Goal: Task Accomplishment & Management: Use online tool/utility

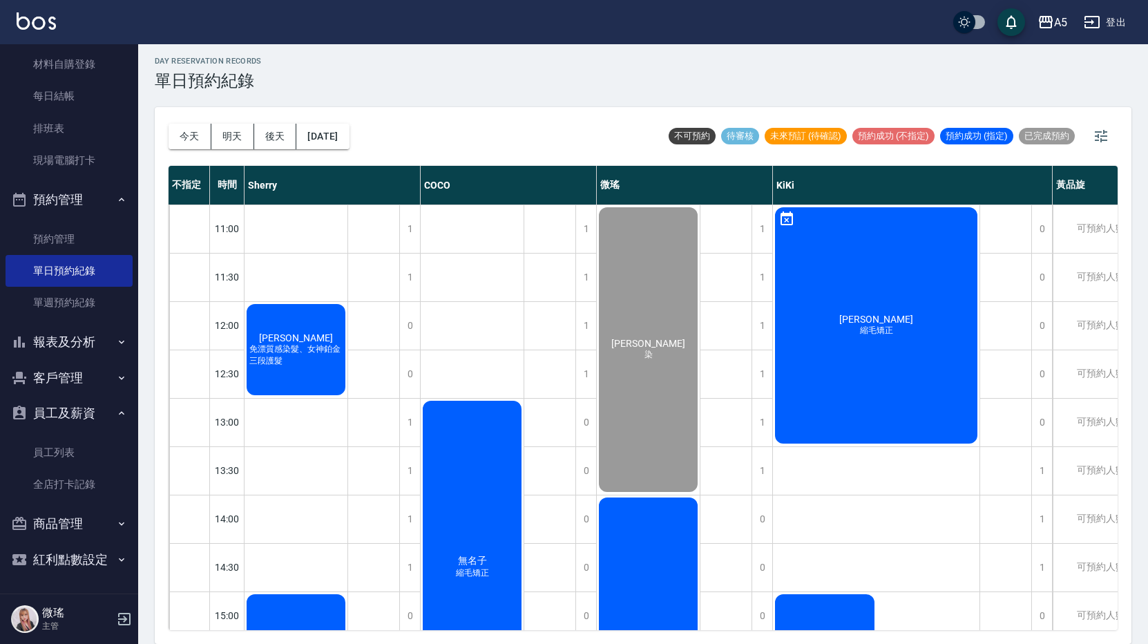
click at [317, 322] on div "[PERSON_NAME] 免漂質感染髮、女神鉑金三段護髮" at bounding box center [295, 349] width 103 height 95
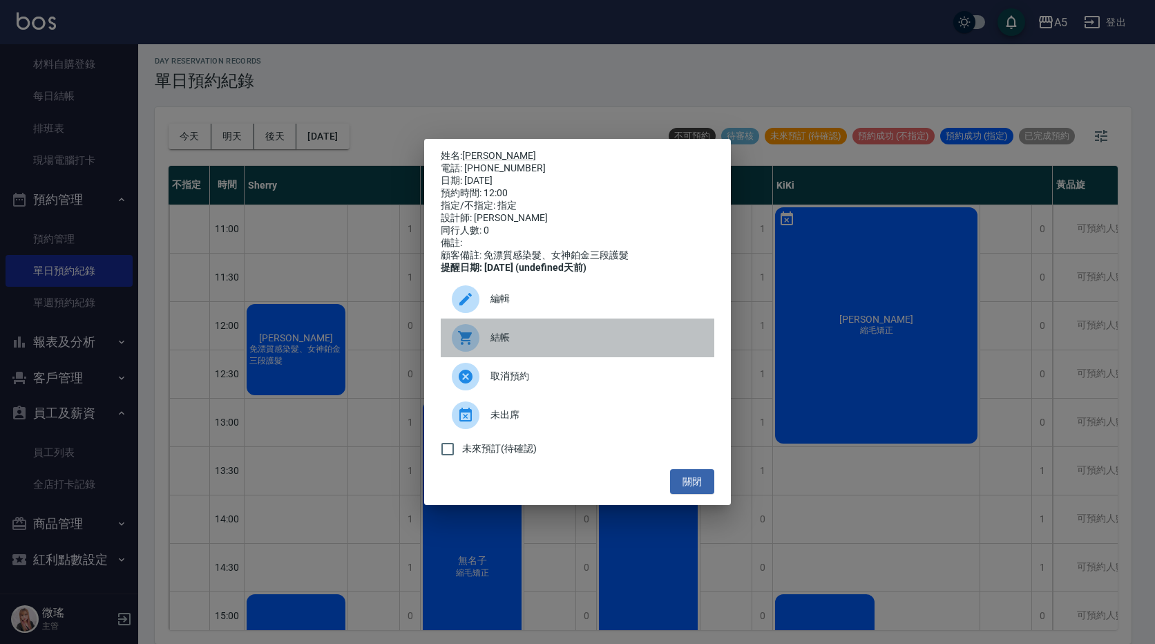
click at [521, 331] on div "結帳" at bounding box center [577, 337] width 273 height 39
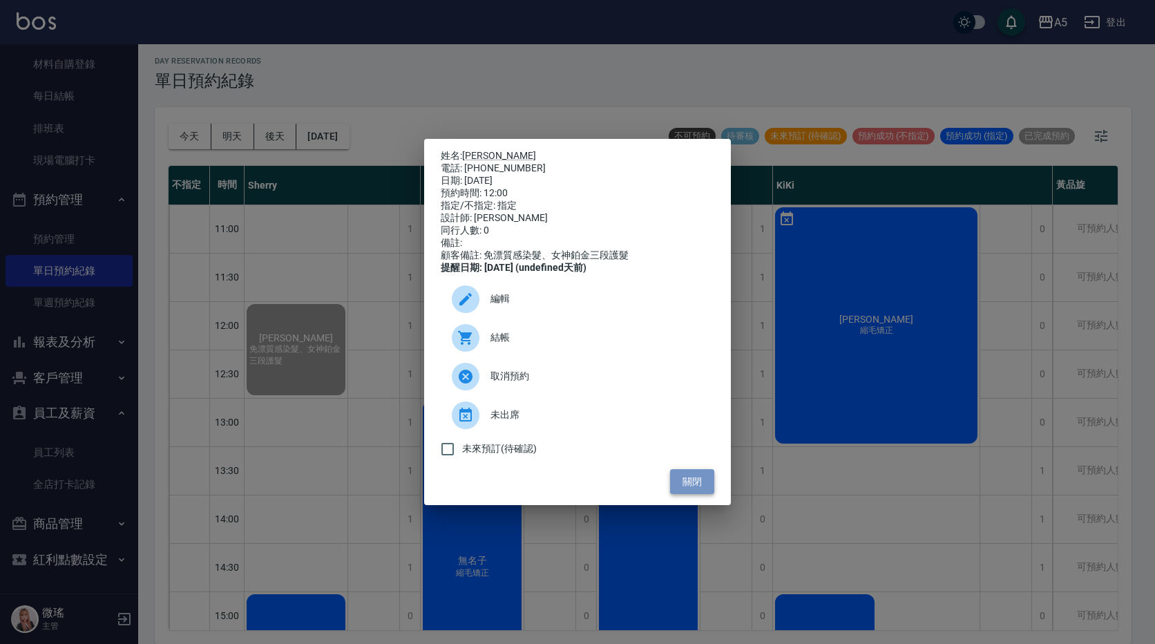
drag, startPoint x: 690, startPoint y: 485, endPoint x: 679, endPoint y: 485, distance: 11.8
click at [686, 485] on button "關閉" at bounding box center [692, 482] width 44 height 26
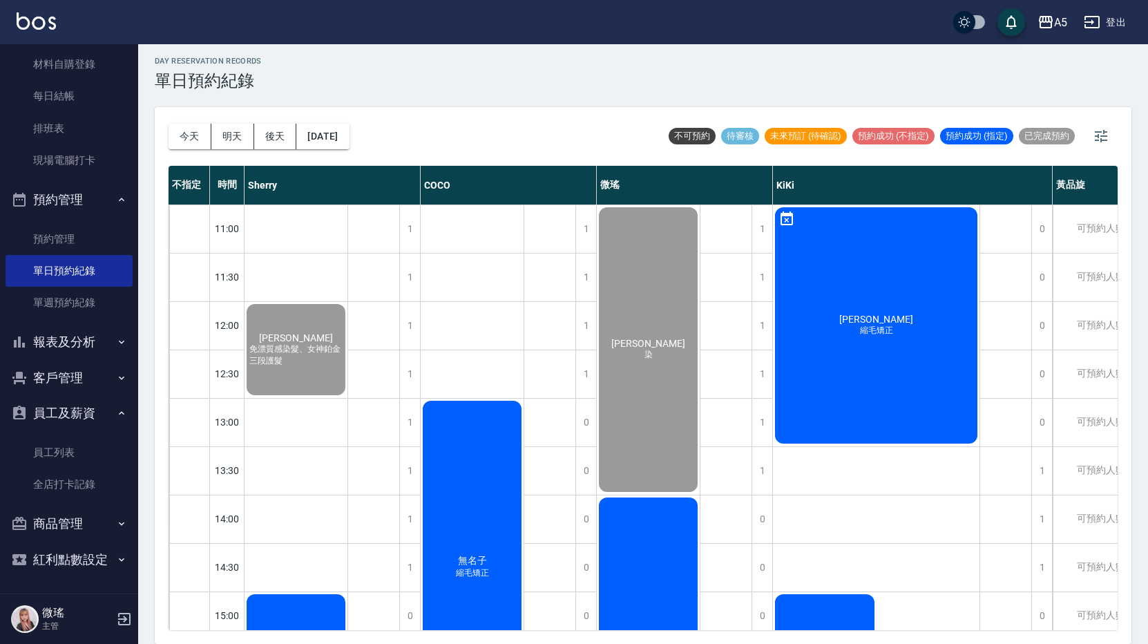
click at [347, 397] on div "游的同學" at bounding box center [295, 349] width 103 height 95
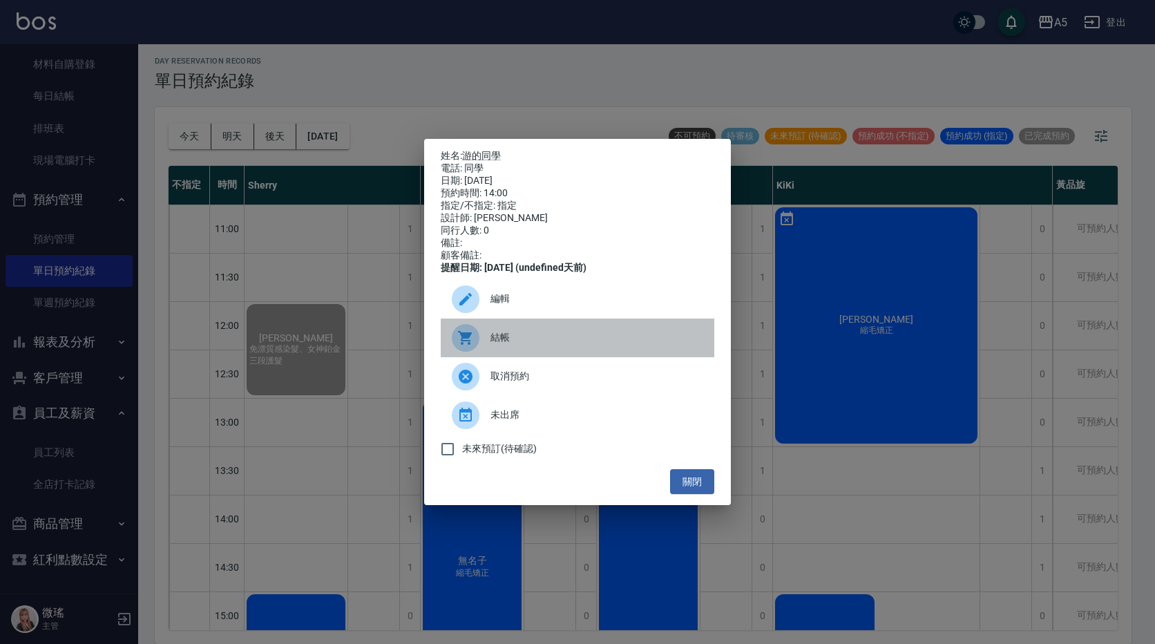
click at [512, 345] on span "結帳" at bounding box center [596, 337] width 213 height 15
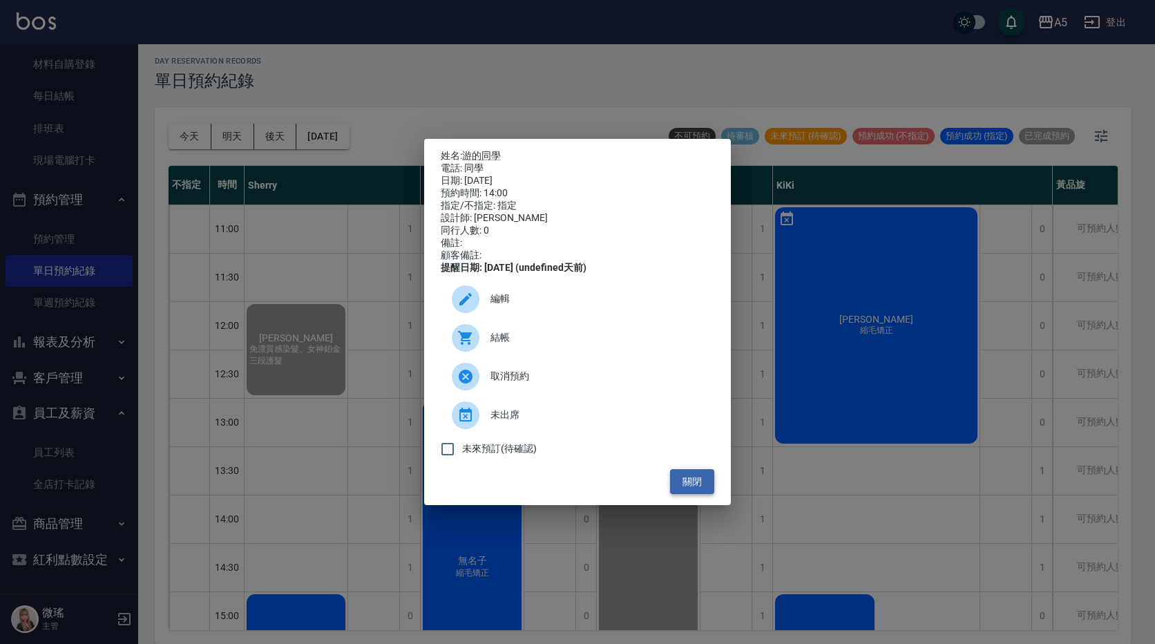
click at [707, 485] on button "關閉" at bounding box center [692, 482] width 44 height 26
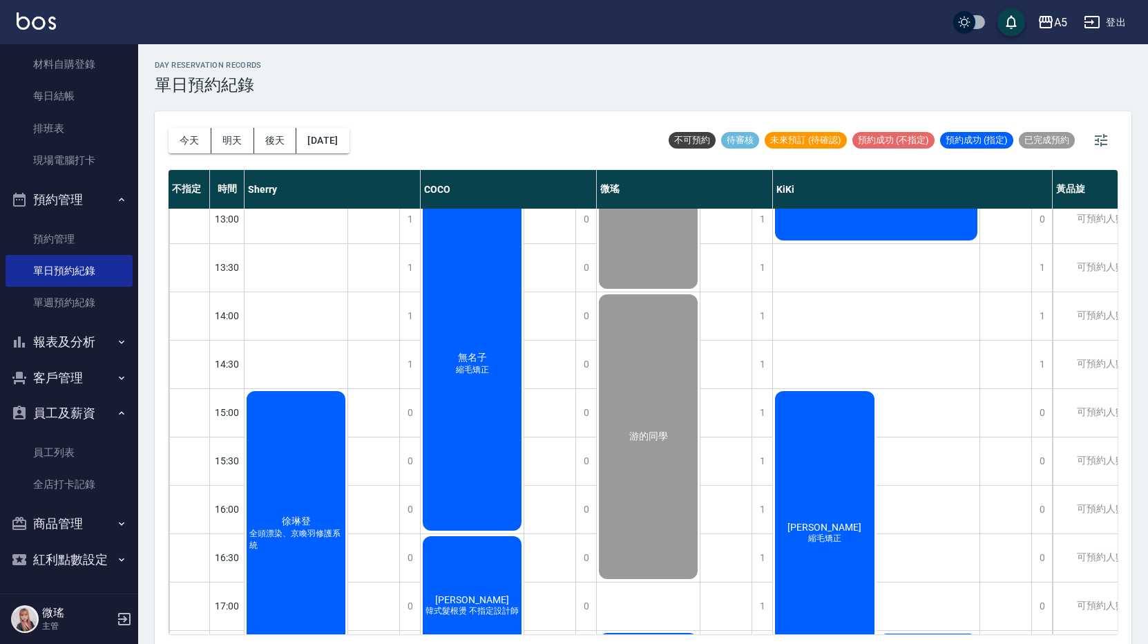
scroll to position [456, 0]
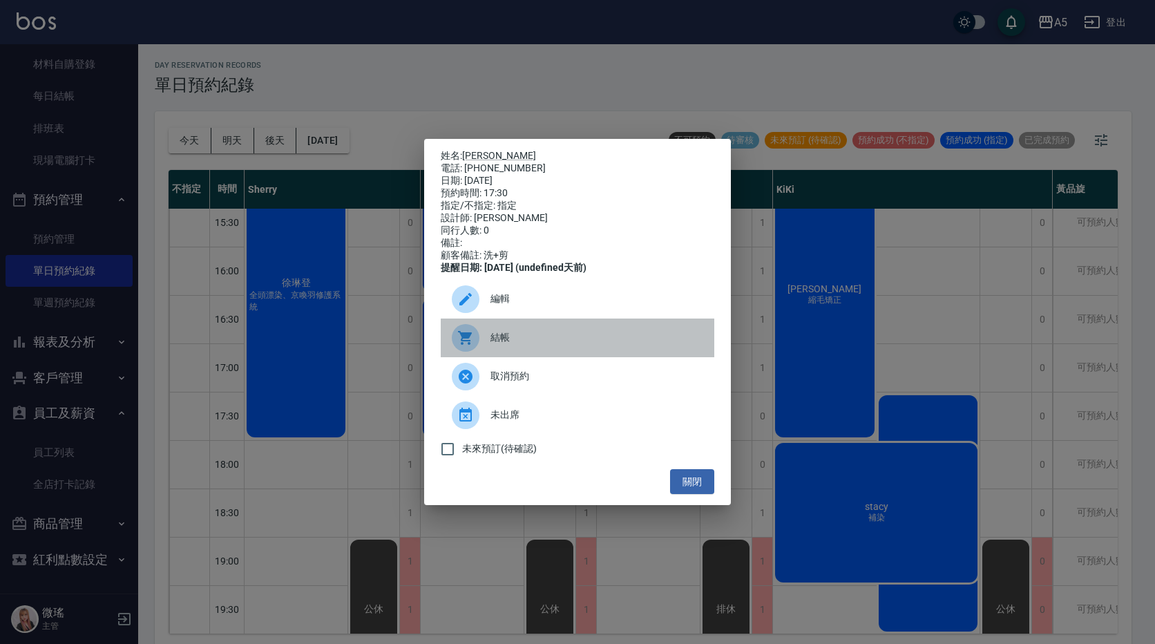
click at [584, 340] on span "結帳" at bounding box center [596, 337] width 213 height 15
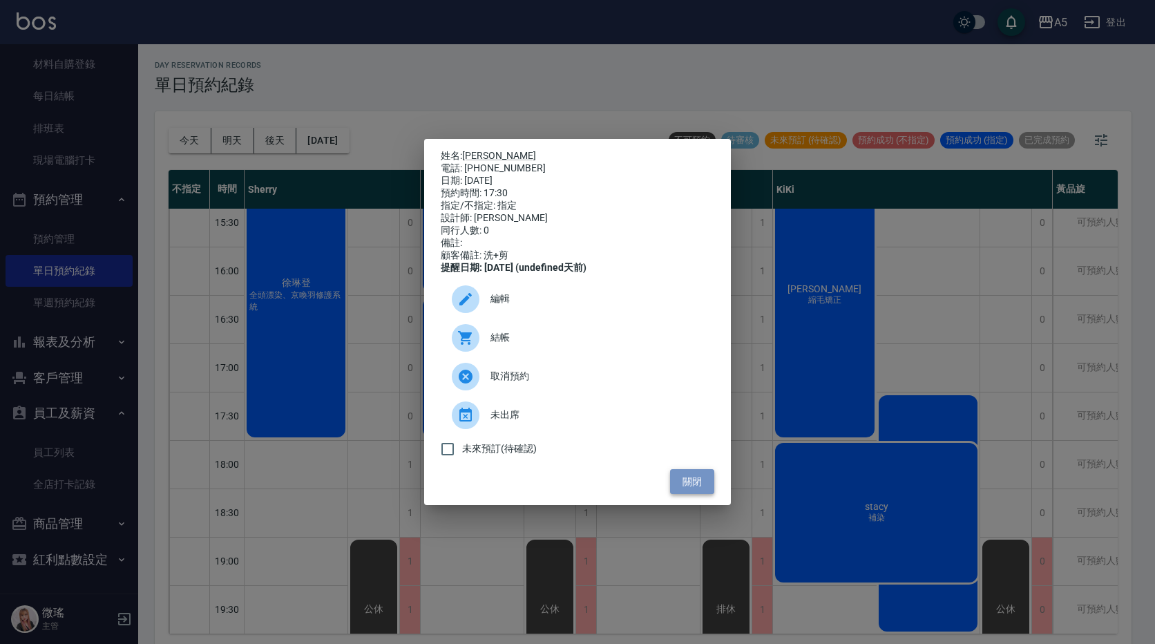
click at [676, 485] on button "關閉" at bounding box center [692, 482] width 44 height 26
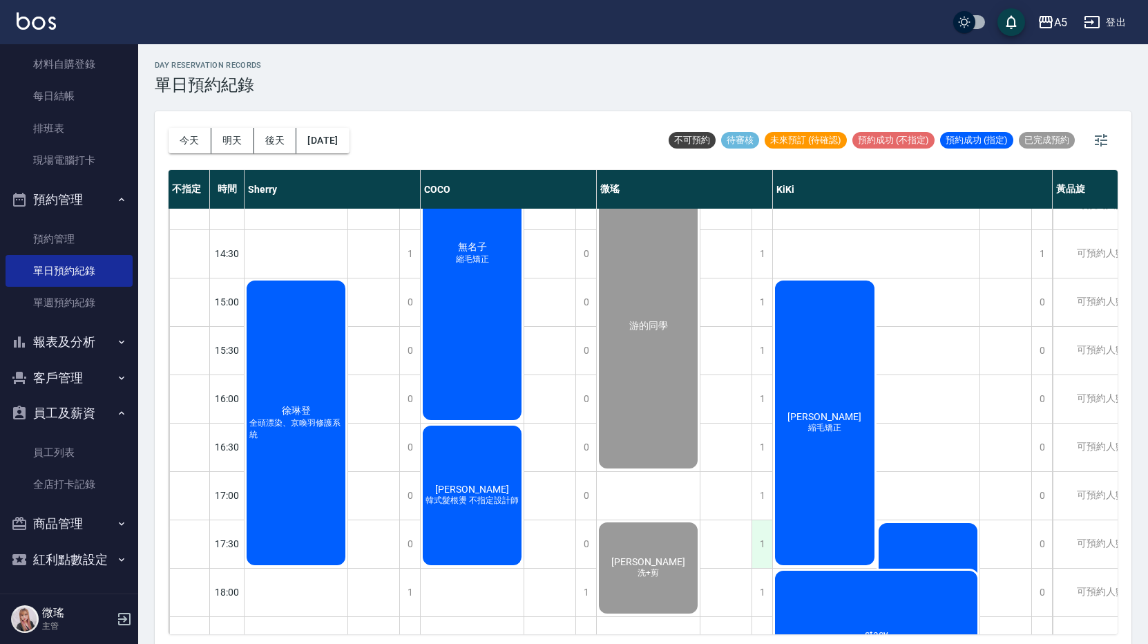
scroll to position [387, 0]
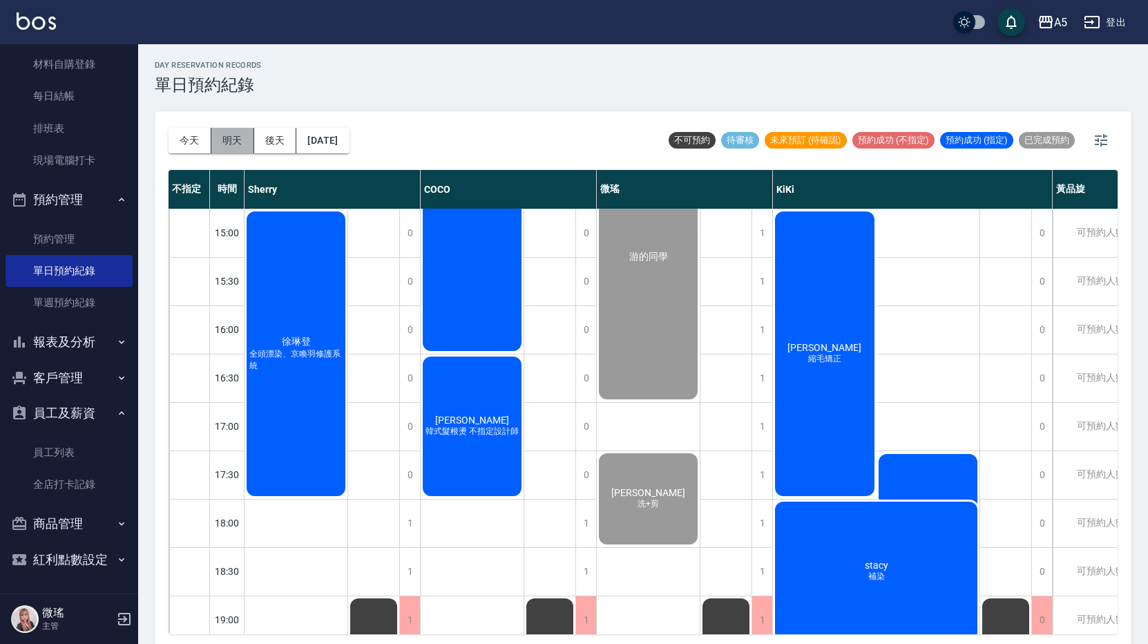
click at [217, 137] on button "明天" at bounding box center [232, 141] width 43 height 26
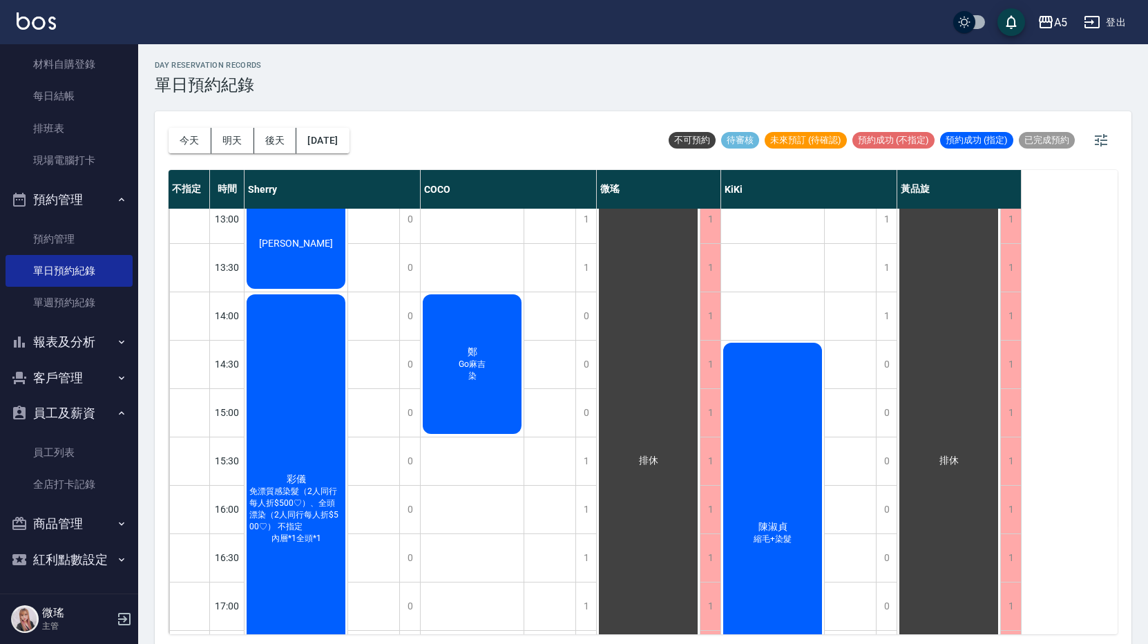
scroll to position [345, 0]
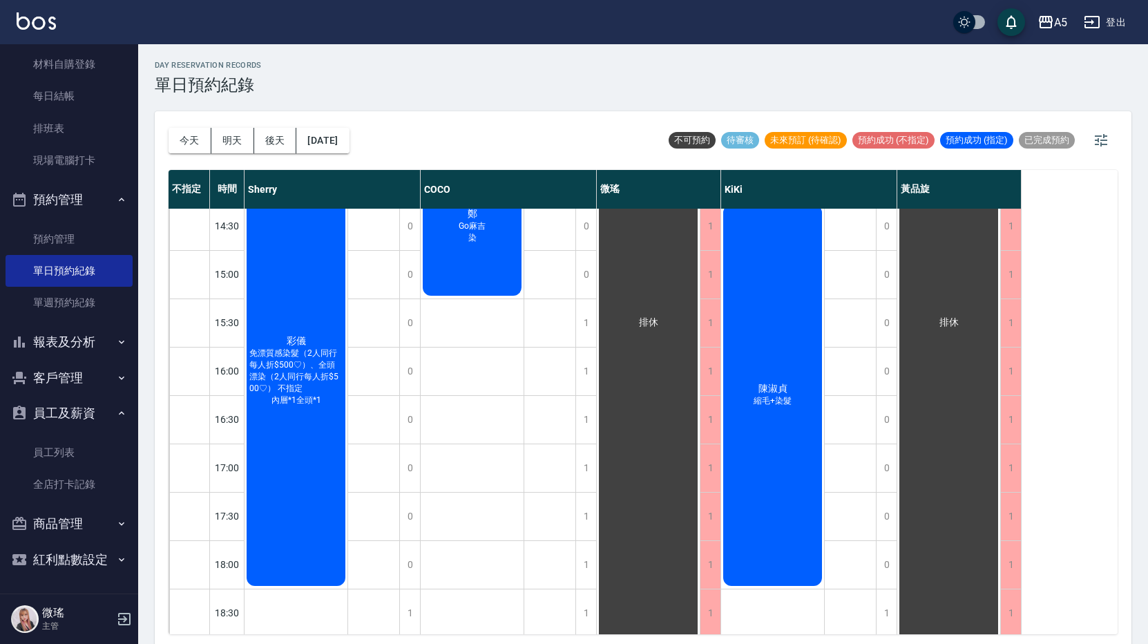
click at [271, 124] on div "[DATE] [DATE] [DATE] [DATE]" at bounding box center [258, 140] width 181 height 59
click at [274, 135] on button "後天" at bounding box center [275, 141] width 43 height 26
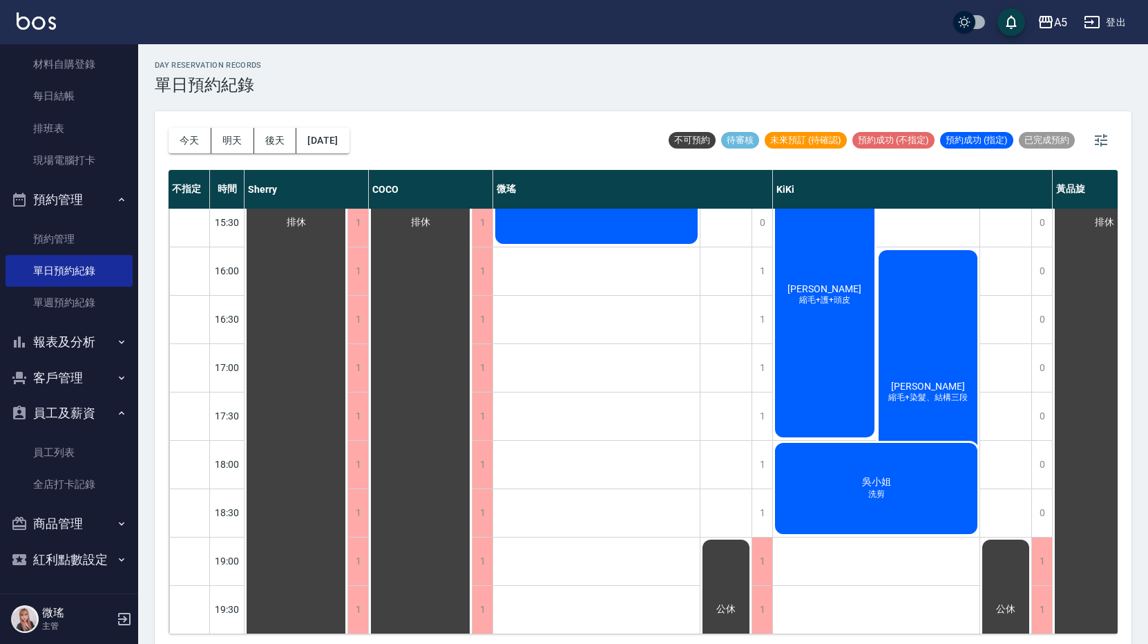
scroll to position [387, 0]
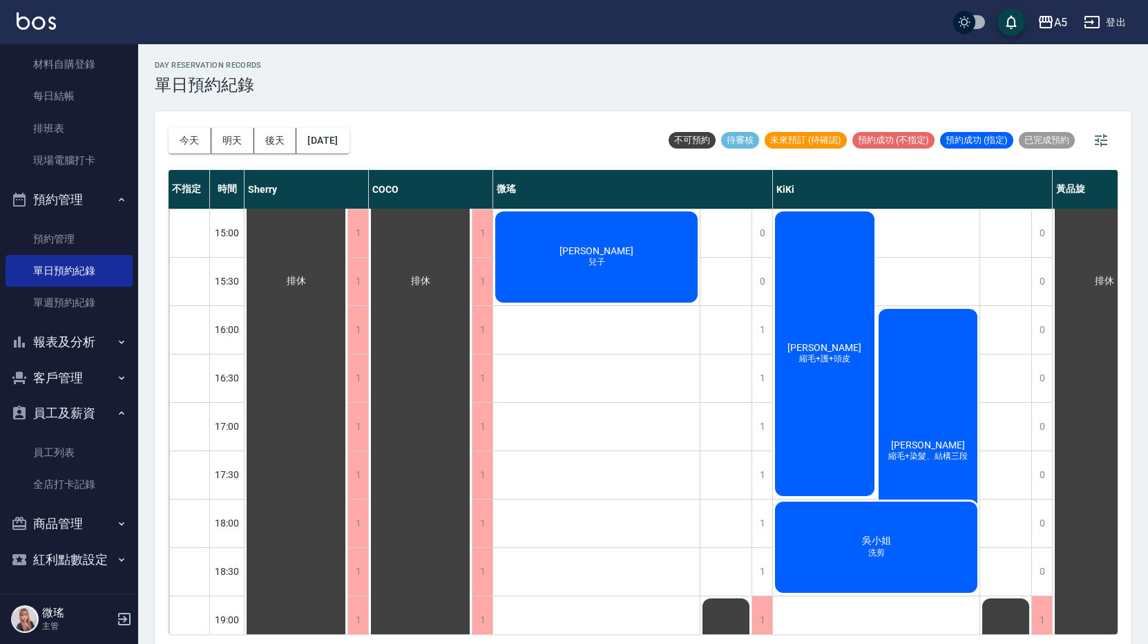
click at [308, 124] on div "[DATE] [DATE] [DATE] [DATE]" at bounding box center [258, 140] width 181 height 59
click at [318, 137] on button "[DATE]" at bounding box center [322, 141] width 52 height 26
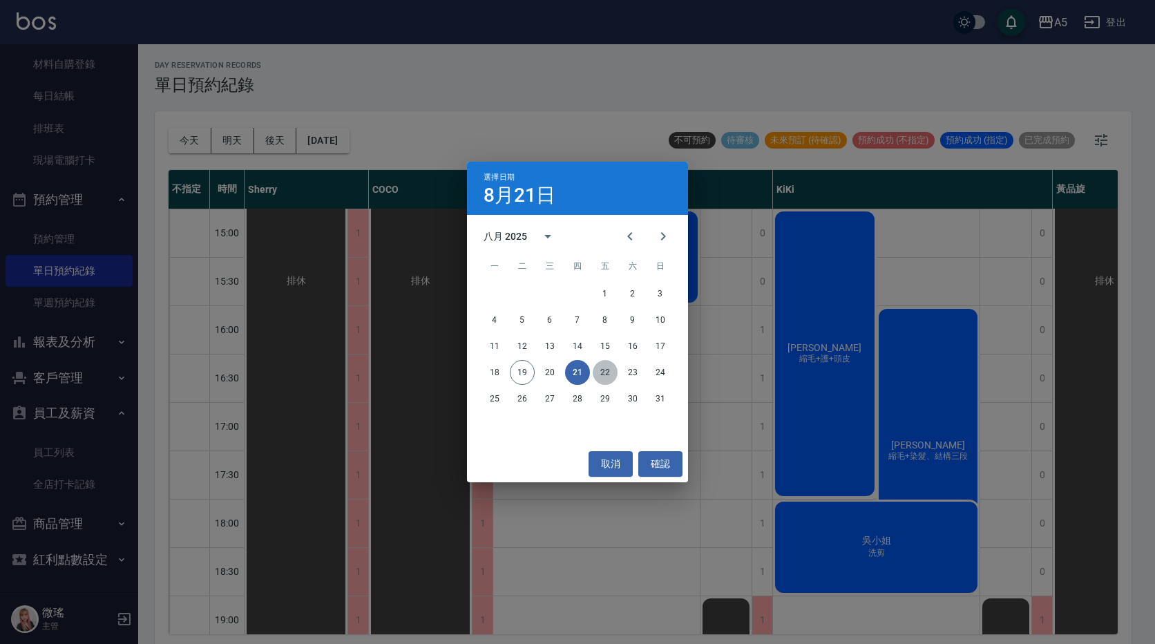
click at [603, 376] on button "22" at bounding box center [604, 372] width 25 height 25
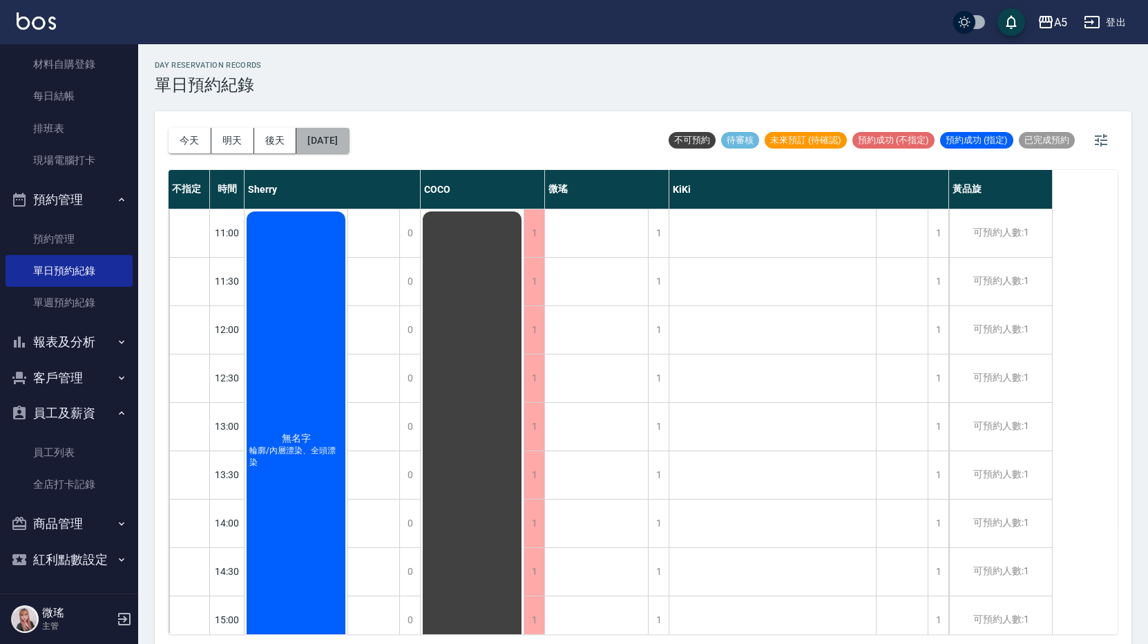
click at [349, 138] on button "[DATE]" at bounding box center [322, 141] width 52 height 26
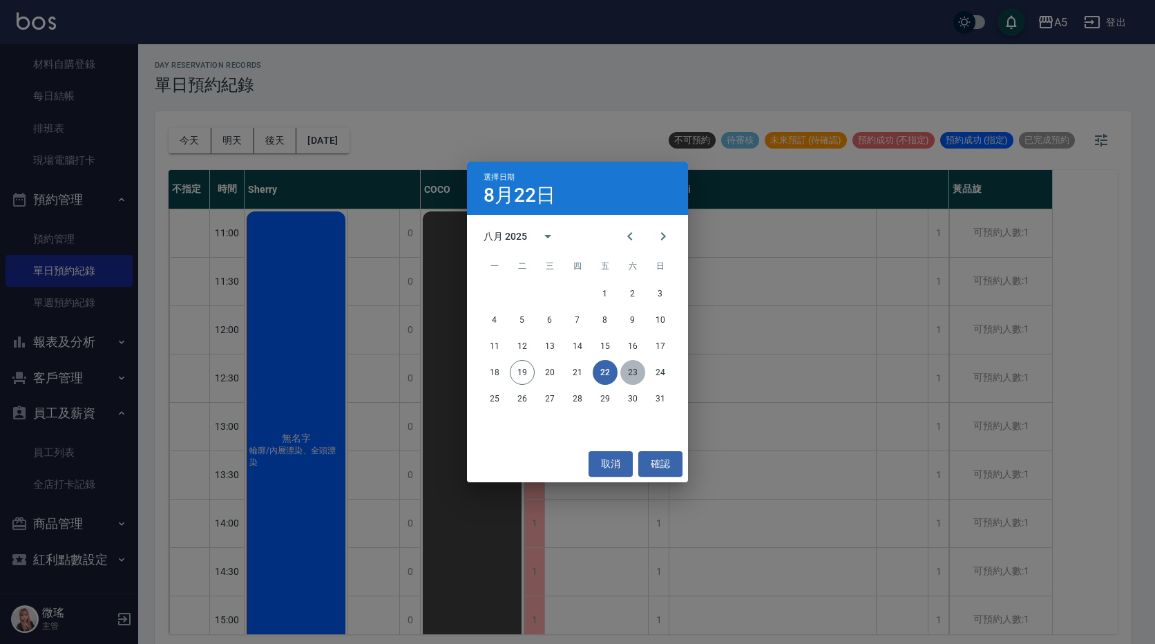
click at [639, 367] on button "23" at bounding box center [632, 372] width 25 height 25
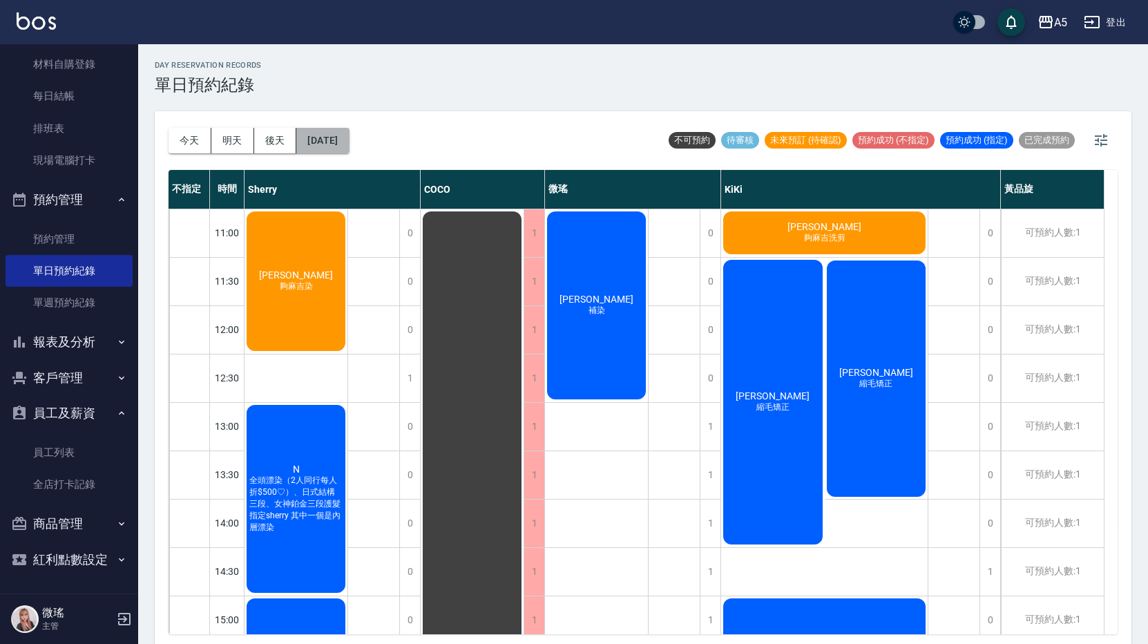
click at [331, 134] on button "[DATE]" at bounding box center [322, 141] width 52 height 26
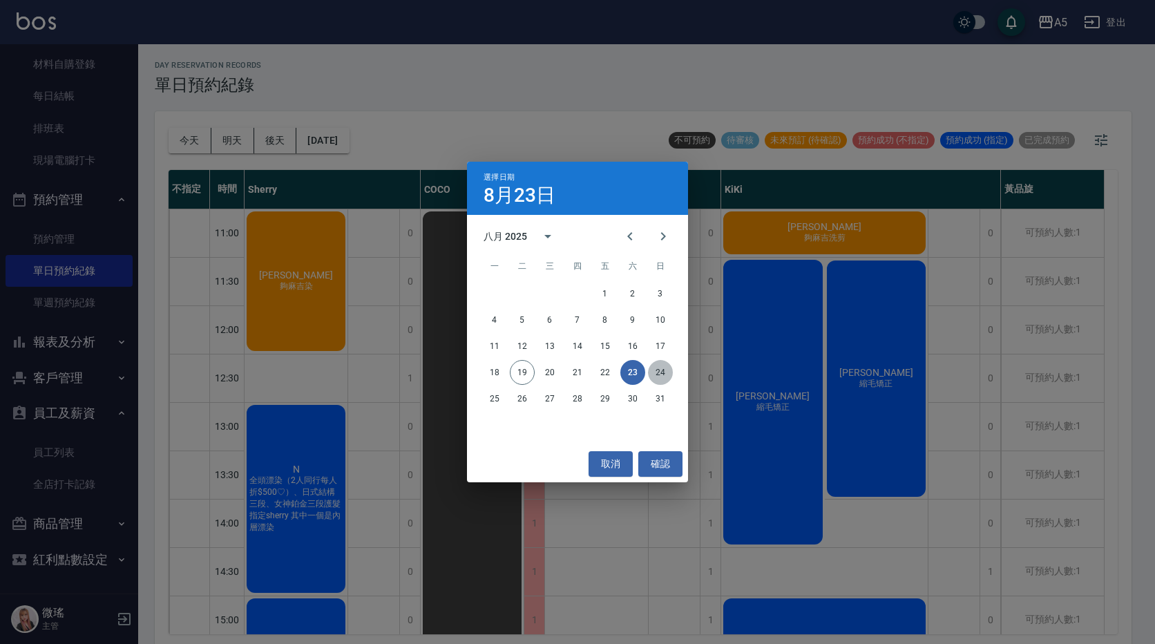
click at [668, 367] on button "24" at bounding box center [660, 372] width 25 height 25
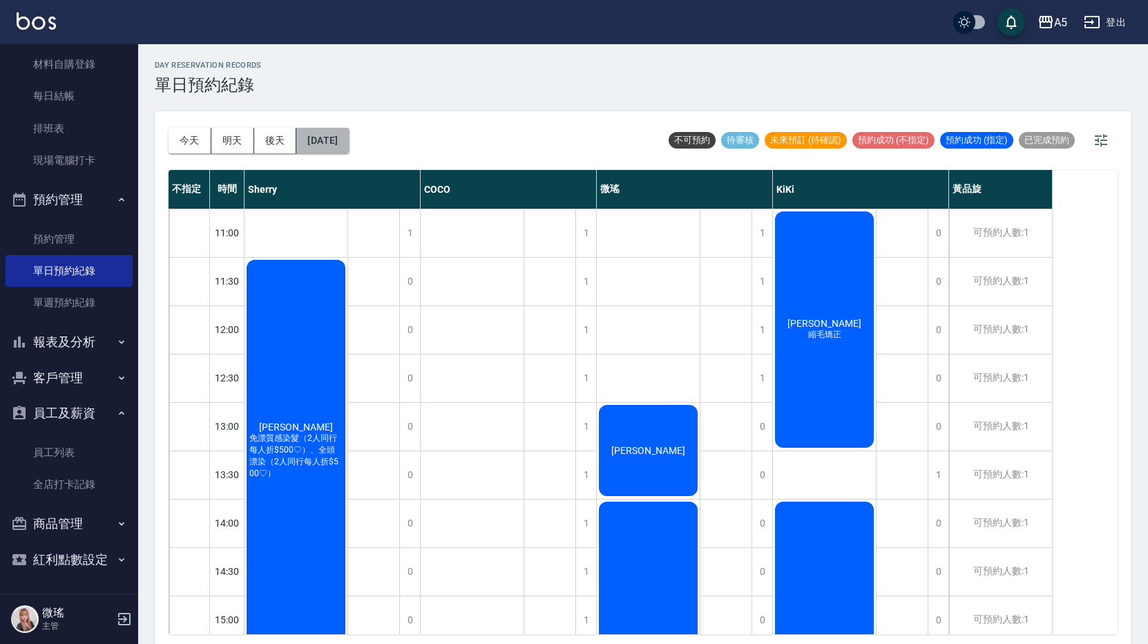
click at [334, 132] on button "[DATE]" at bounding box center [322, 141] width 52 height 26
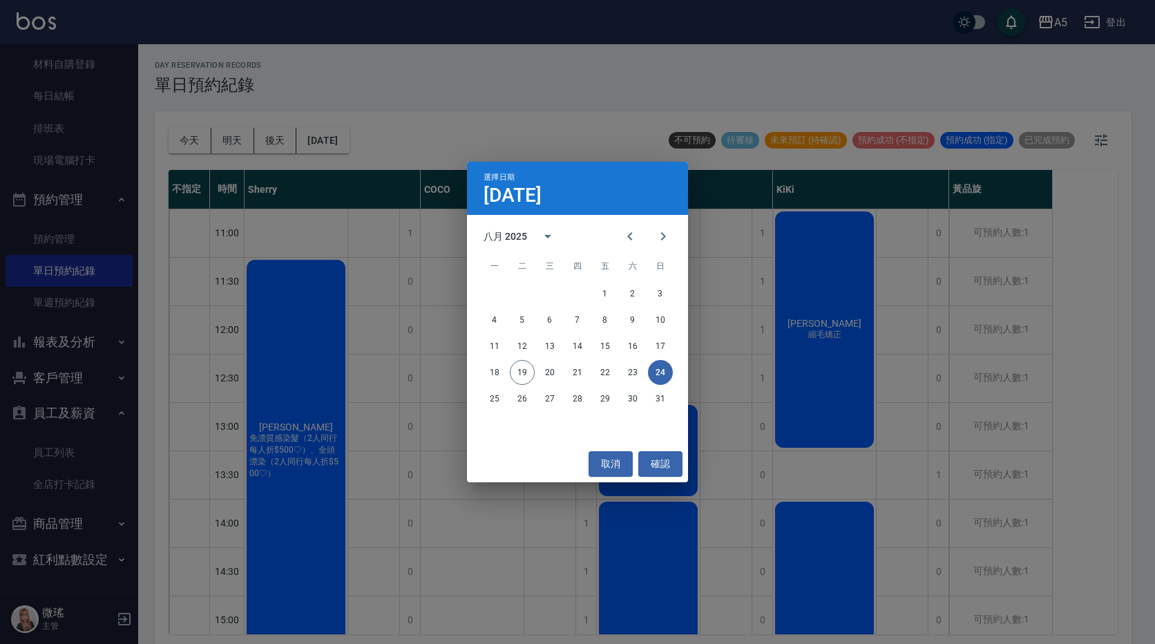
drag, startPoint x: 651, startPoint y: 468, endPoint x: 467, endPoint y: 577, distance: 213.9
click at [461, 579] on div "選擇日期 [DATE] 八月 2025 一 二 三 四 五 六 日 1 2 3 4 5 6 7 8 9 10 11 12 13 14 15 16 17 18 …" at bounding box center [577, 322] width 1155 height 644
click at [617, 465] on button "取消" at bounding box center [610, 464] width 44 height 26
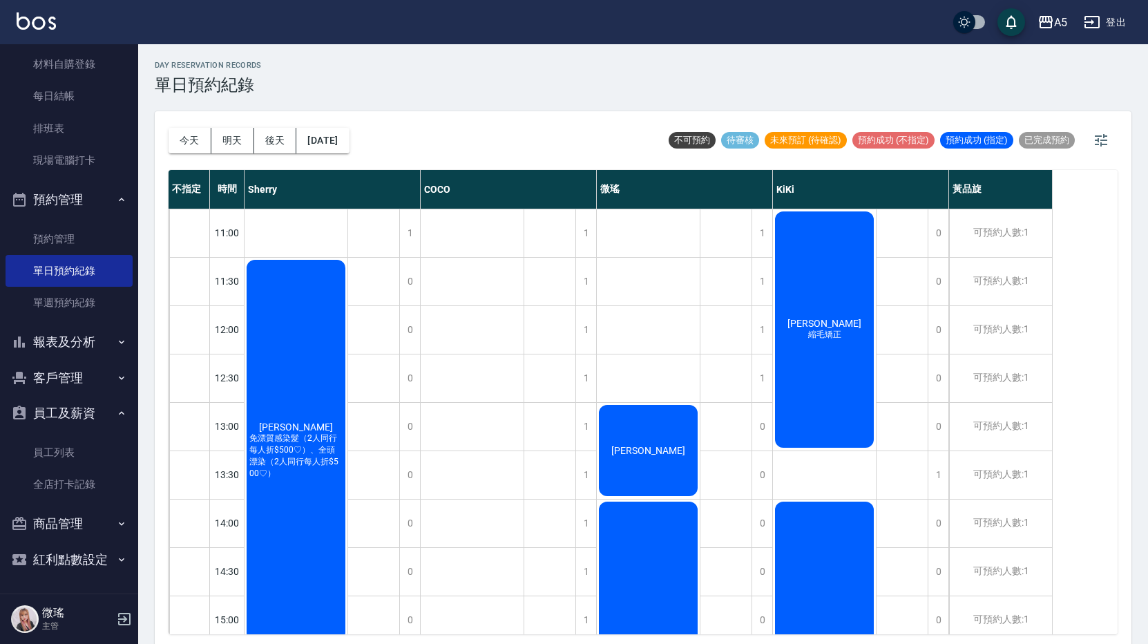
scroll to position [207, 0]
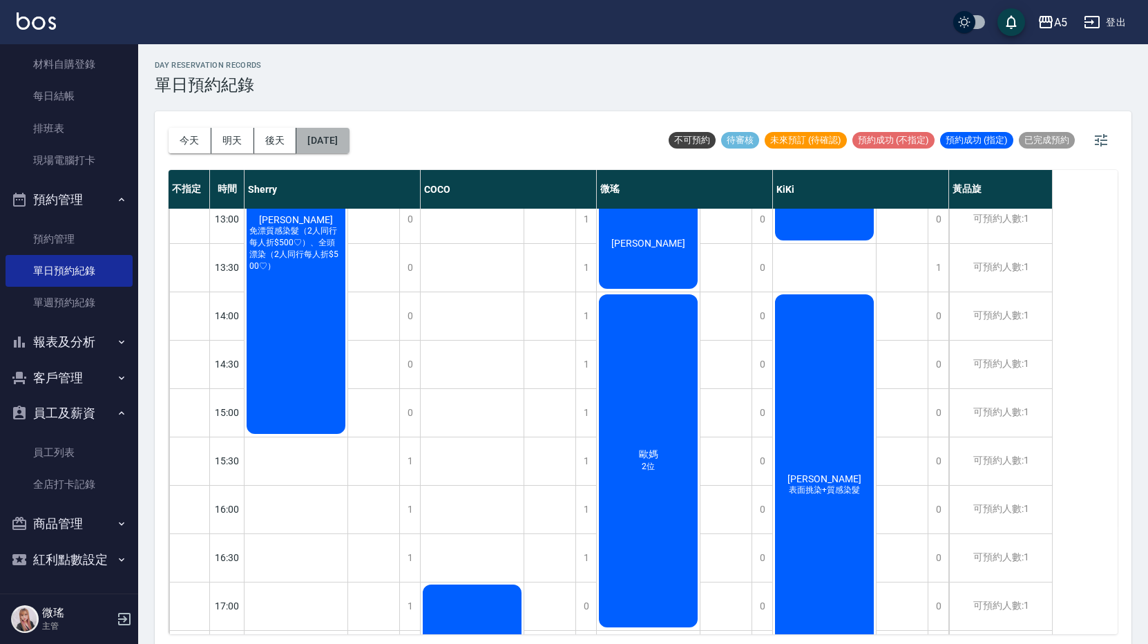
click at [331, 141] on button "[DATE]" at bounding box center [322, 141] width 52 height 26
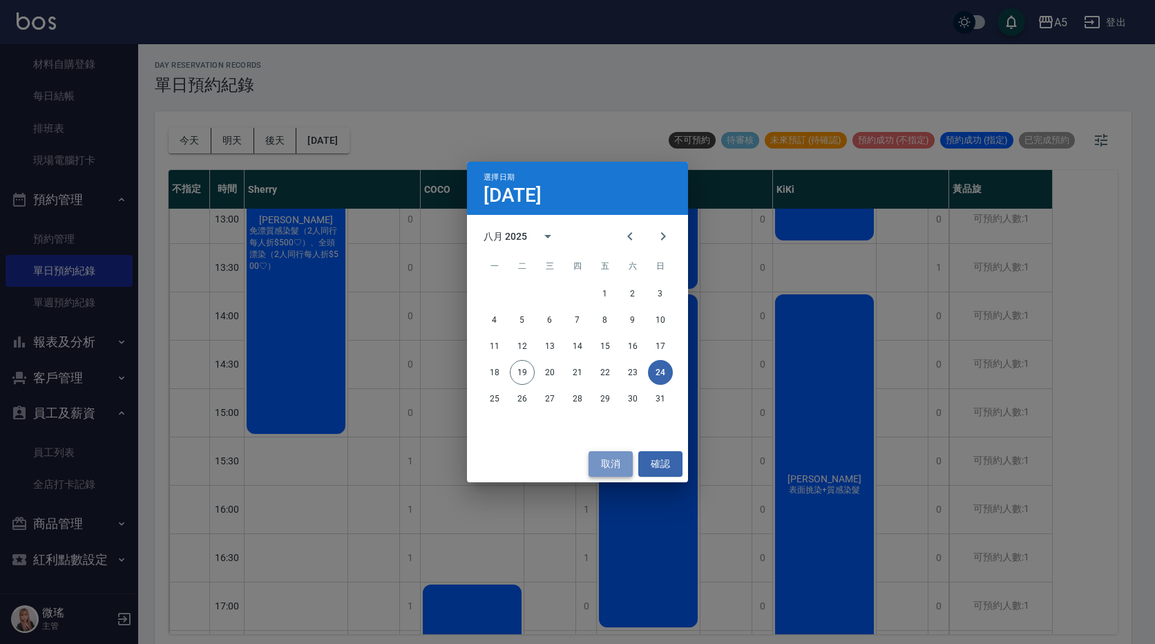
click at [624, 457] on button "取消" at bounding box center [610, 464] width 44 height 26
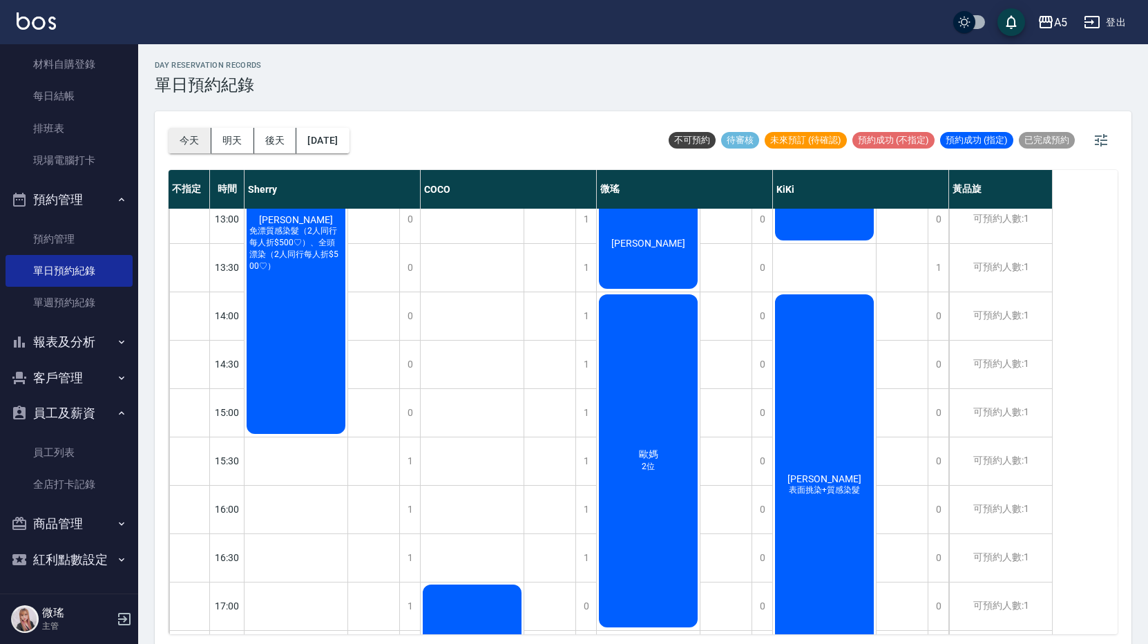
click at [201, 139] on button "今天" at bounding box center [189, 141] width 43 height 26
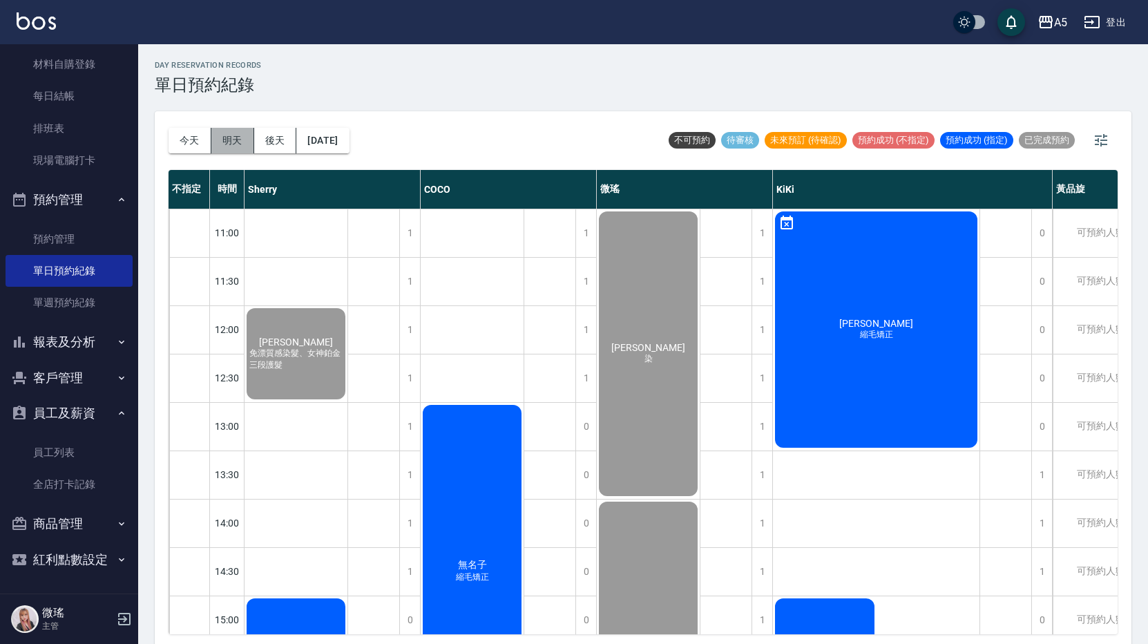
click at [222, 141] on button "明天" at bounding box center [232, 141] width 43 height 26
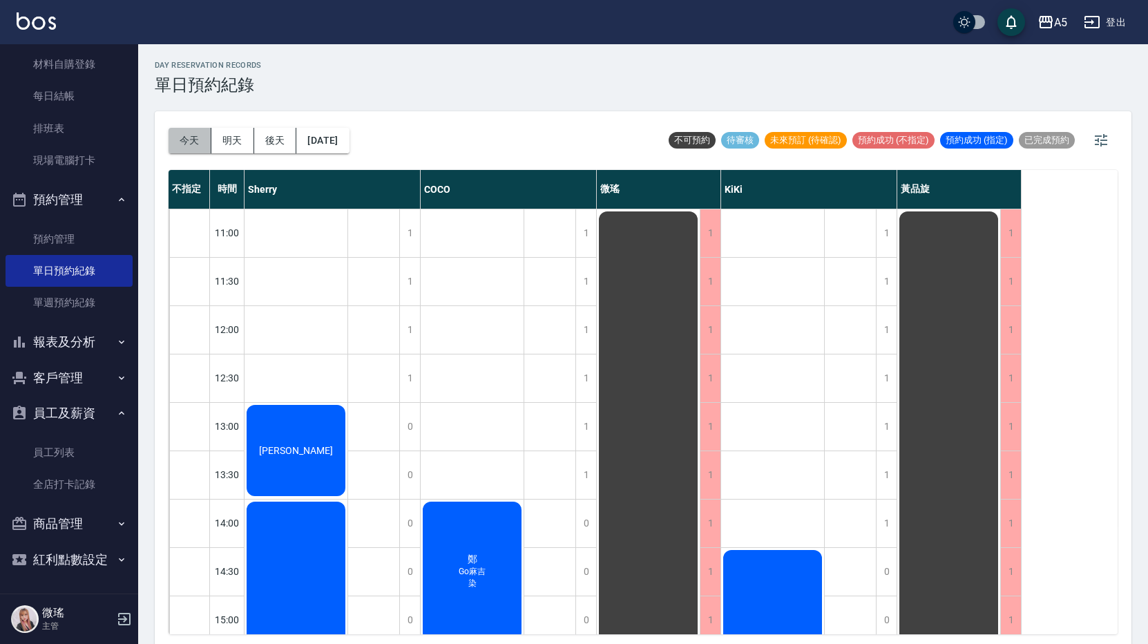
click at [188, 143] on button "今天" at bounding box center [189, 141] width 43 height 26
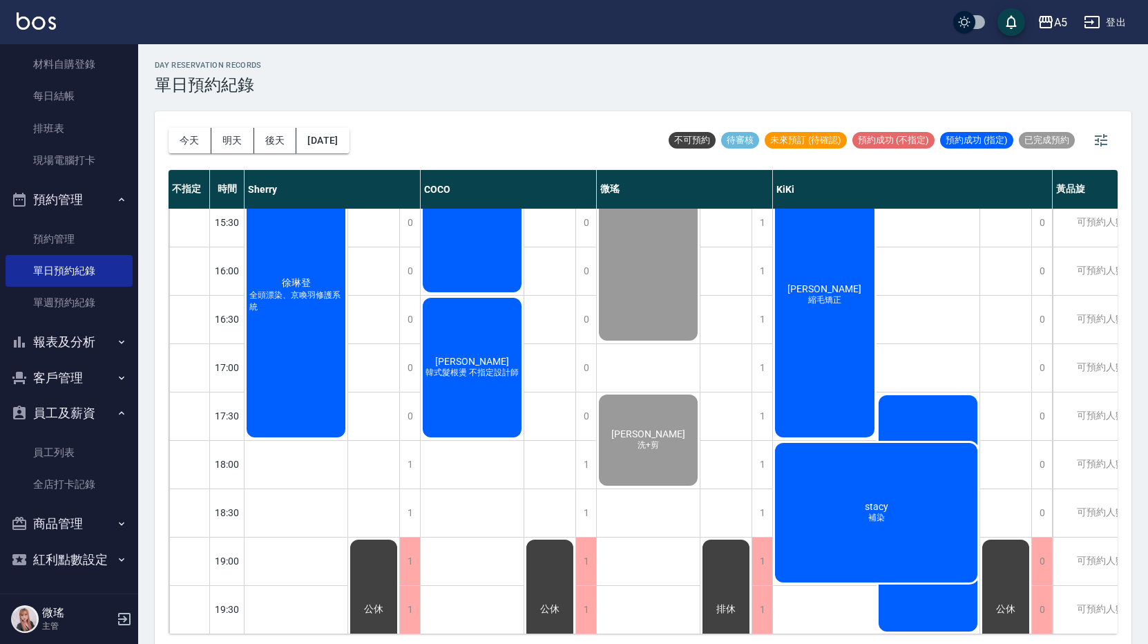
scroll to position [180, 0]
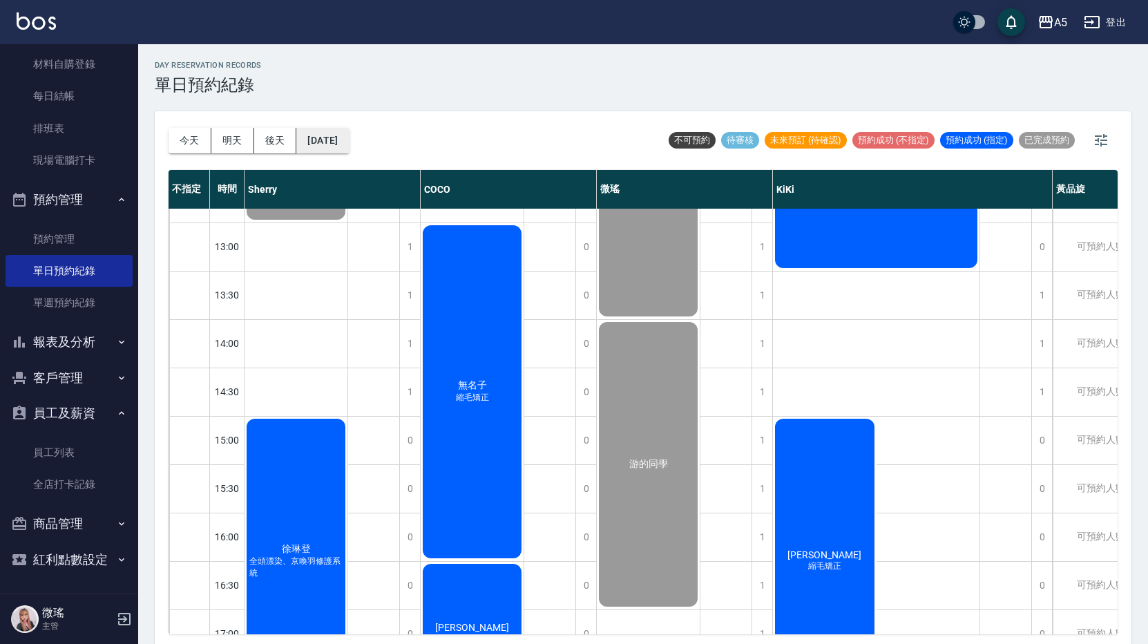
click at [328, 142] on button "[DATE]" at bounding box center [322, 141] width 52 height 26
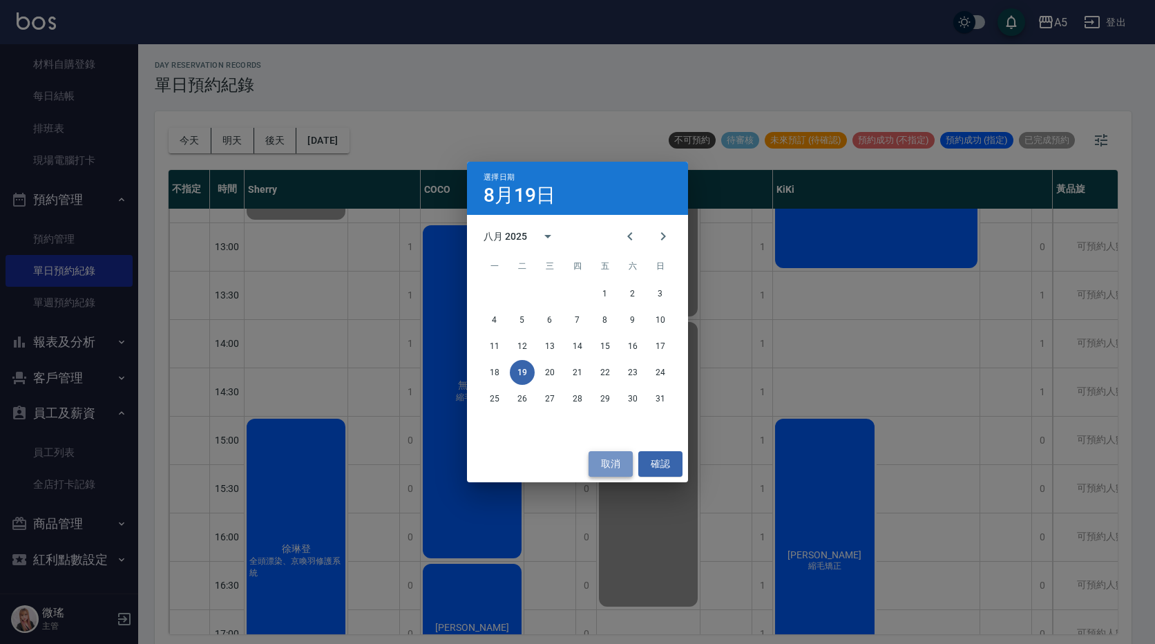
click at [597, 458] on button "取消" at bounding box center [610, 464] width 44 height 26
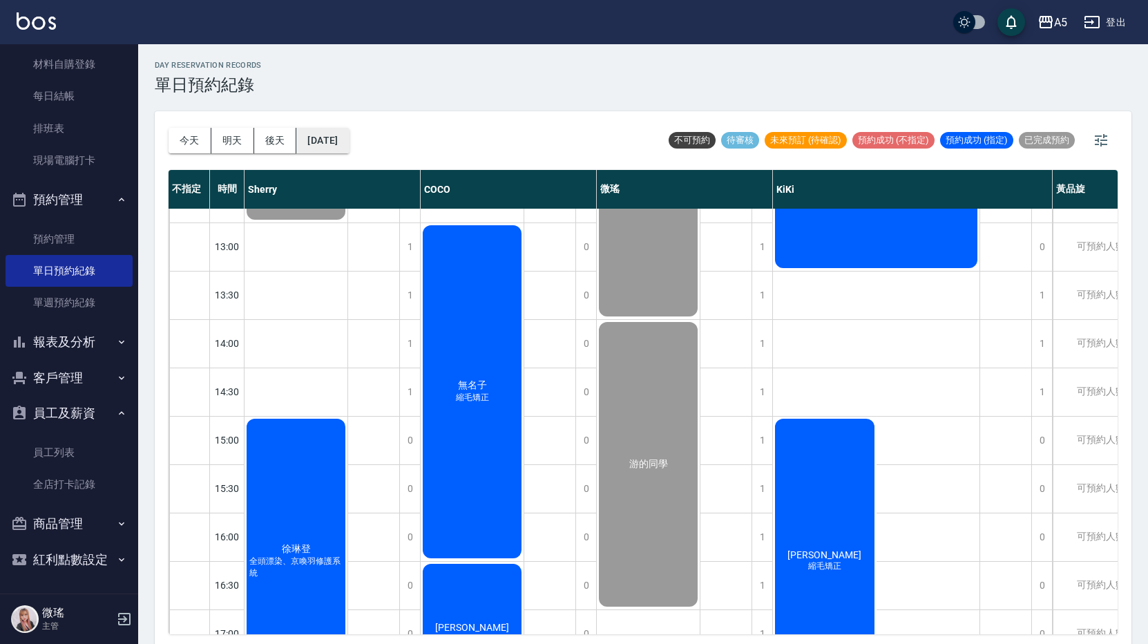
click at [336, 130] on button "[DATE]" at bounding box center [322, 141] width 52 height 26
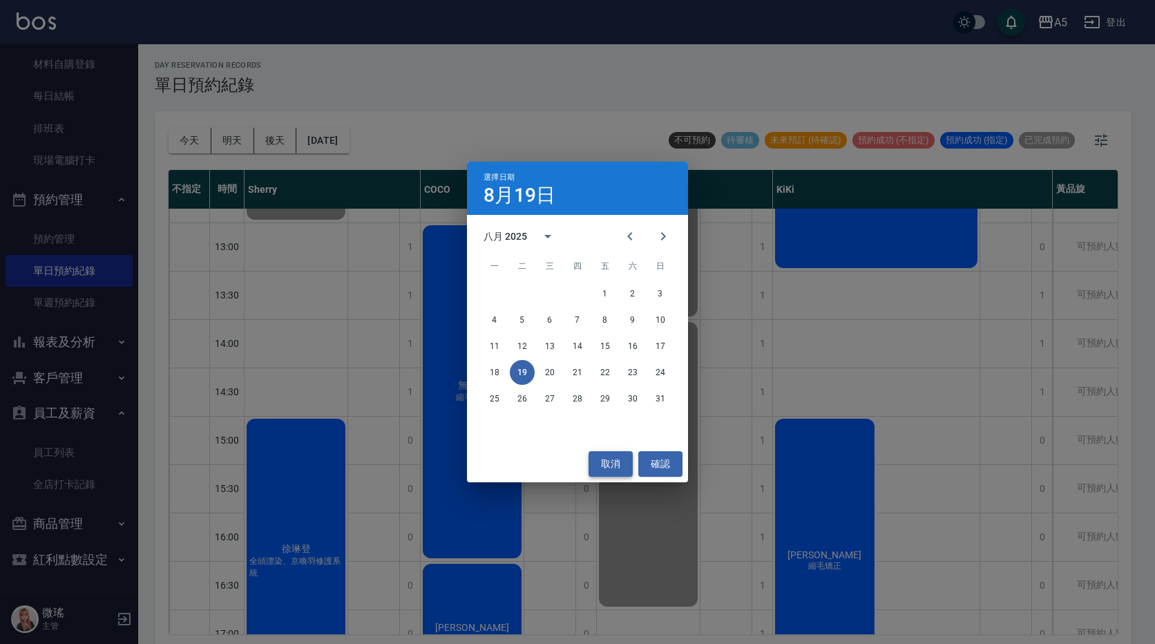
click at [606, 462] on button "取消" at bounding box center [610, 464] width 44 height 26
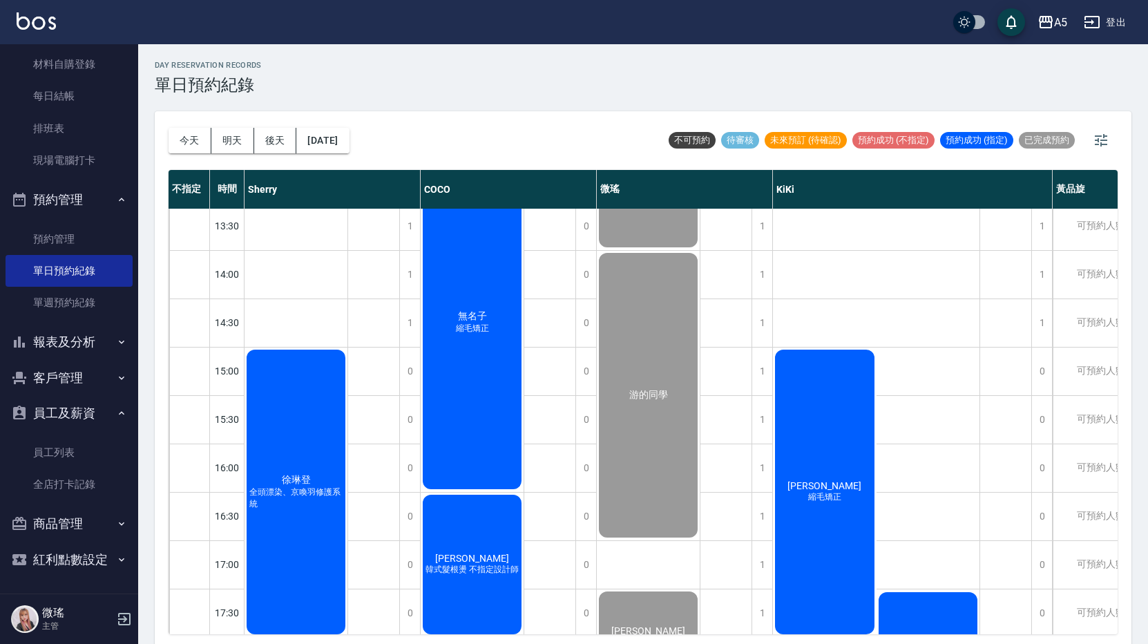
scroll to position [0, 0]
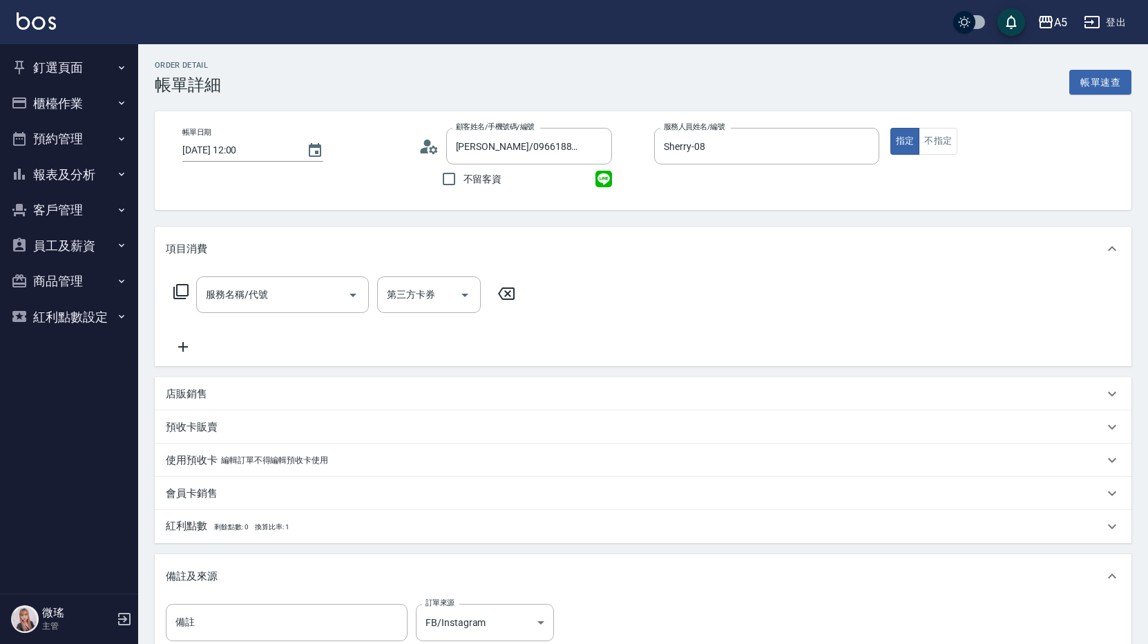
click at [331, 290] on input "服務名稱/代號" at bounding box center [271, 294] width 139 height 24
type input "501"
type input "100"
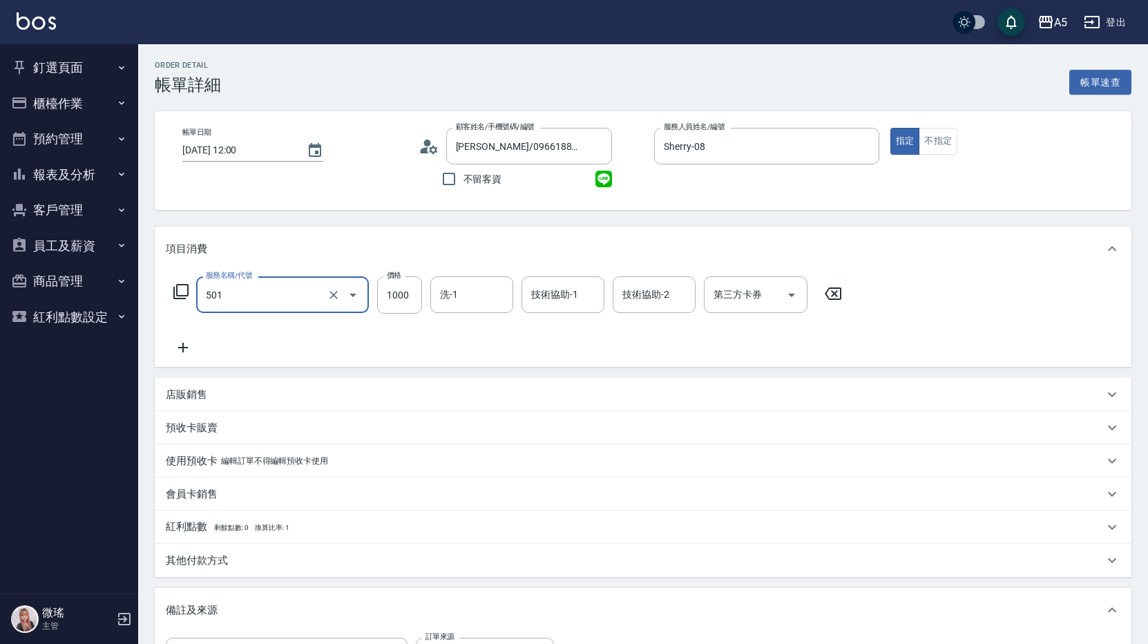
type input "染髮(501)"
type input "2"
type input "0"
type input "20"
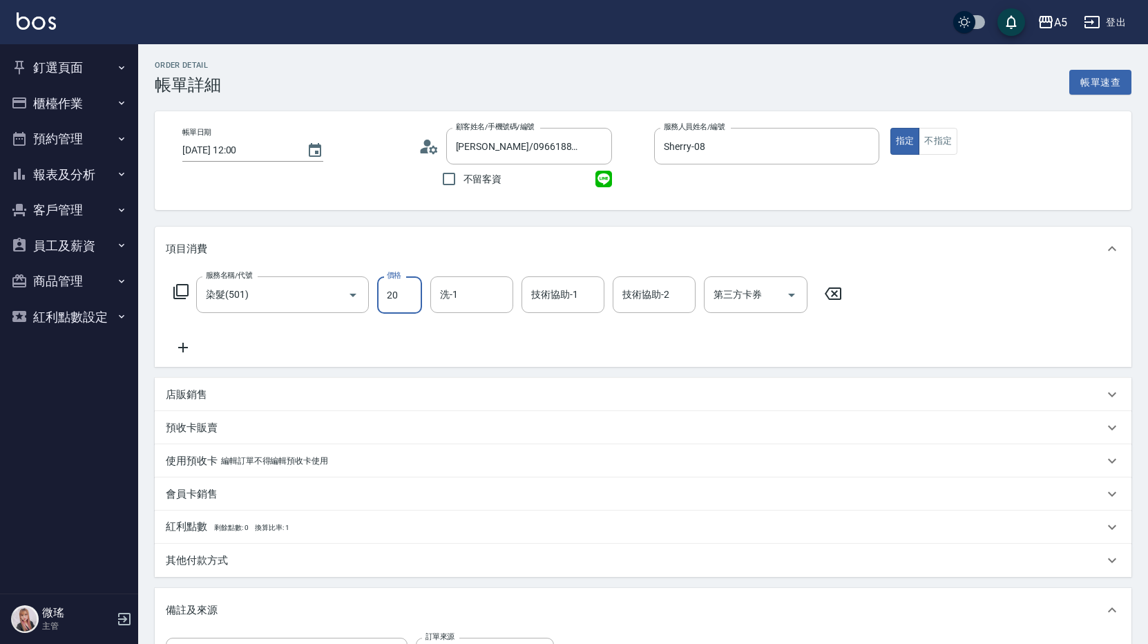
type input "208"
type input "200"
type input "2080"
type input "sandy-03"
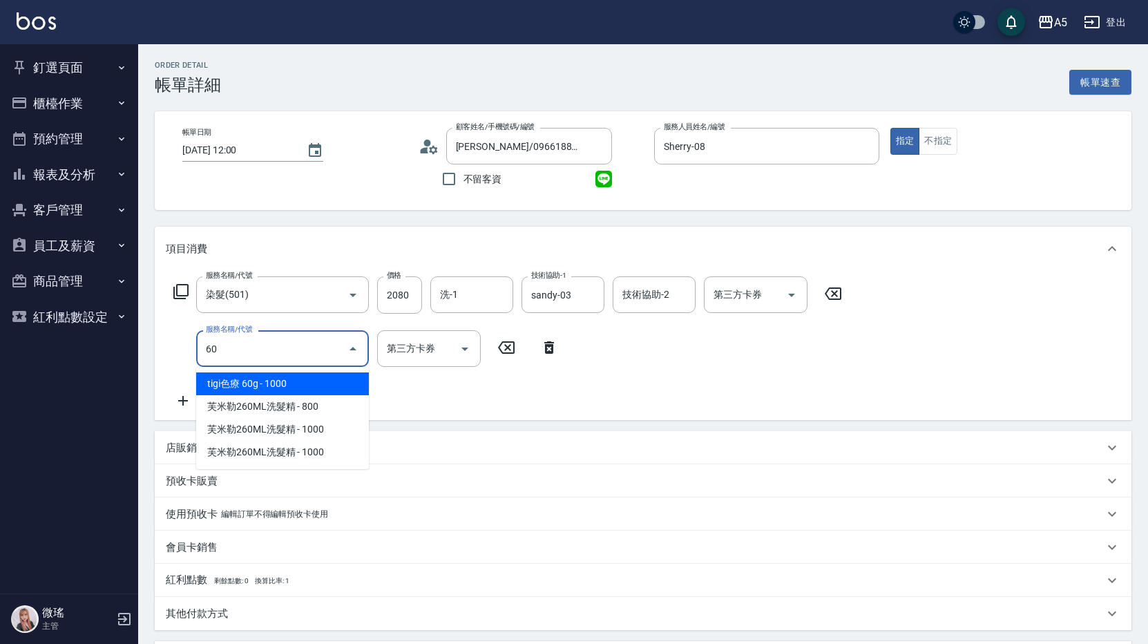
type input "602"
type input "300"
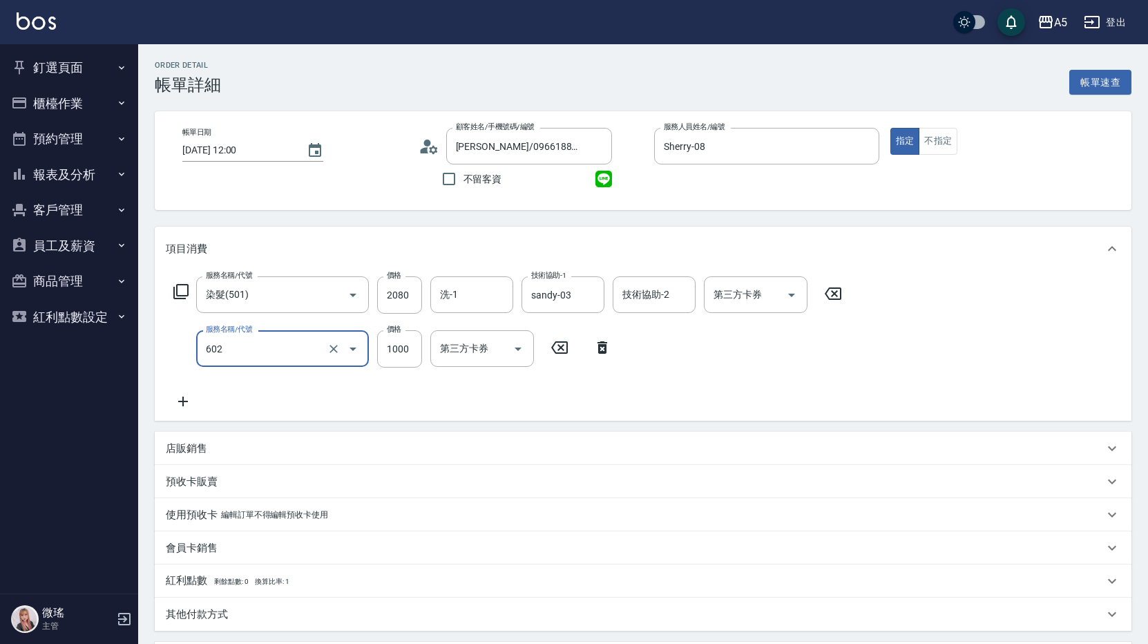
type input "自備鉑金(602)"
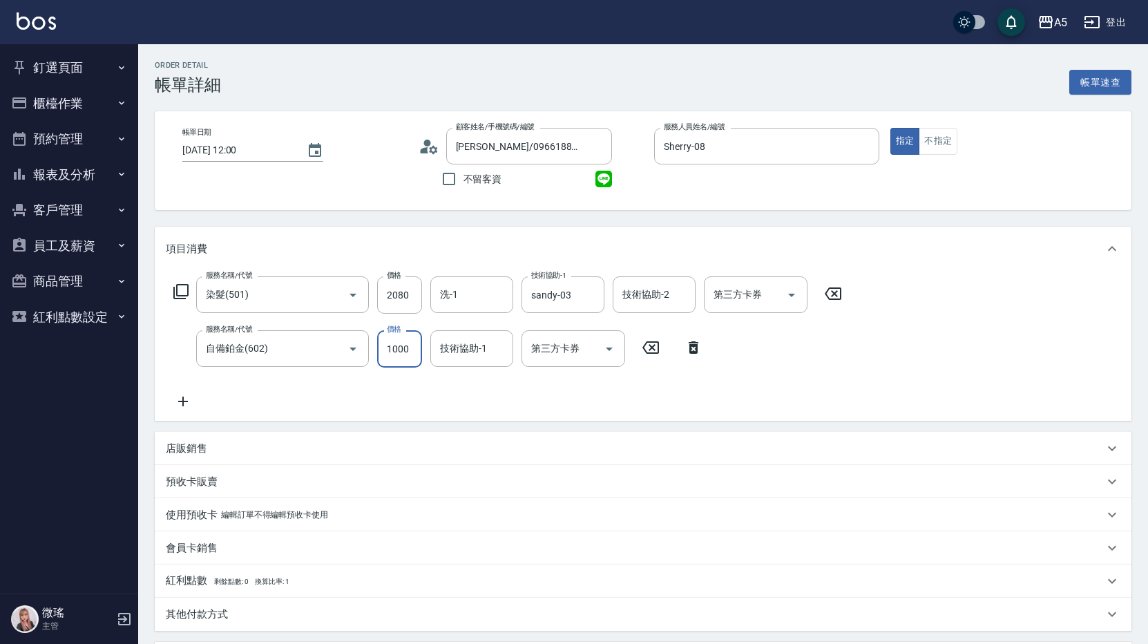
type input "200"
type input "20"
type input "210"
type input "200"
type input "400"
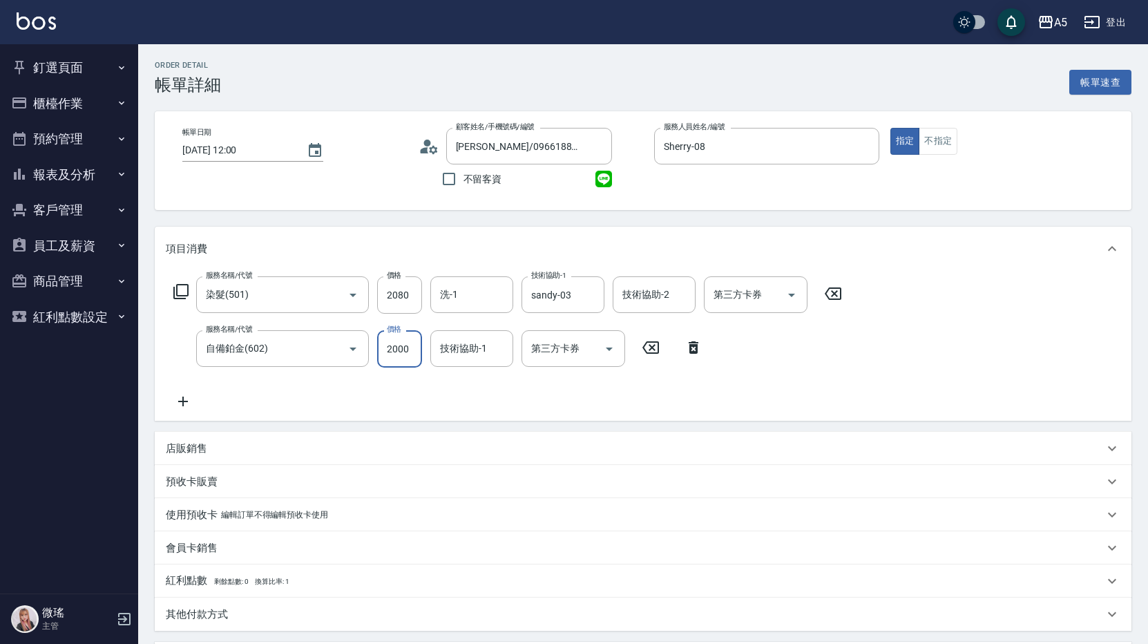
type input "2000"
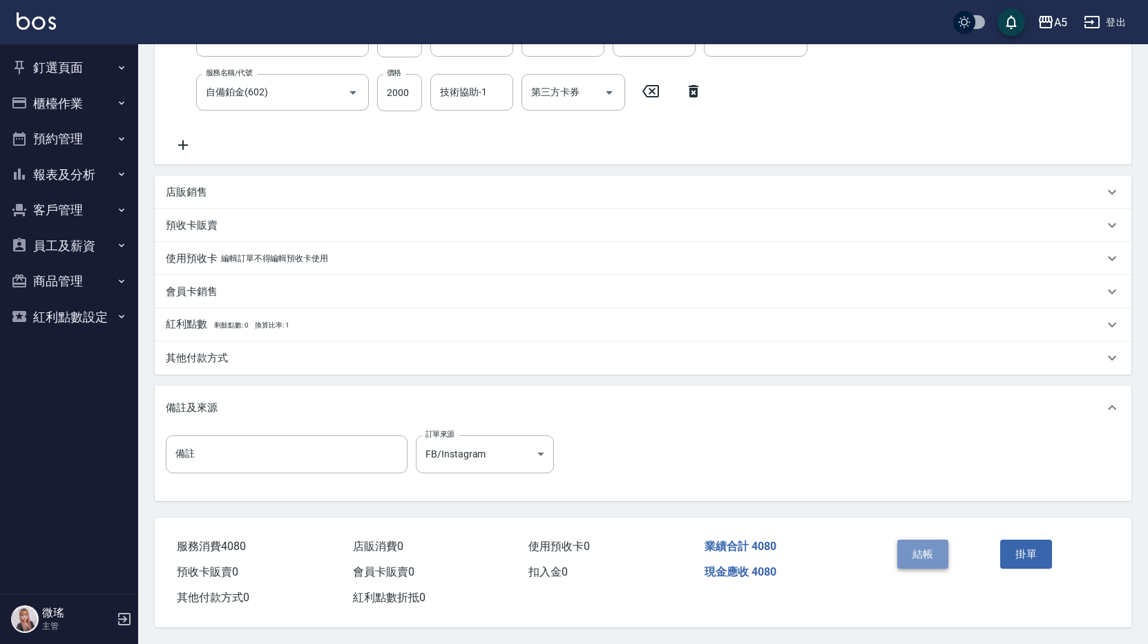
click at [907, 549] on button "結帳" at bounding box center [923, 553] width 52 height 29
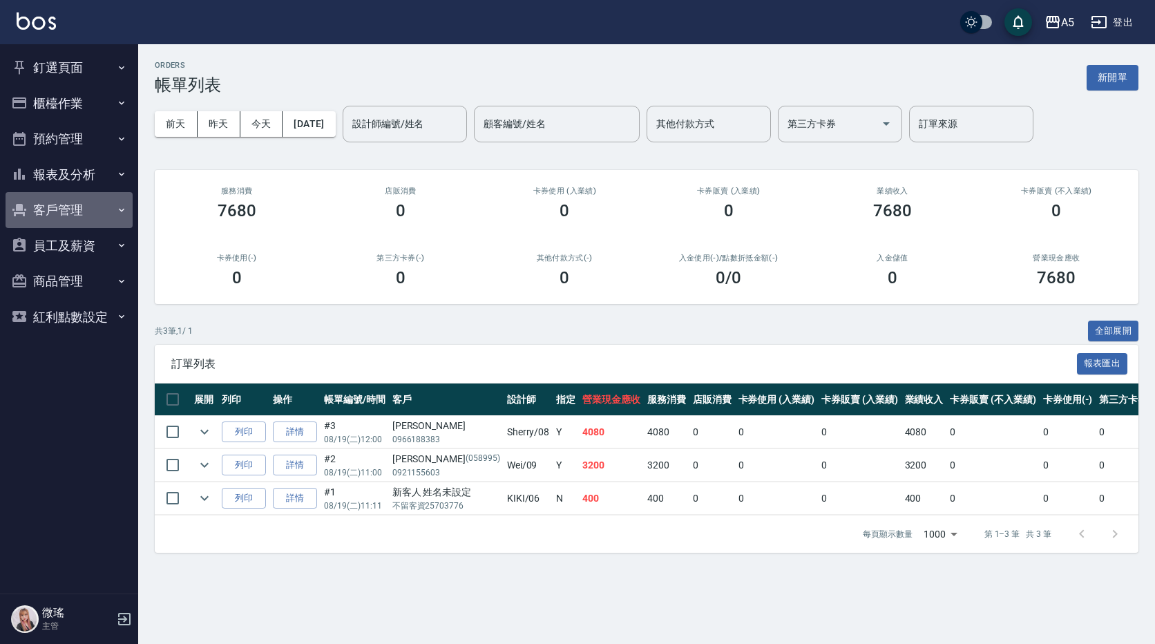
click at [68, 202] on button "客戶管理" at bounding box center [69, 210] width 127 height 36
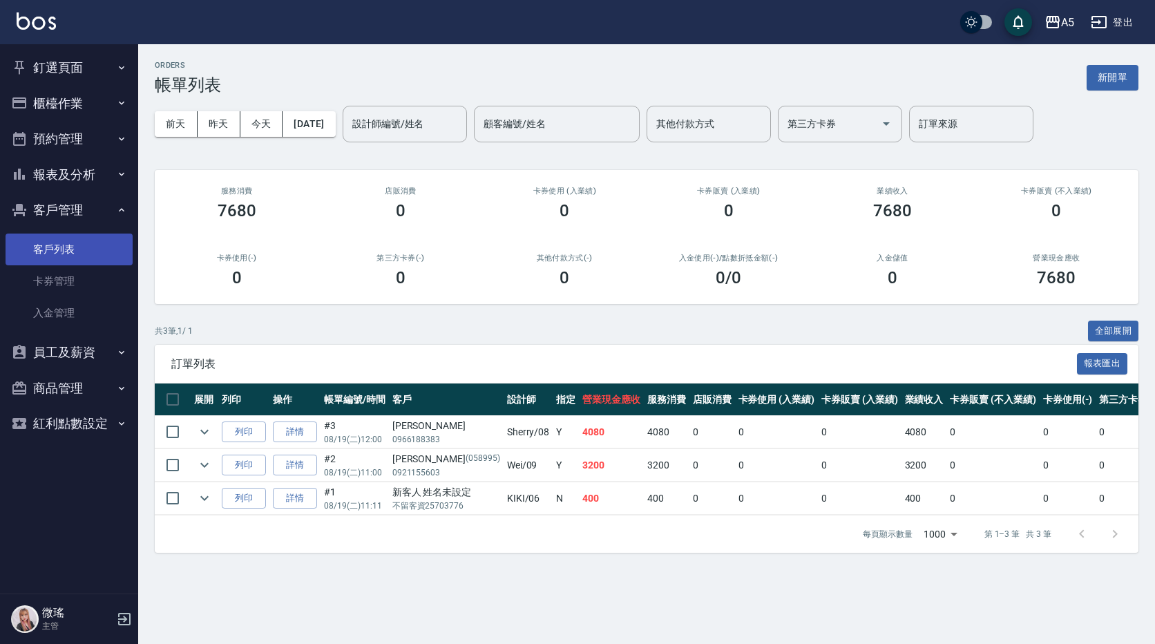
click at [48, 255] on link "客戶列表" at bounding box center [69, 249] width 127 height 32
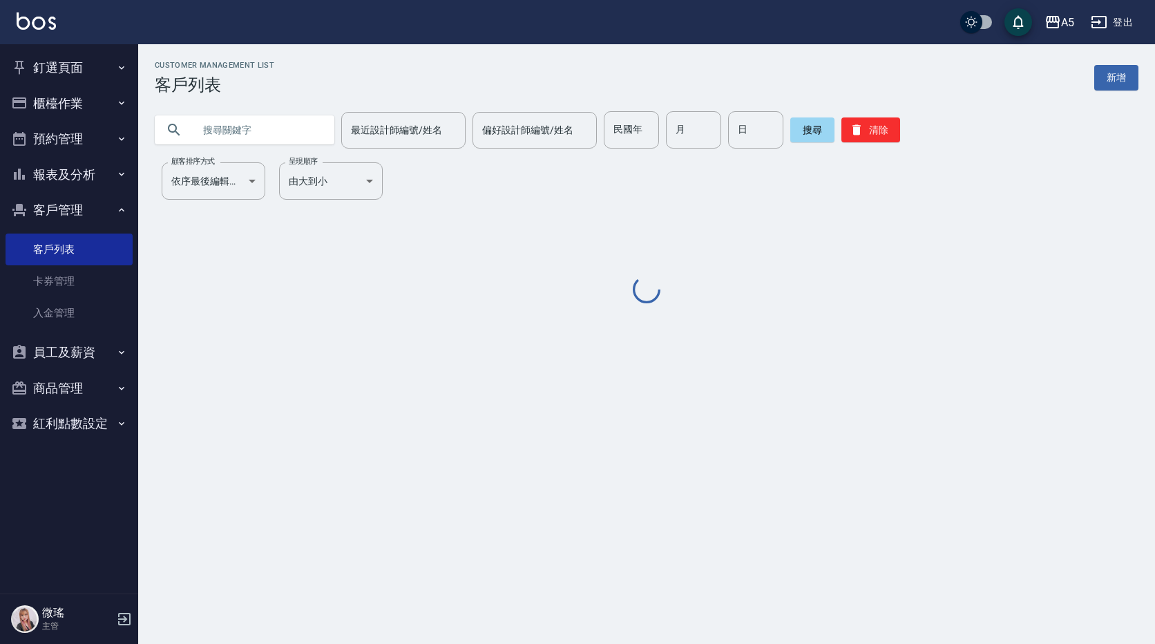
click at [274, 133] on input "text" at bounding box center [258, 129] width 130 height 37
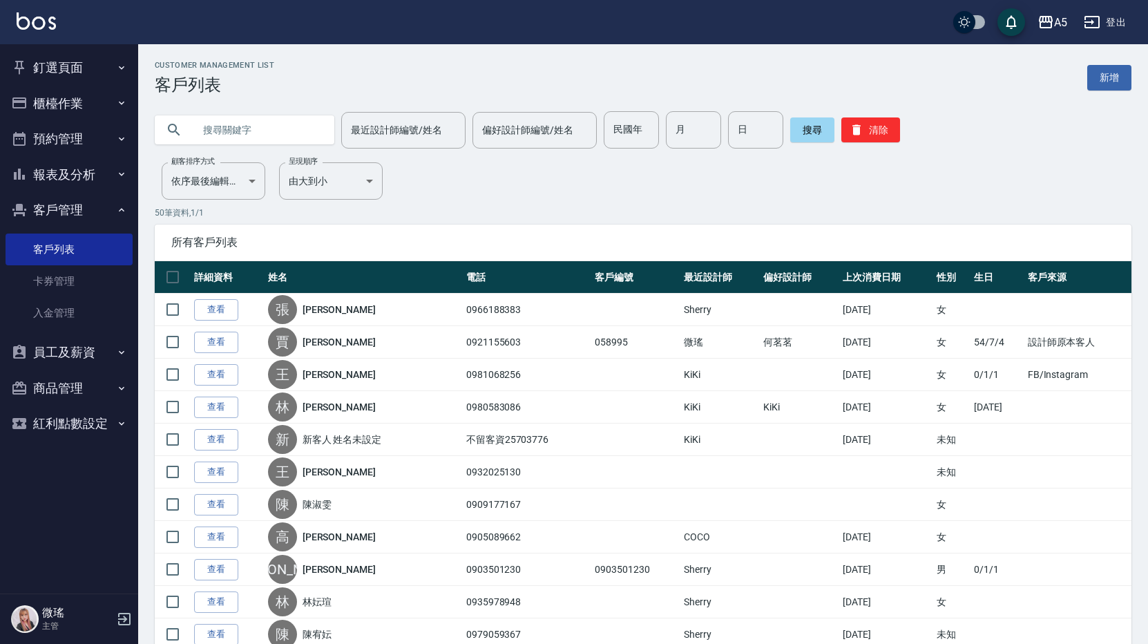
type input "ㄛ"
type input "游"
drag, startPoint x: 798, startPoint y: 131, endPoint x: 800, endPoint y: 121, distance: 9.9
click at [799, 123] on button "搜尋" at bounding box center [812, 129] width 44 height 25
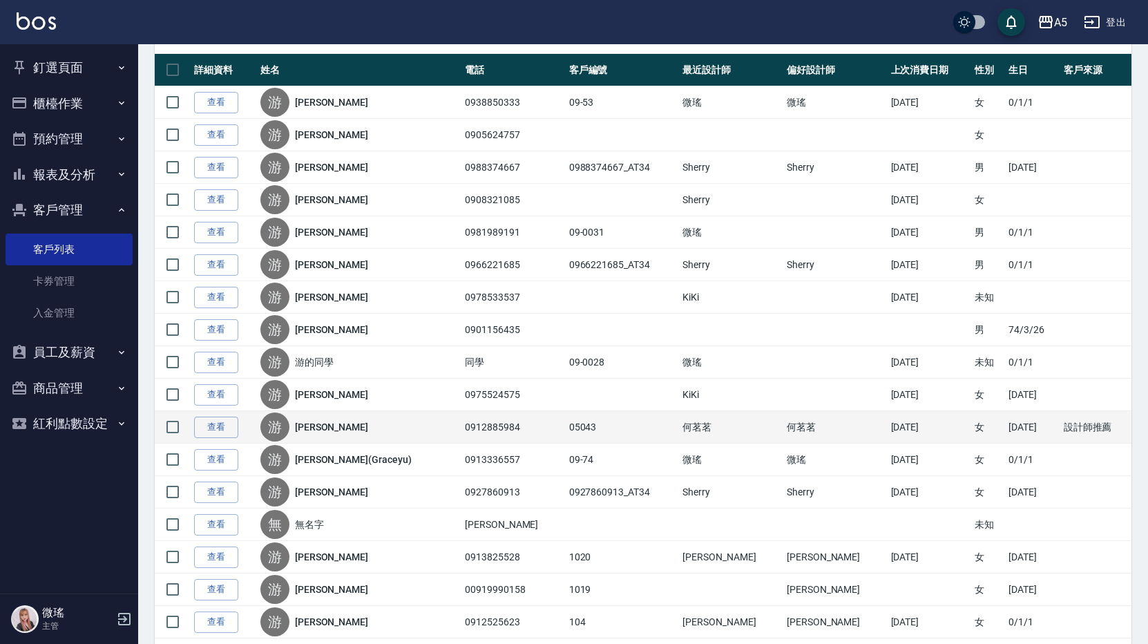
scroll to position [267, 0]
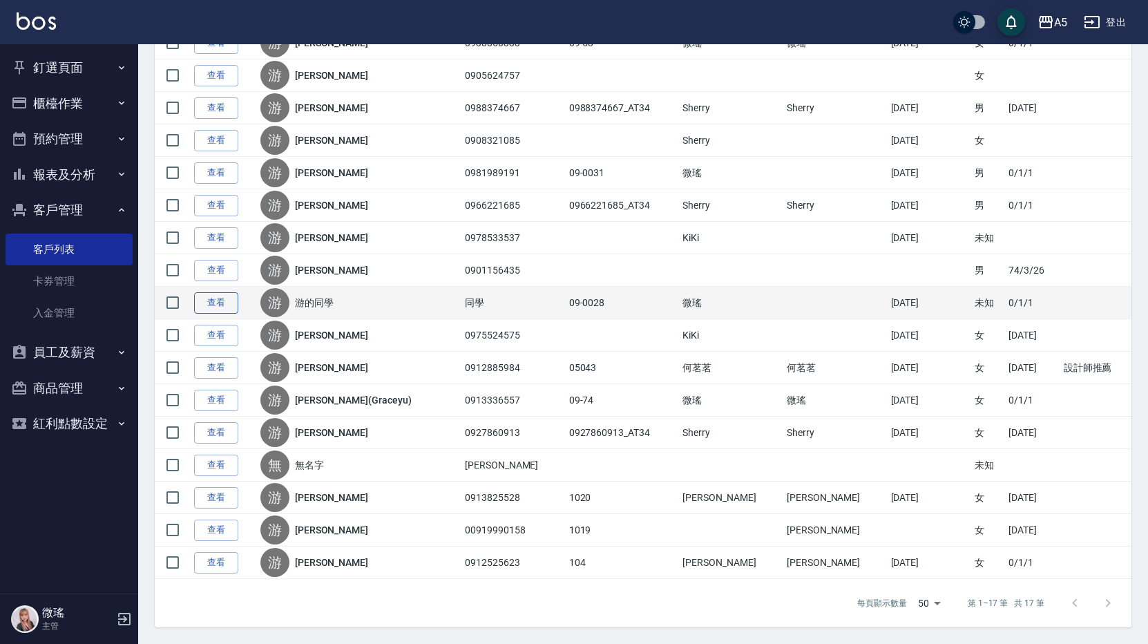
click at [213, 301] on link "查看" at bounding box center [216, 302] width 44 height 21
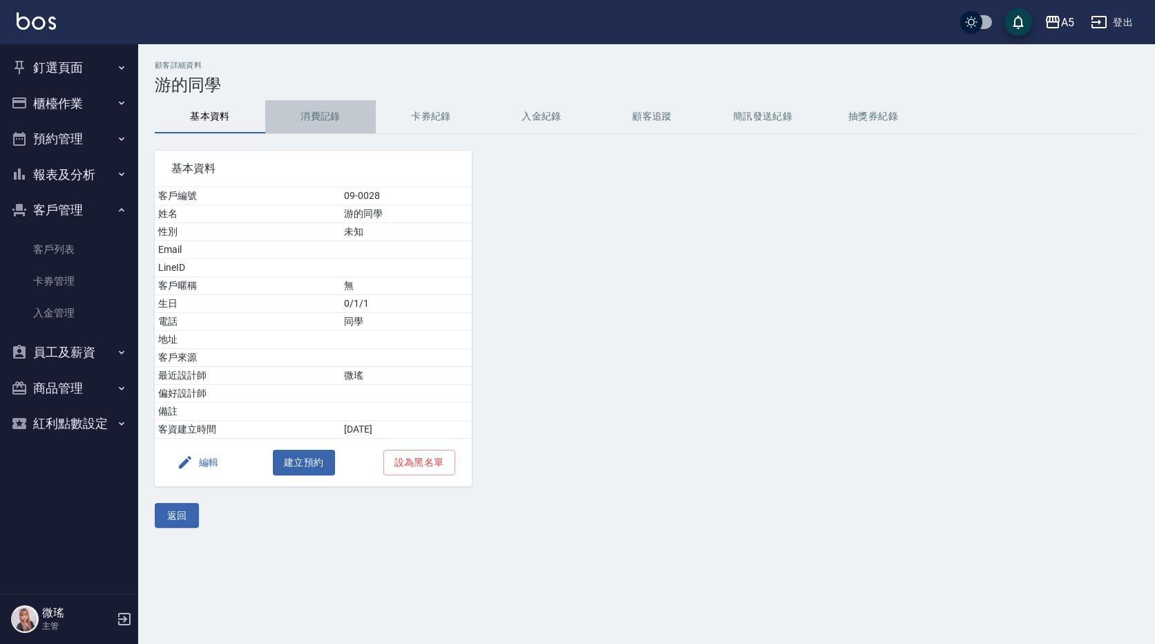
click at [305, 110] on button "消費記錄" at bounding box center [320, 116] width 110 height 33
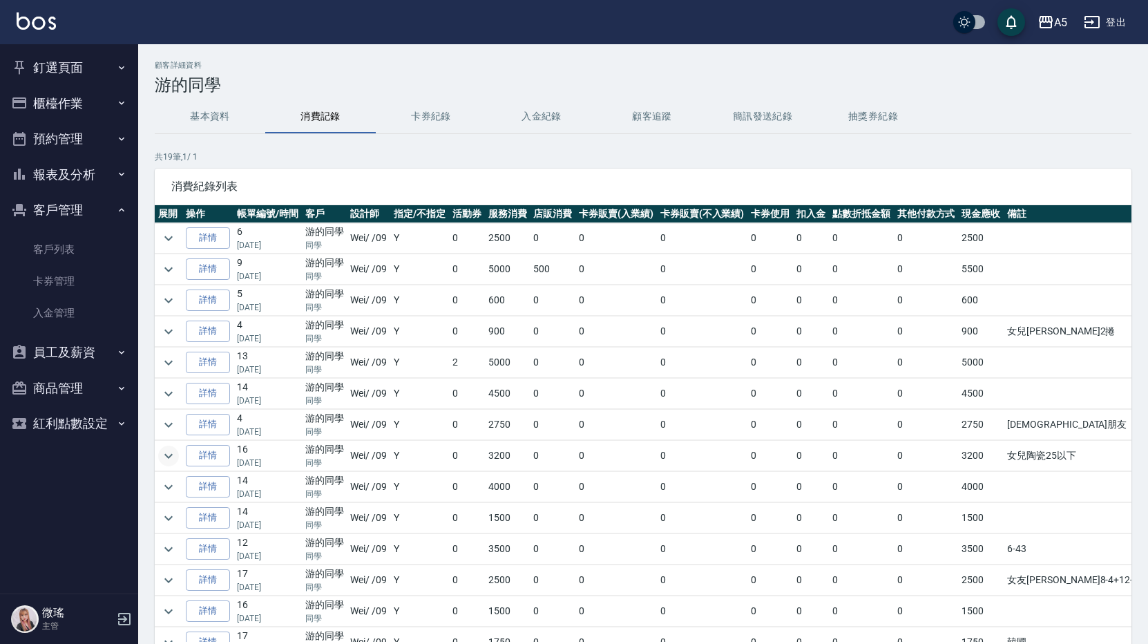
click at [173, 458] on icon "expand row" at bounding box center [168, 455] width 17 height 17
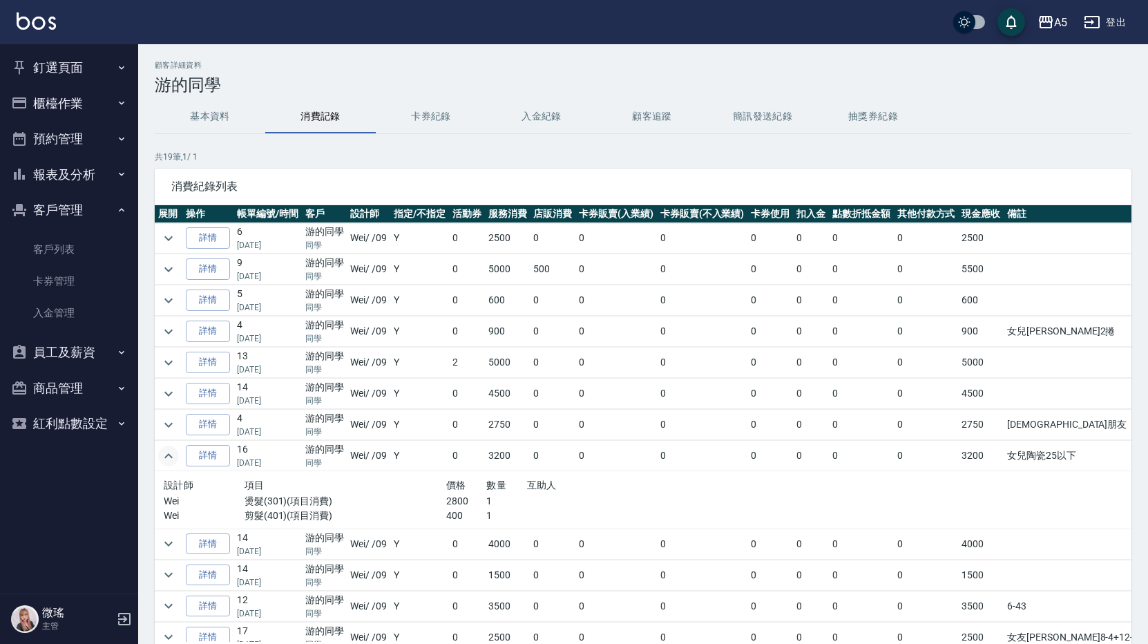
click at [173, 458] on icon "expand row" at bounding box center [168, 455] width 17 height 17
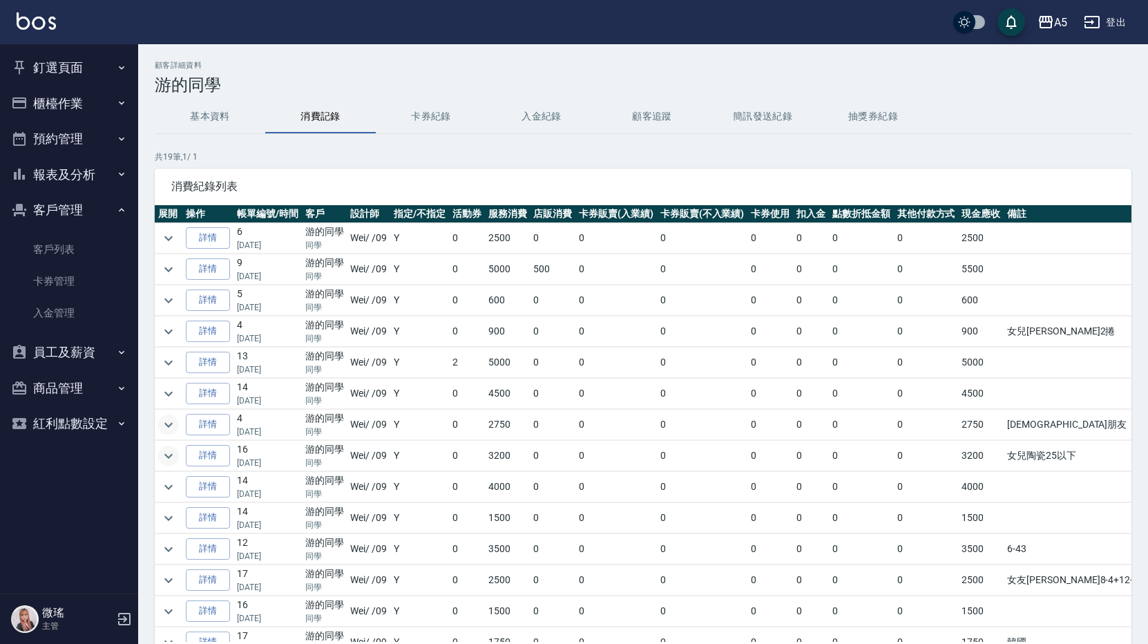
click at [164, 423] on icon "expand row" at bounding box center [168, 424] width 17 height 17
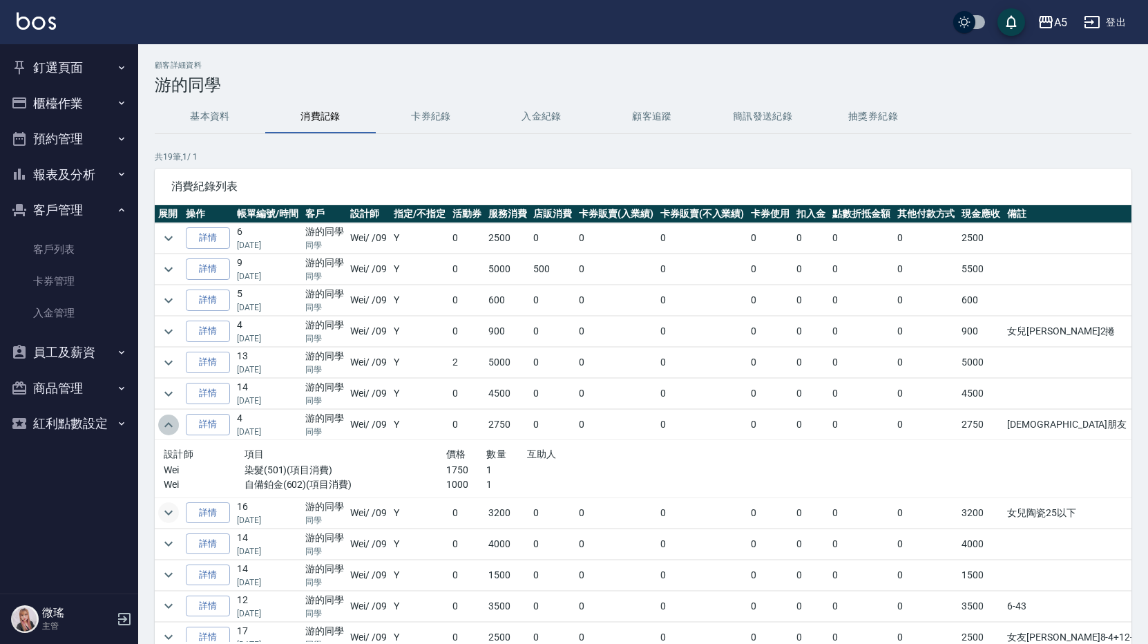
click at [164, 423] on icon "expand row" at bounding box center [168, 424] width 17 height 17
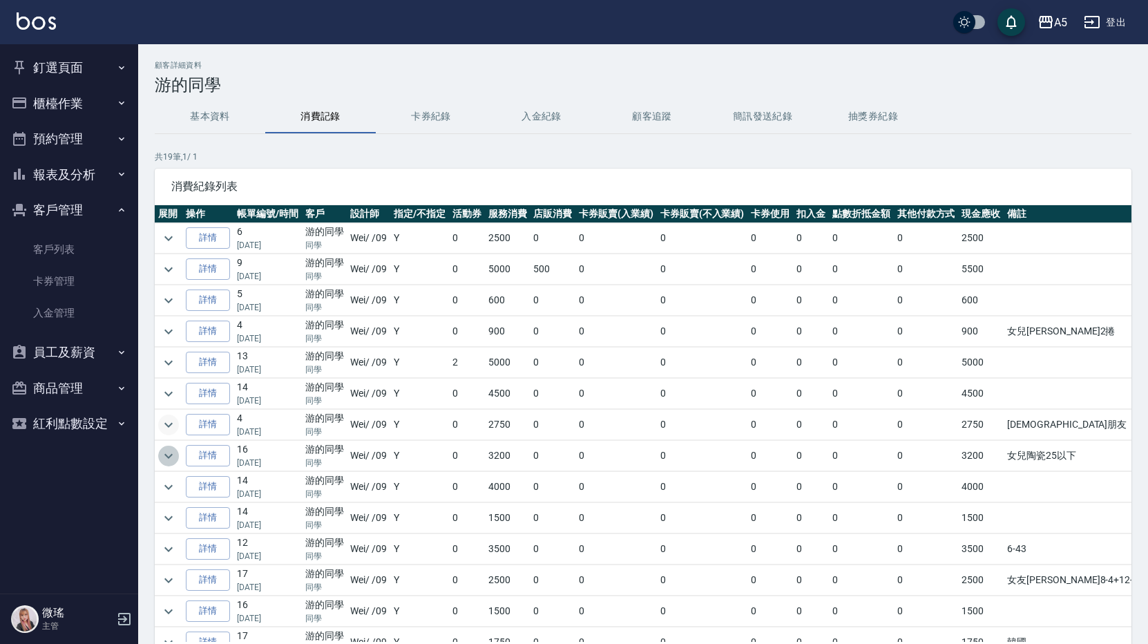
click at [163, 461] on icon "expand row" at bounding box center [168, 455] width 17 height 17
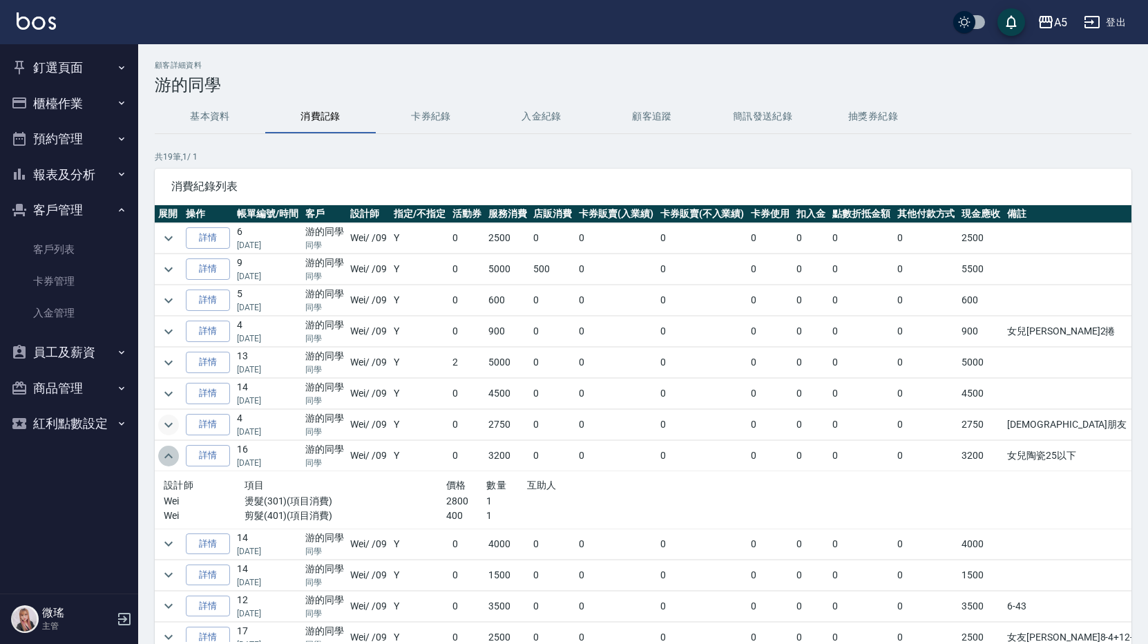
click at [163, 461] on icon "expand row" at bounding box center [168, 455] width 17 height 17
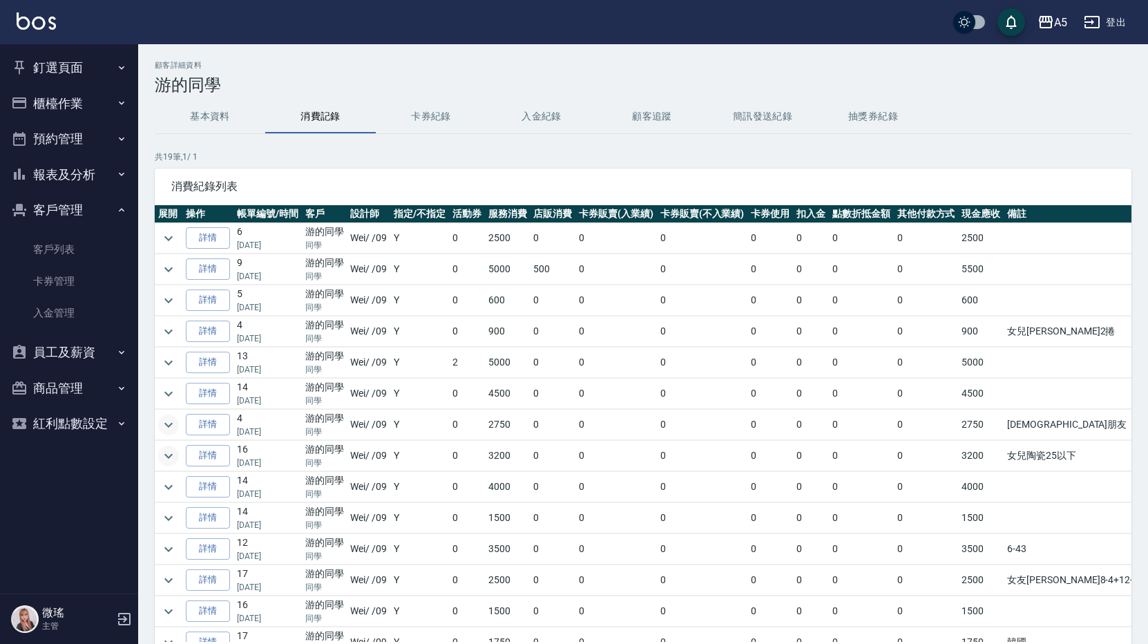
click at [59, 61] on button "釘選頁面" at bounding box center [69, 68] width 127 height 36
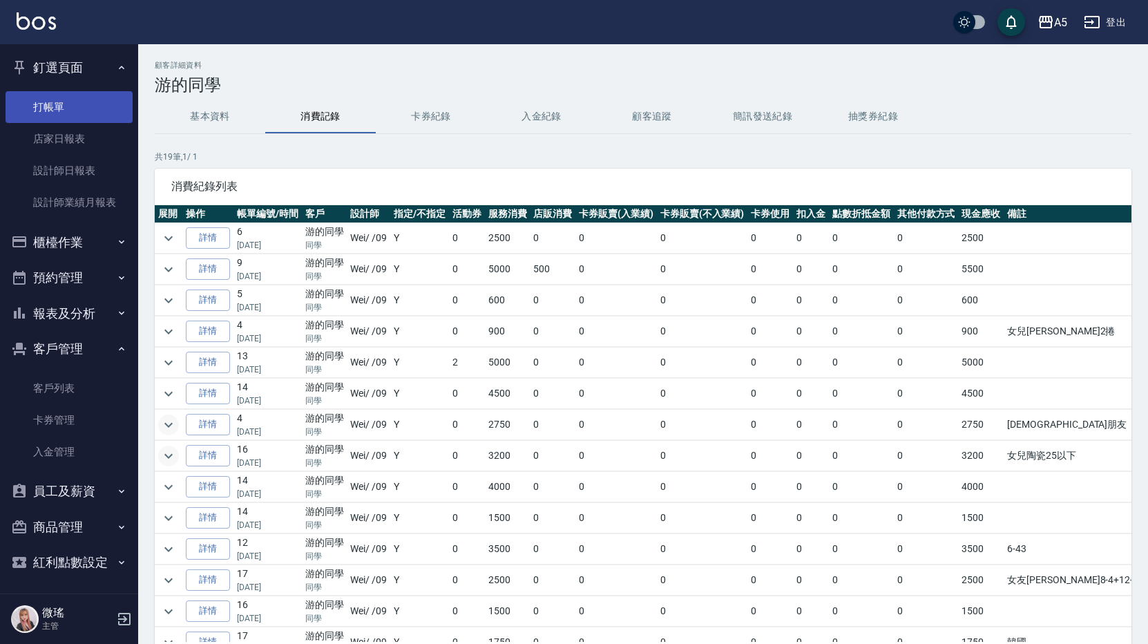
click at [64, 103] on link "打帳單" at bounding box center [69, 107] width 127 height 32
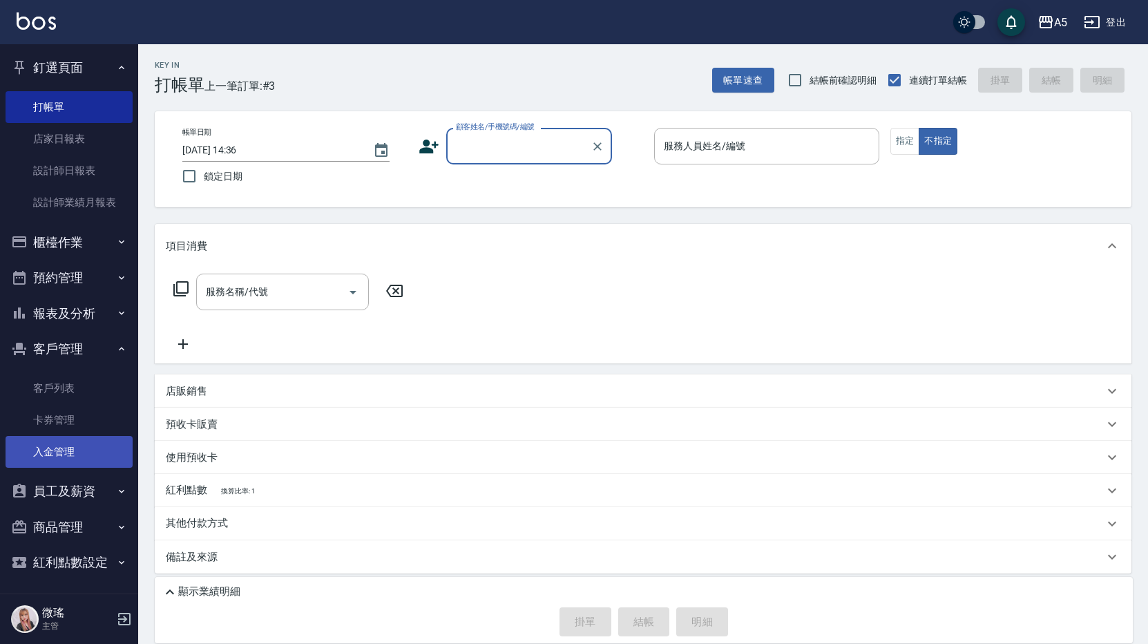
scroll to position [3, 0]
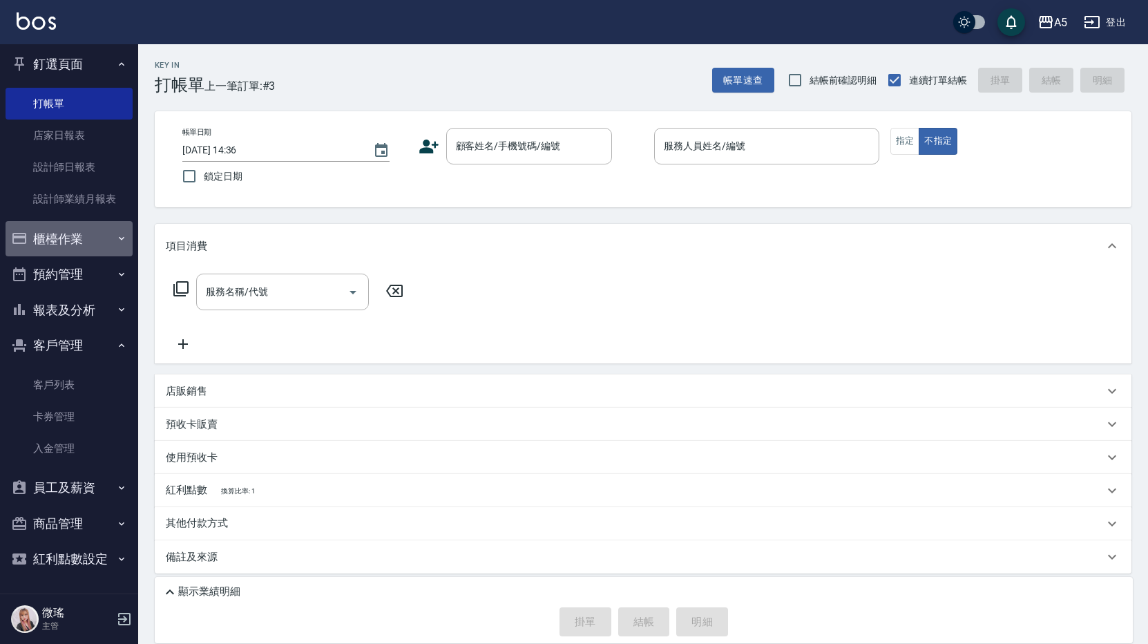
click at [73, 238] on button "櫃檯作業" at bounding box center [69, 239] width 127 height 36
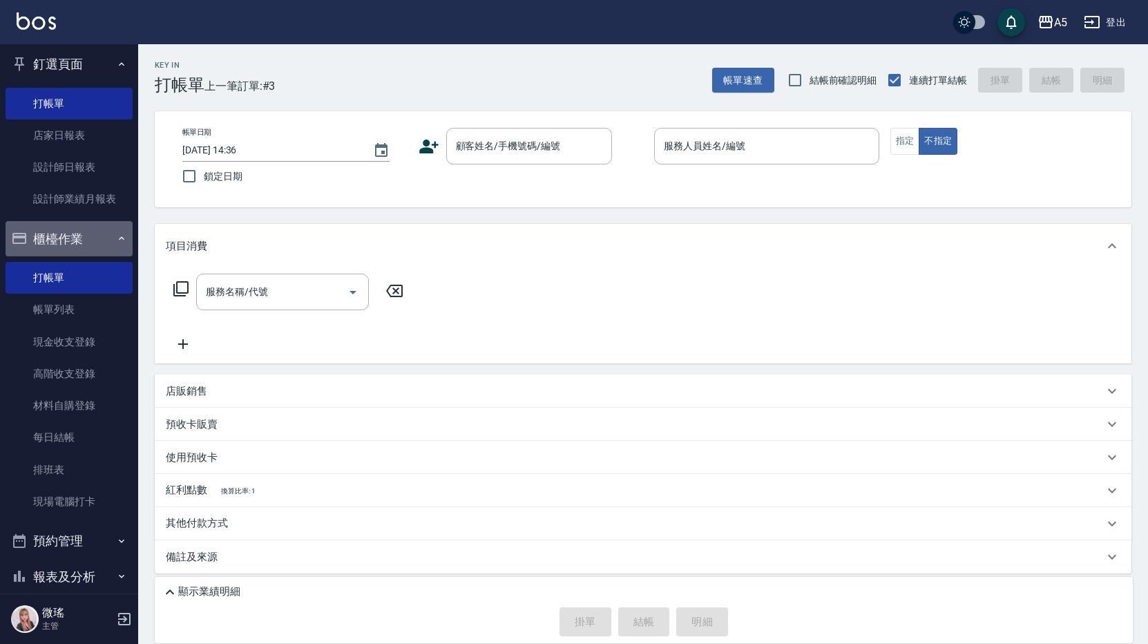
click at [73, 238] on button "櫃檯作業" at bounding box center [69, 239] width 127 height 36
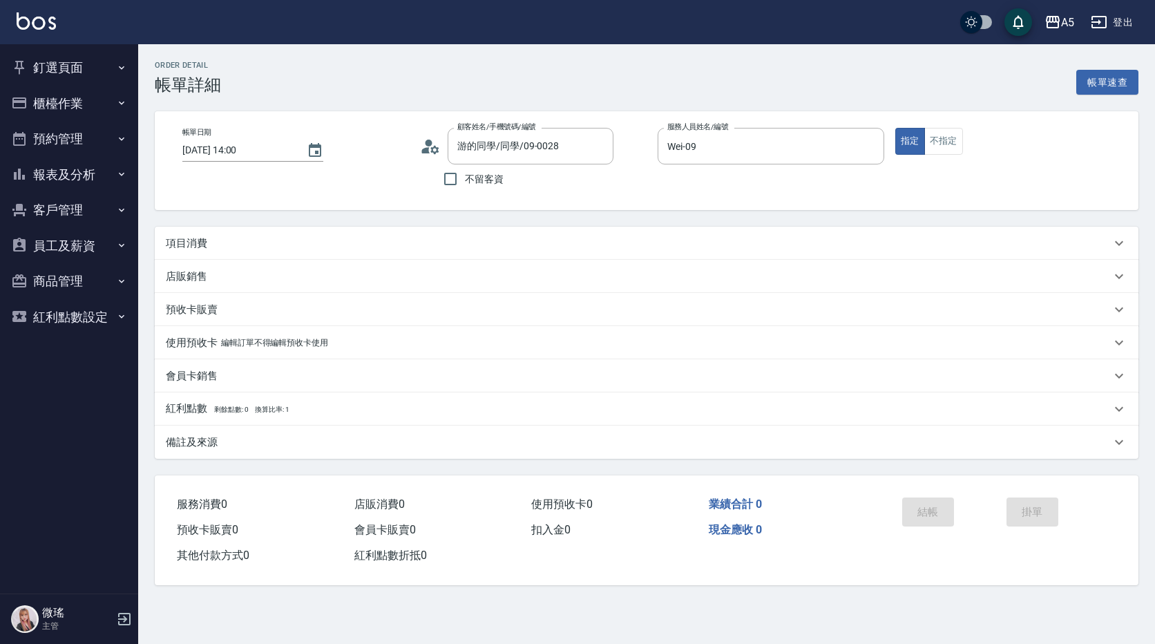
click at [191, 237] on p "項目消費" at bounding box center [186, 243] width 41 height 15
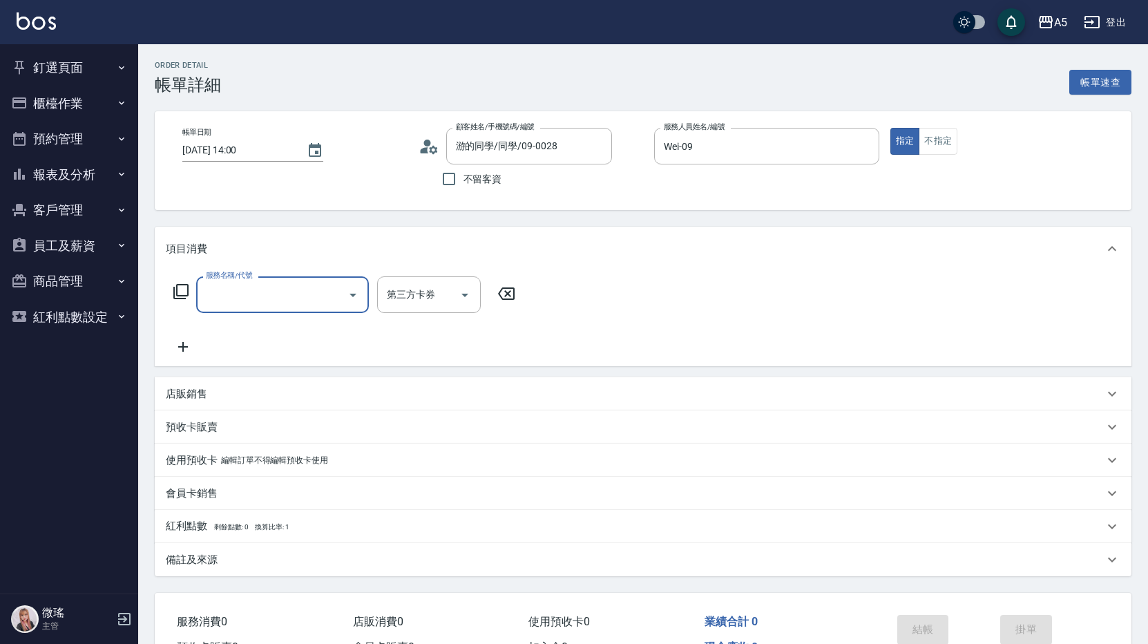
click at [233, 282] on input "服務名稱/代號" at bounding box center [271, 294] width 139 height 24
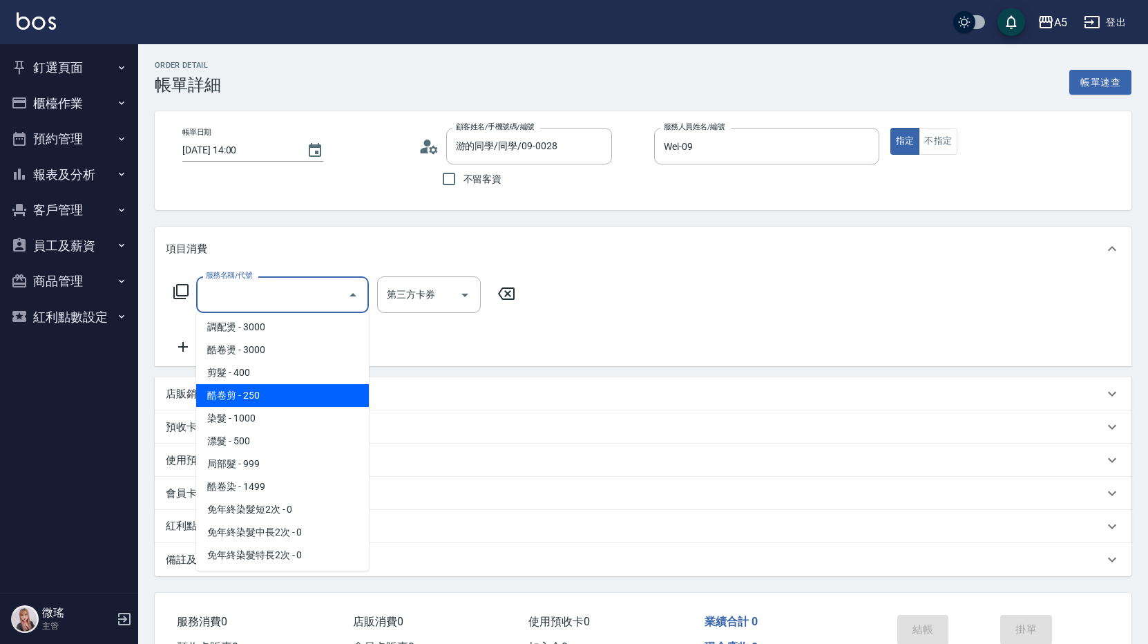
scroll to position [207, 0]
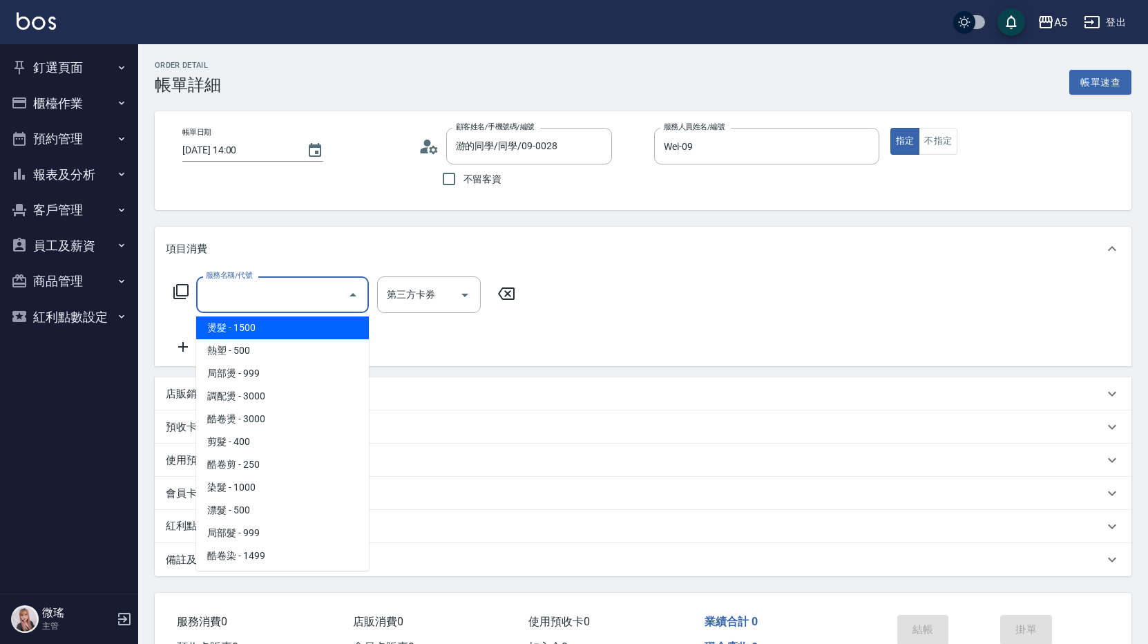
click at [271, 338] on span "燙髮 - 1500" at bounding box center [282, 327] width 173 height 23
type input "燙髮(301)"
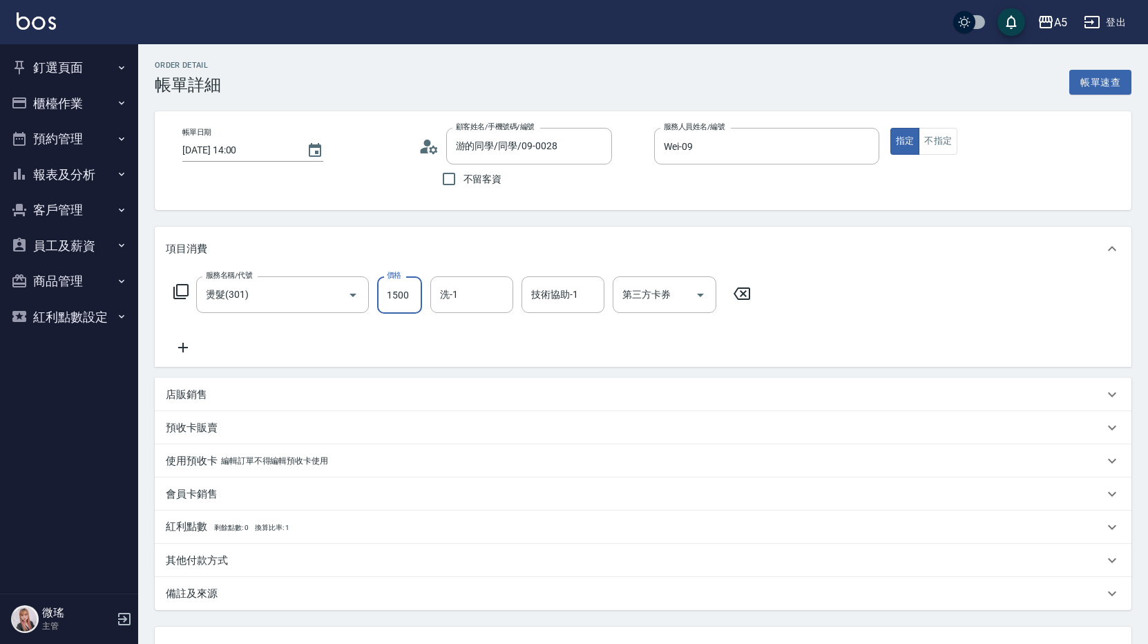
click at [402, 300] on input "1500" at bounding box center [399, 294] width 45 height 37
type input "0"
type input "30"
type input "300"
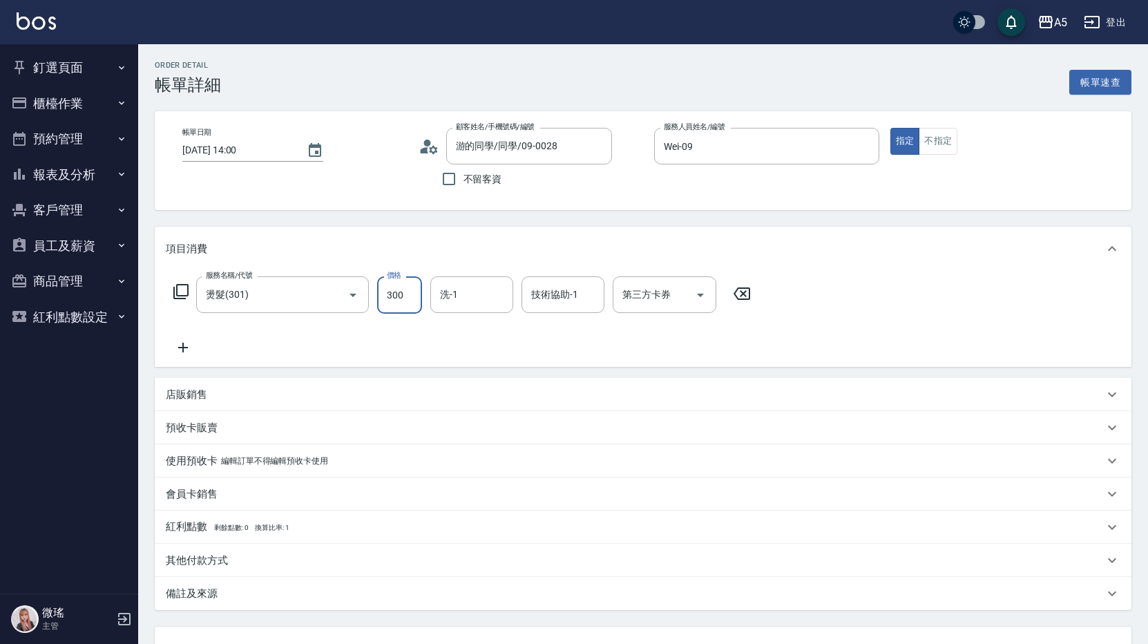
type input "300"
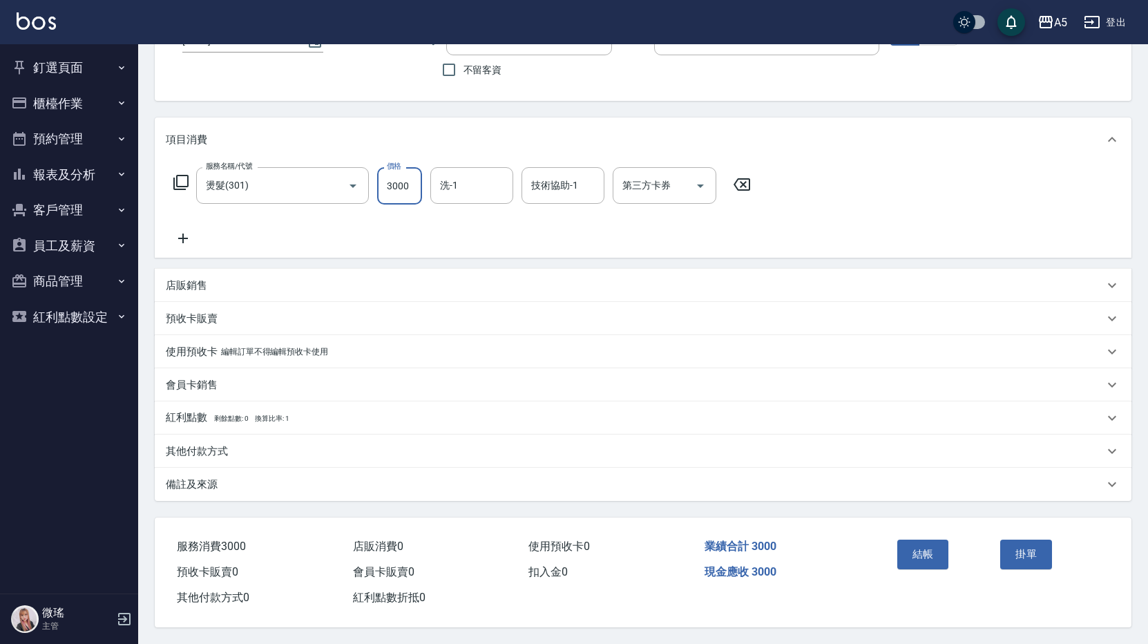
type input "3000"
click at [206, 497] on div "Order detail 帳單詳細 帳單速查 帳單日期 2025/08/19 14:00 顧客姓名/手機號碼/編號 游的同學/同學/09-0028 顧客姓名/…" at bounding box center [643, 289] width 1010 height 708
click at [209, 479] on p "備註及來源" at bounding box center [192, 484] width 52 height 15
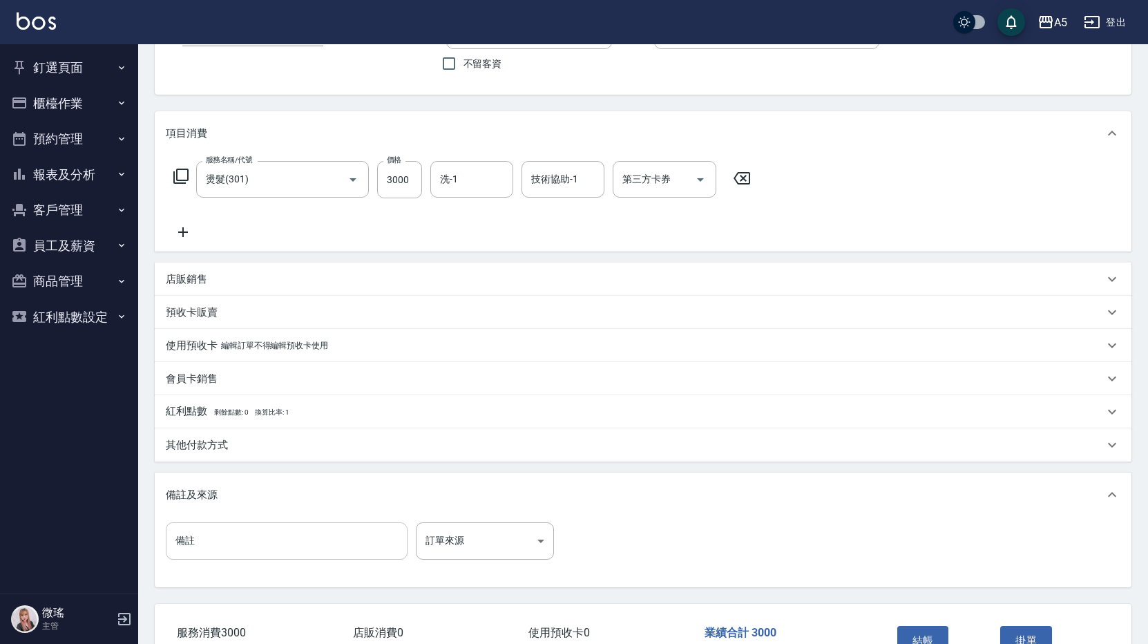
click at [228, 530] on input "備註" at bounding box center [287, 540] width 242 height 37
drag, startPoint x: 215, startPoint y: 537, endPoint x: 299, endPoint y: 525, distance: 85.2
click at [287, 530] on input "女兒燙直" at bounding box center [287, 540] width 242 height 37
click at [263, 537] on input "女兒燙直直" at bounding box center [287, 540] width 242 height 37
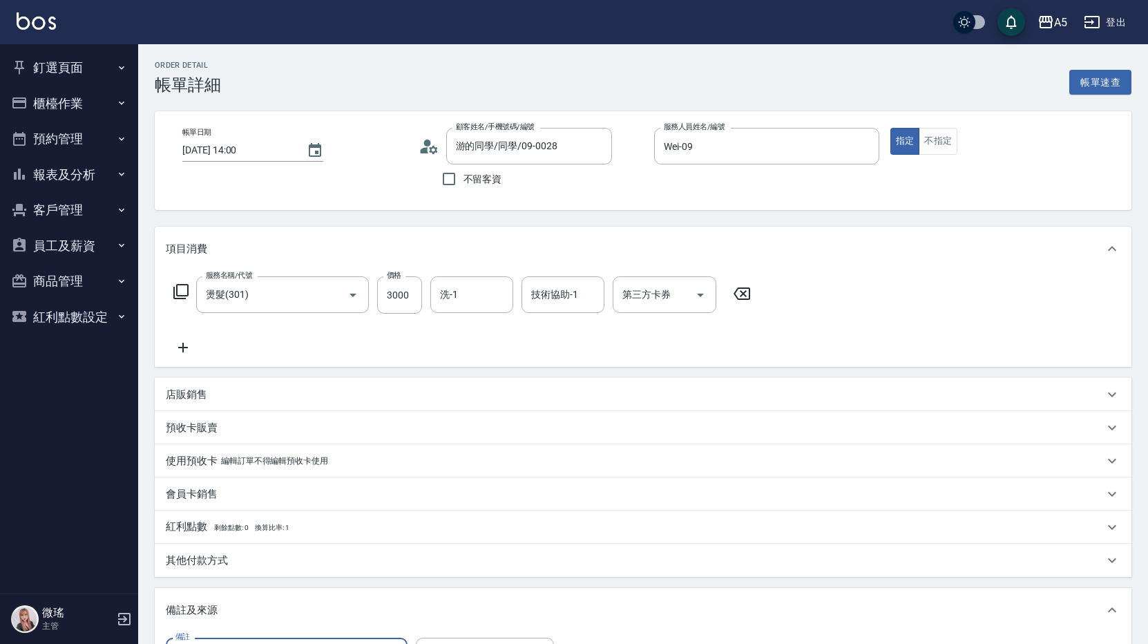
scroll to position [208, 0]
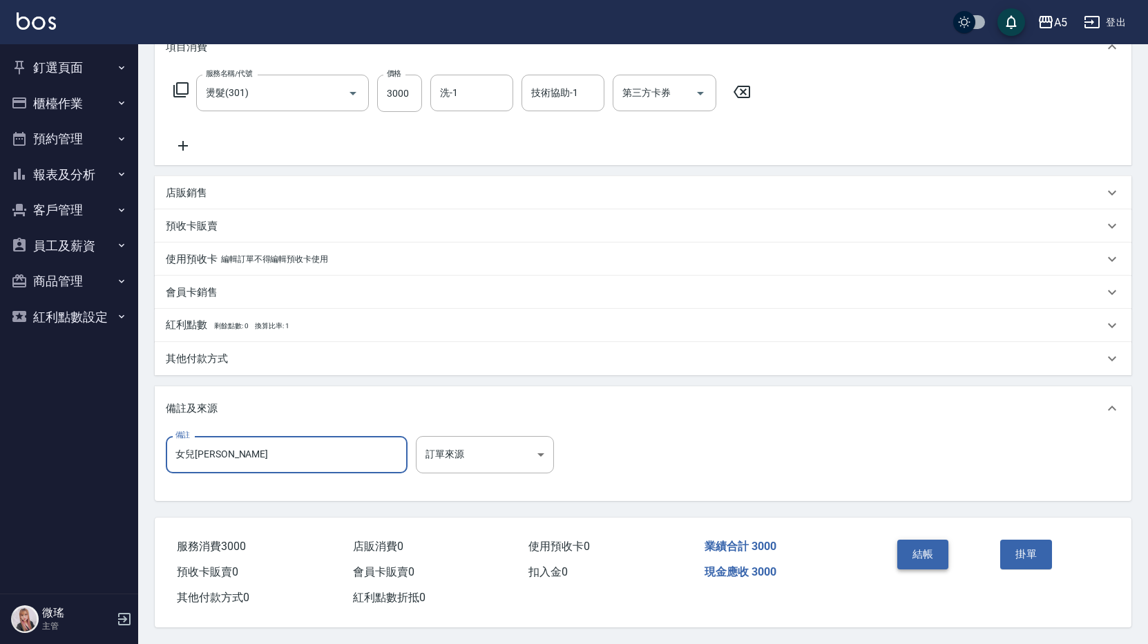
type input "女兒燙直"
click at [918, 553] on button "結帳" at bounding box center [923, 553] width 52 height 29
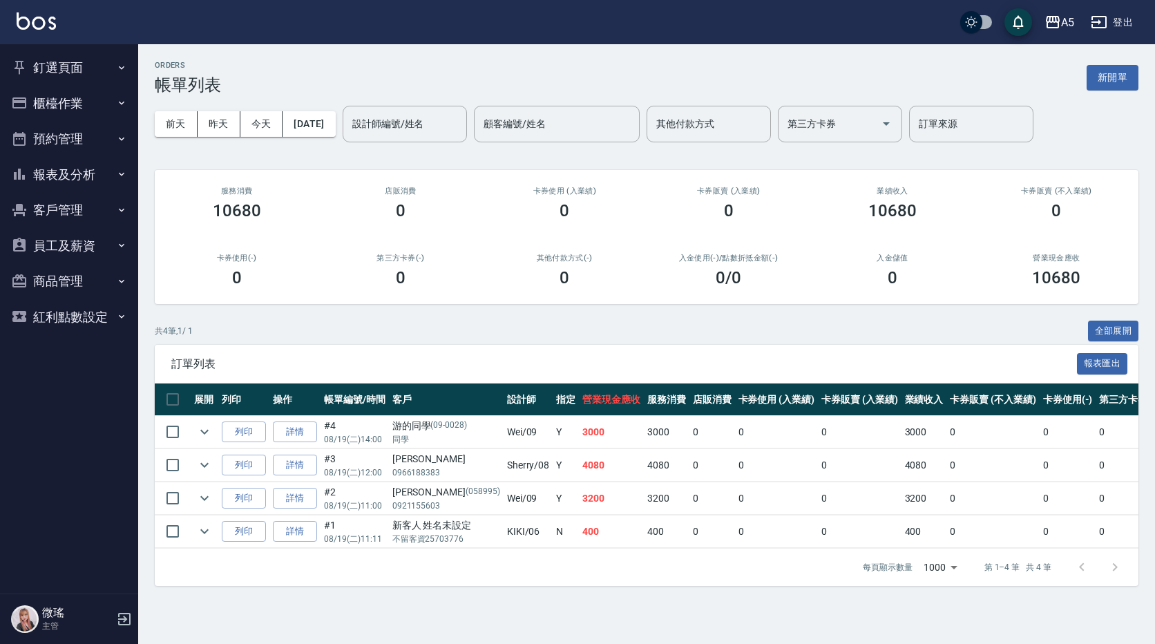
click at [76, 73] on button "釘選頁面" at bounding box center [69, 68] width 127 height 36
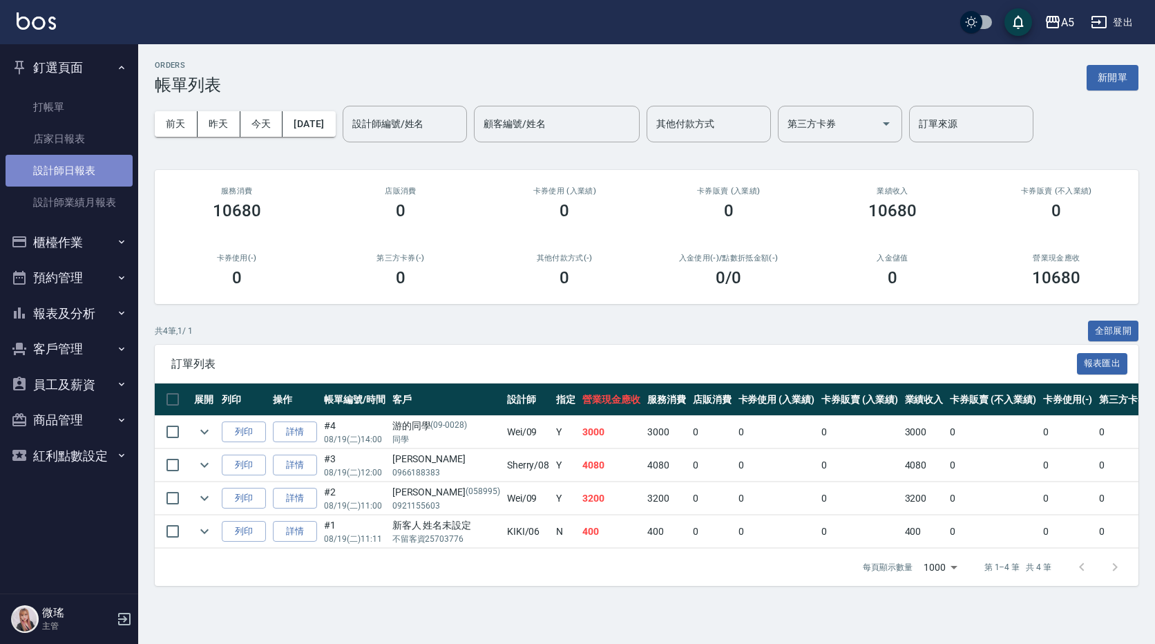
click at [96, 171] on link "設計師日報表" at bounding box center [69, 171] width 127 height 32
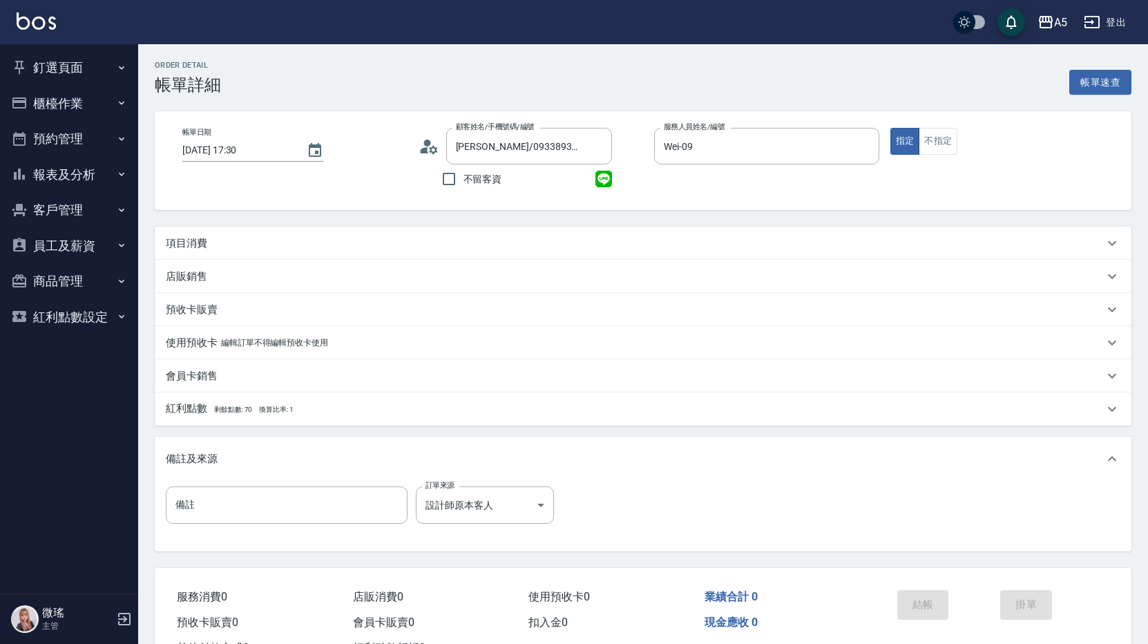
click at [204, 234] on div "項目消費" at bounding box center [643, 242] width 976 height 33
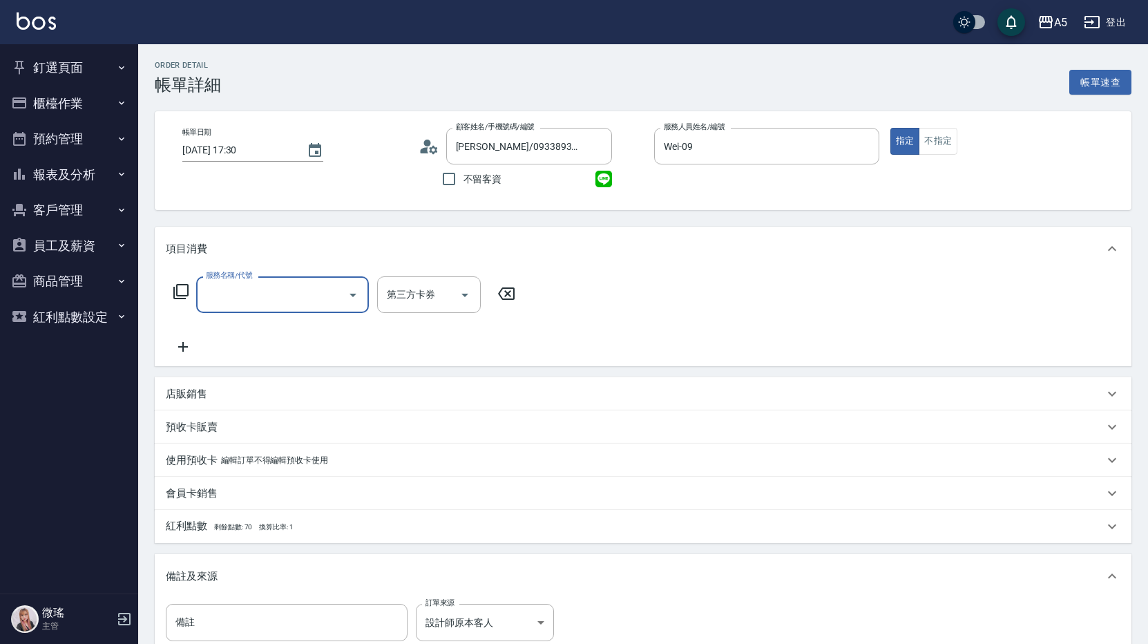
click at [297, 305] on input "服務名稱/代號" at bounding box center [271, 294] width 139 height 24
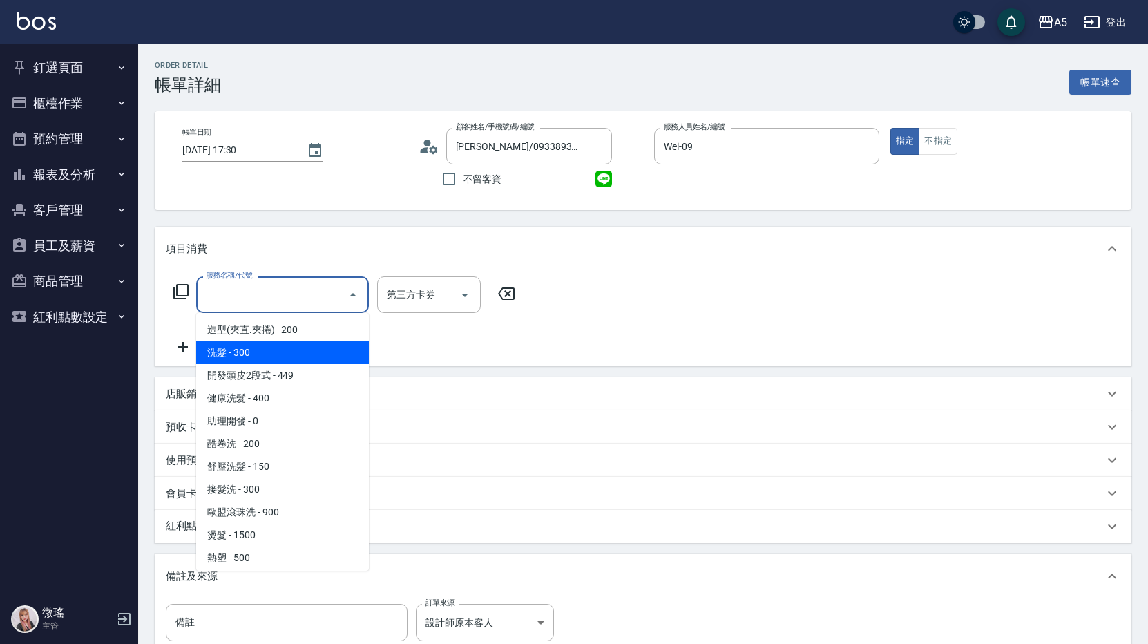
click at [249, 350] on span "洗髮 - 300" at bounding box center [282, 352] width 173 height 23
type input "洗髮(201)"
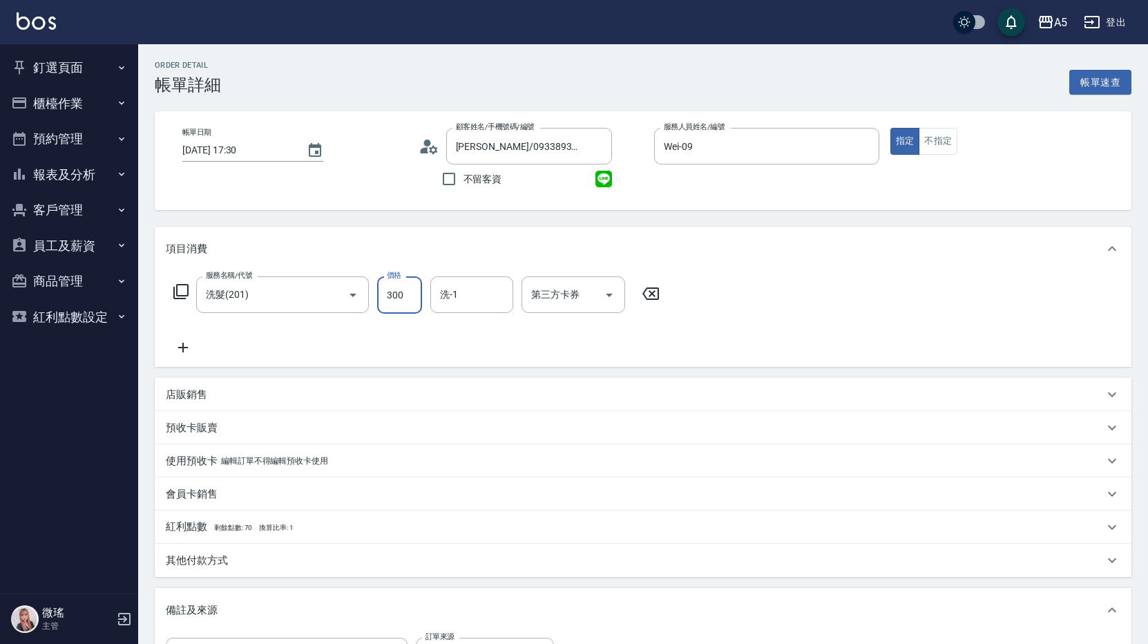
type input "0"
type input "200"
type input "20"
type input "200"
click at [280, 323] on div "服務名稱/代號 洗髮(201) 服務名稱/代號 價格 200 價格 洗-1 洗-1 第三方卡券 第三方卡券" at bounding box center [417, 315] width 502 height 79
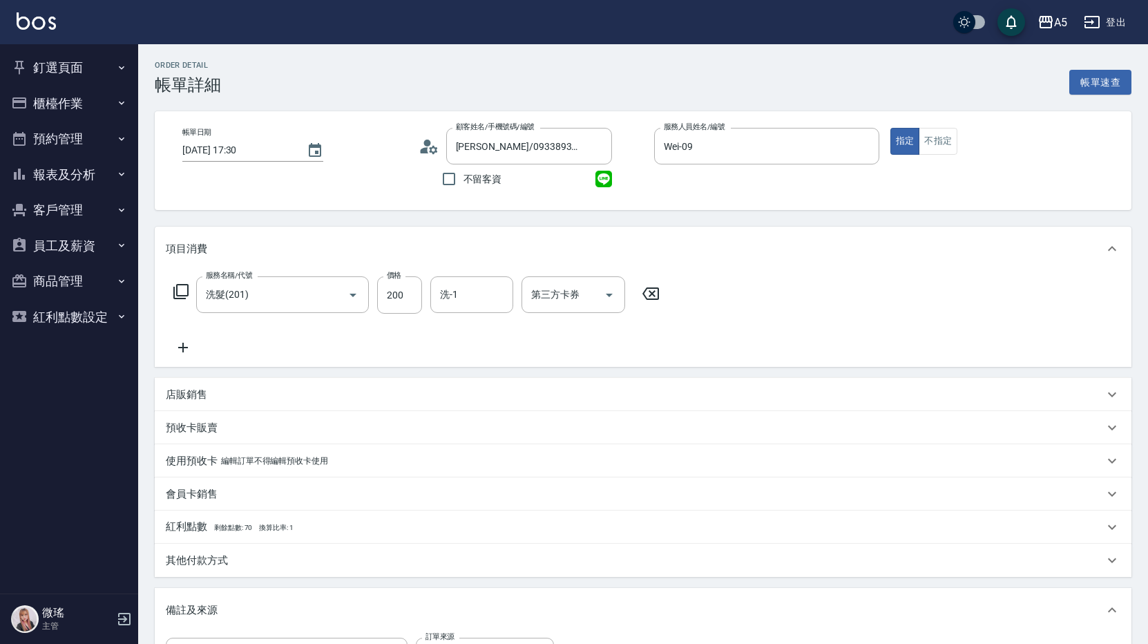
click at [202, 338] on div "服務名稱/代號 洗髮(201) 服務名稱/代號 價格 200 價格 洗-1 洗-1 第三方卡券 第三方卡券" at bounding box center [417, 315] width 502 height 79
click at [182, 346] on icon at bounding box center [183, 347] width 10 height 10
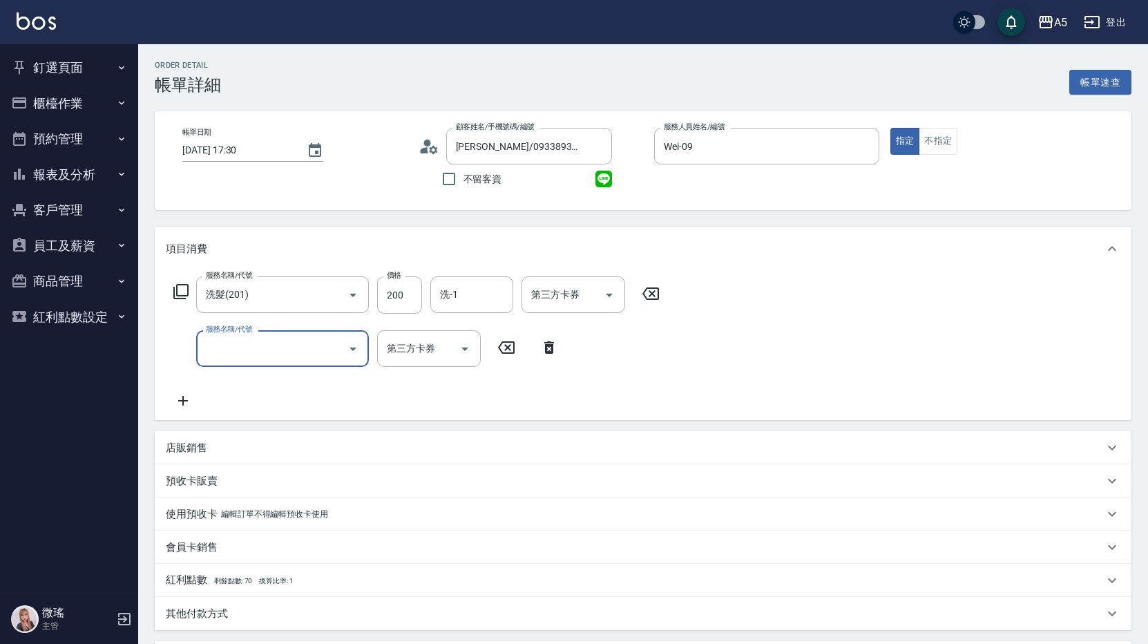
click at [231, 338] on input "服務名稱/代號" at bounding box center [271, 348] width 139 height 24
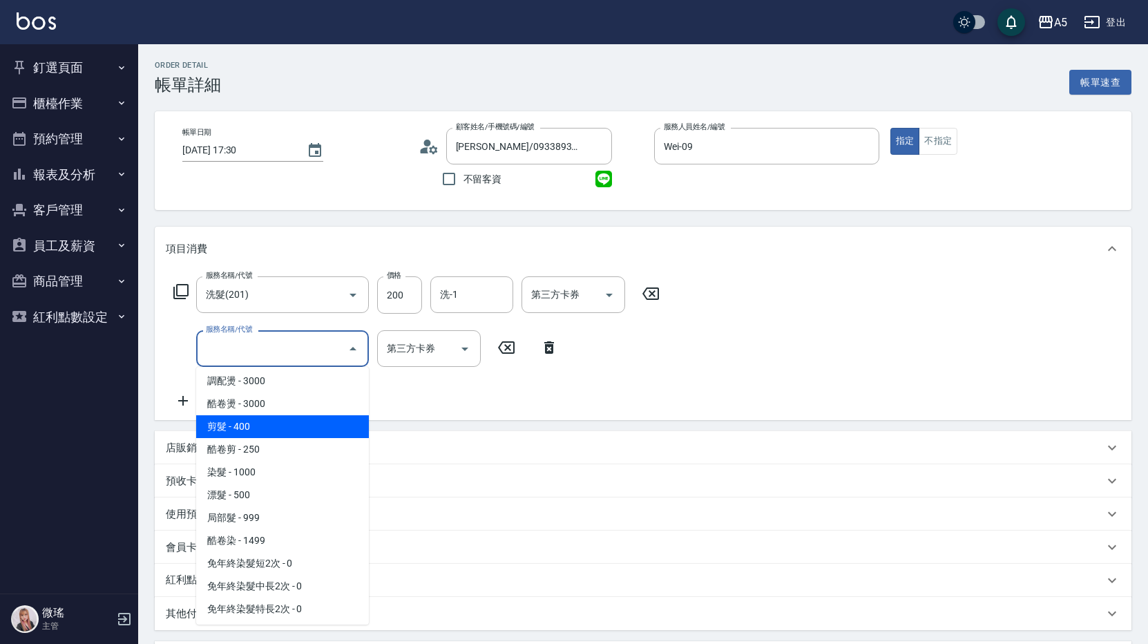
scroll to position [207, 0]
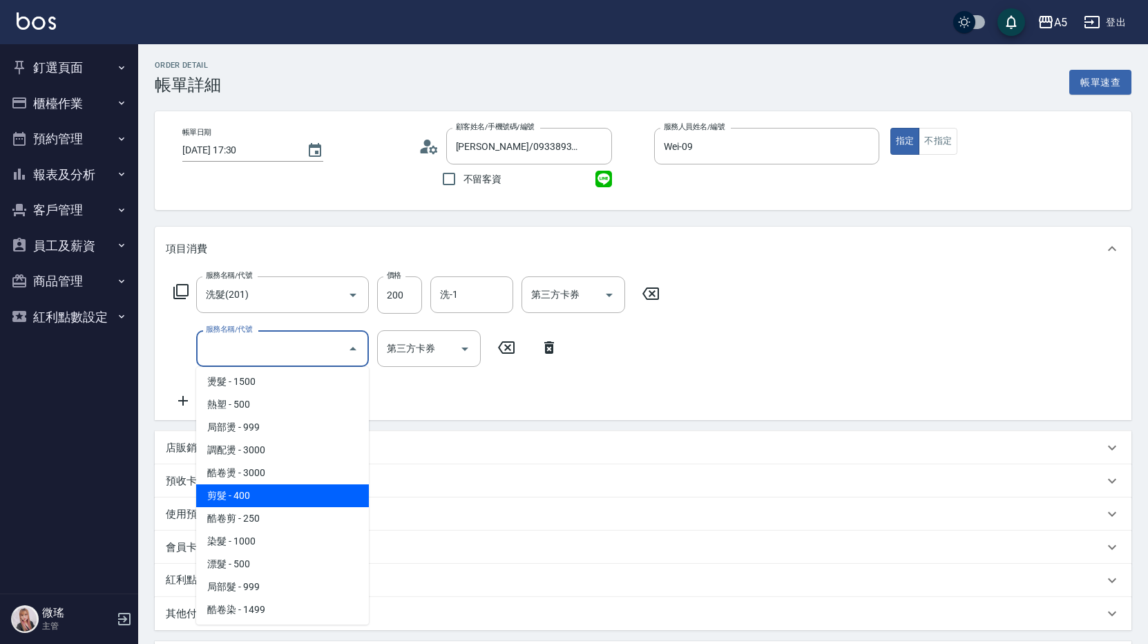
click at [279, 487] on span "剪髮 - 400" at bounding box center [282, 495] width 173 height 23
type input "60"
type input "剪髮(401)"
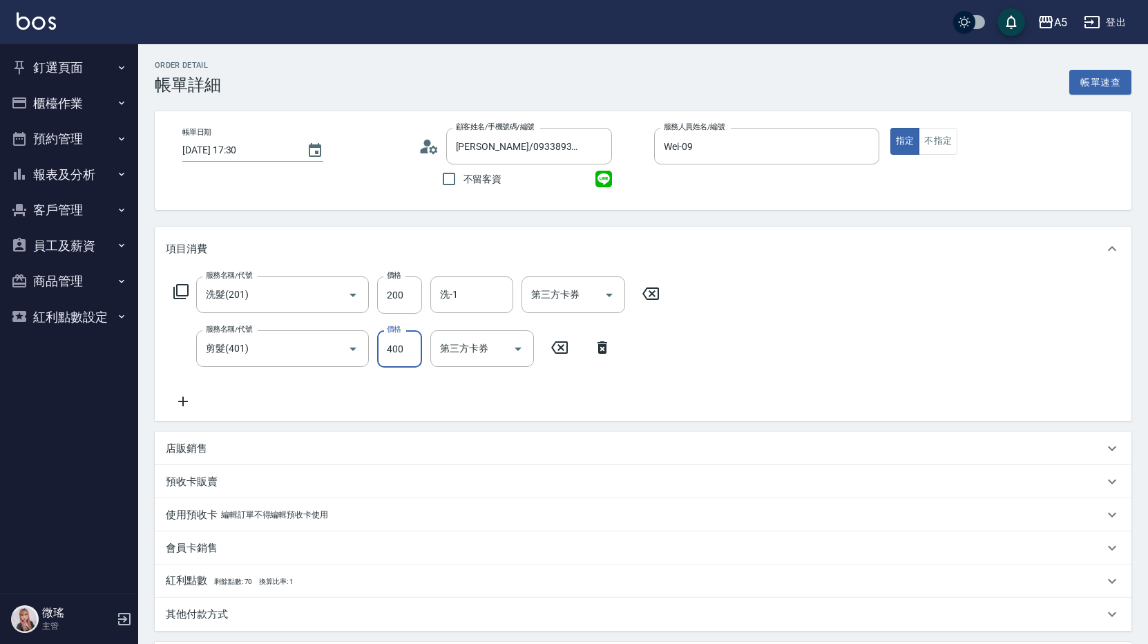
click at [389, 351] on input "400" at bounding box center [399, 348] width 45 height 37
type input "20"
type input "50"
type input "70"
type input "500"
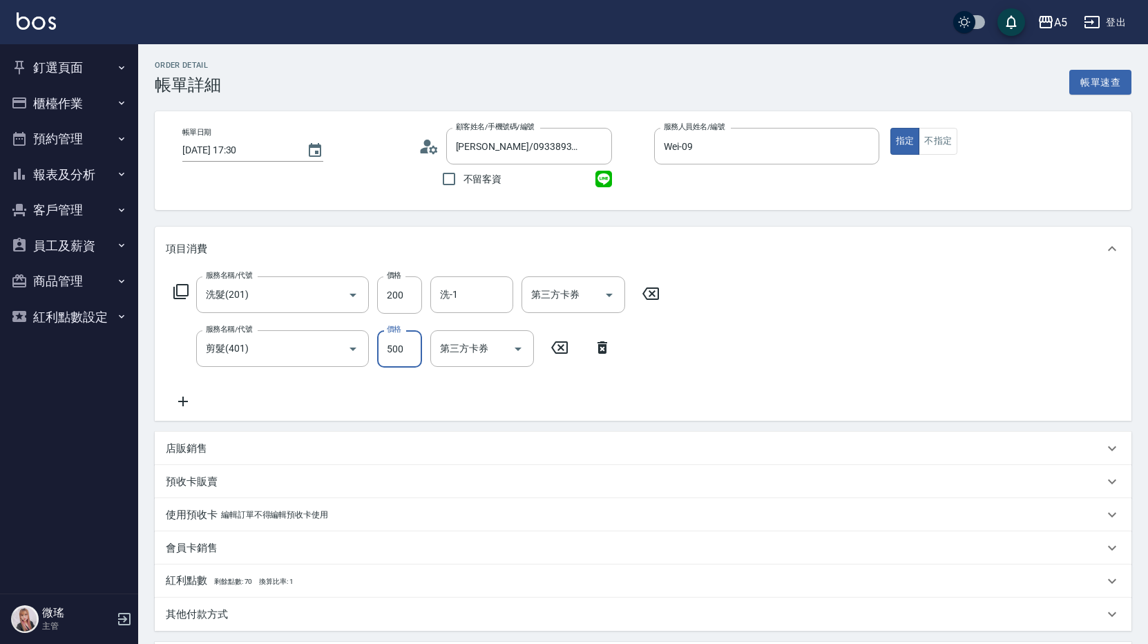
click at [795, 403] on div "服務名稱/代號 洗髮(201) 服務名稱/代號 價格 200 價格 洗-1 洗-1 第三方卡券 第三方卡券 服務名稱/代號 剪髮(401) 服務名稱/代號 價…" at bounding box center [643, 346] width 976 height 150
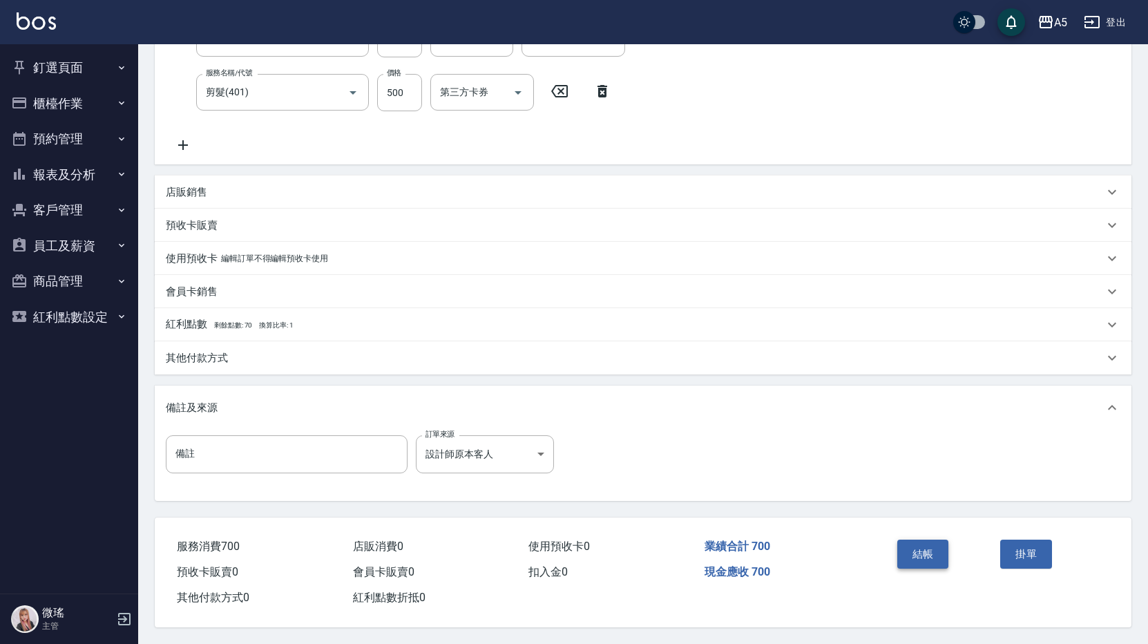
click at [929, 552] on button "結帳" at bounding box center [923, 553] width 52 height 29
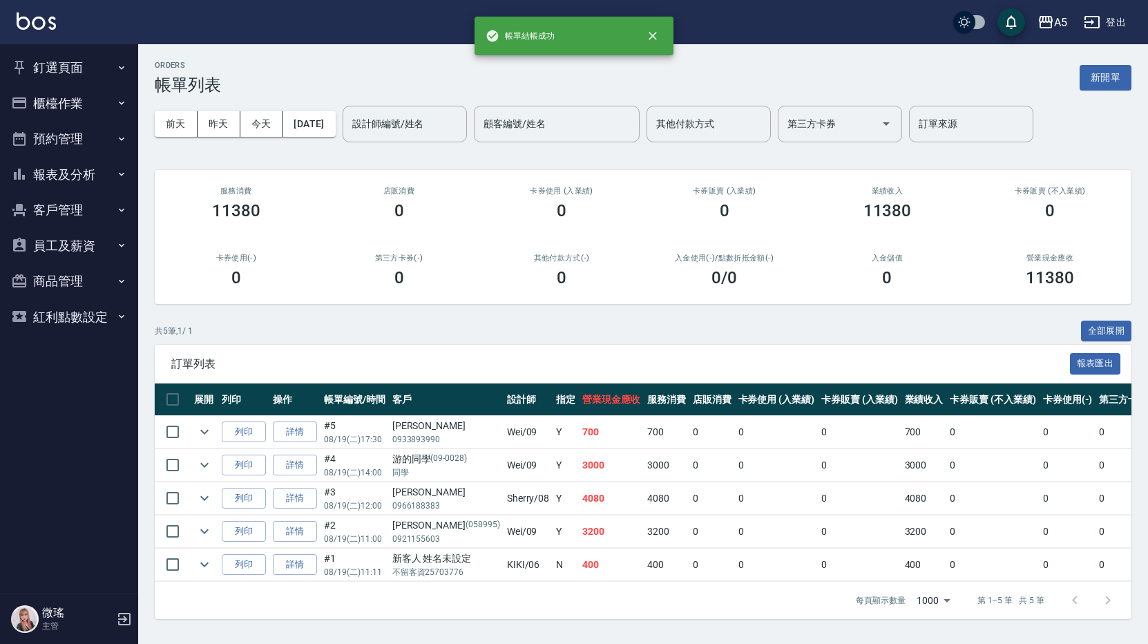
click at [75, 202] on button "客戶管理" at bounding box center [69, 210] width 127 height 36
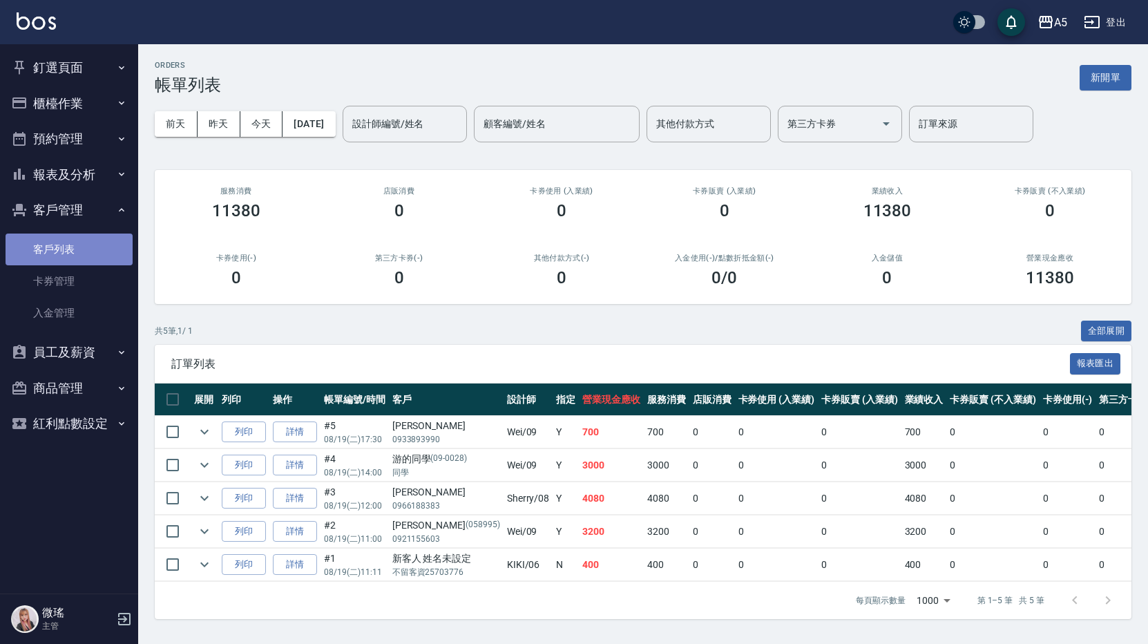
click at [75, 243] on link "客戶列表" at bounding box center [69, 249] width 127 height 32
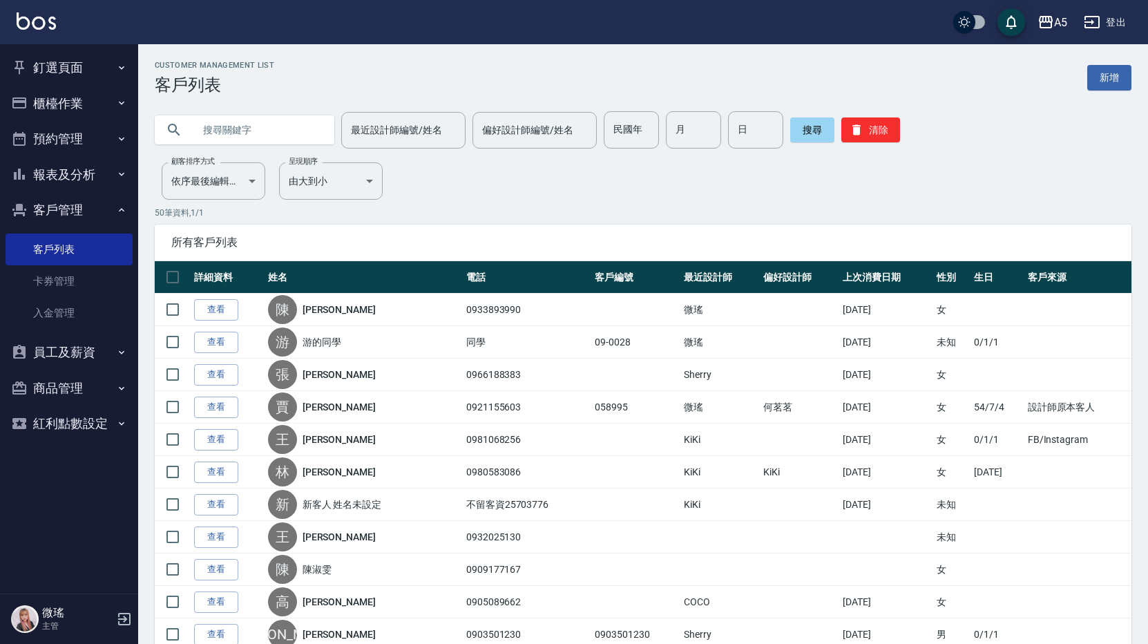
click at [207, 309] on link "查看" at bounding box center [216, 309] width 44 height 21
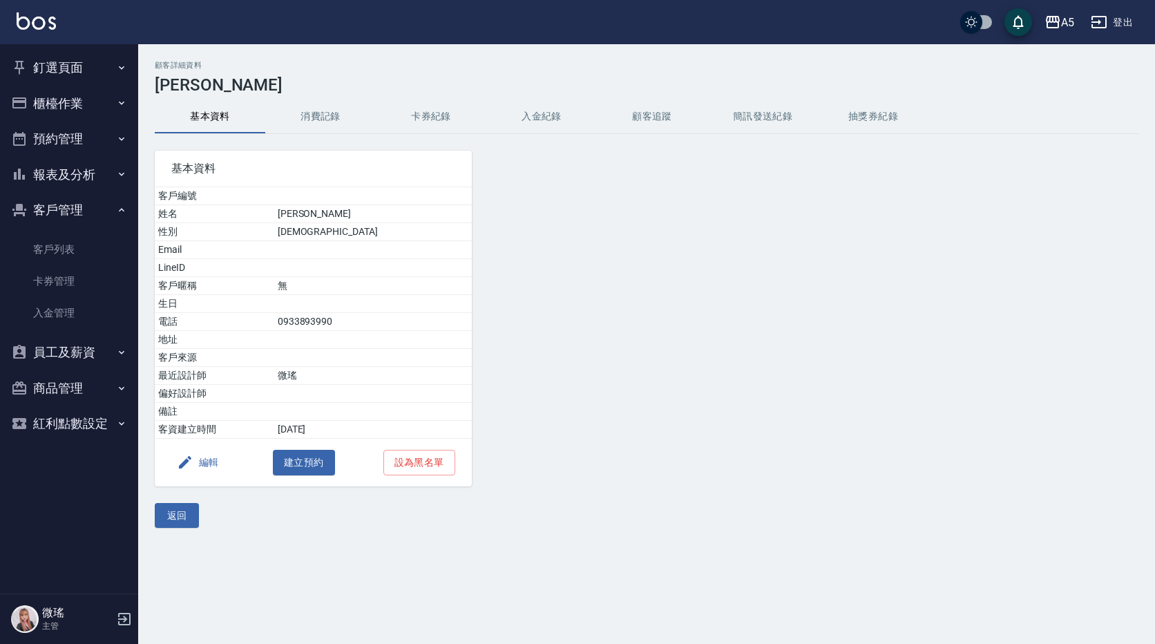
click at [329, 121] on button "消費記錄" at bounding box center [320, 116] width 110 height 33
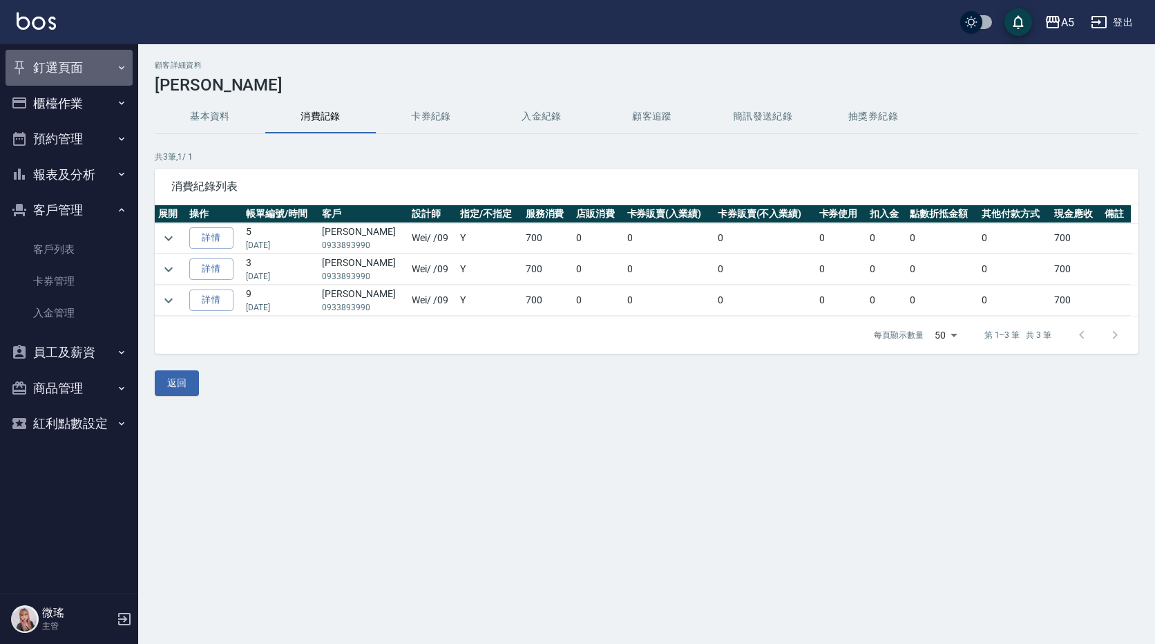
click at [44, 68] on button "釘選頁面" at bounding box center [69, 68] width 127 height 36
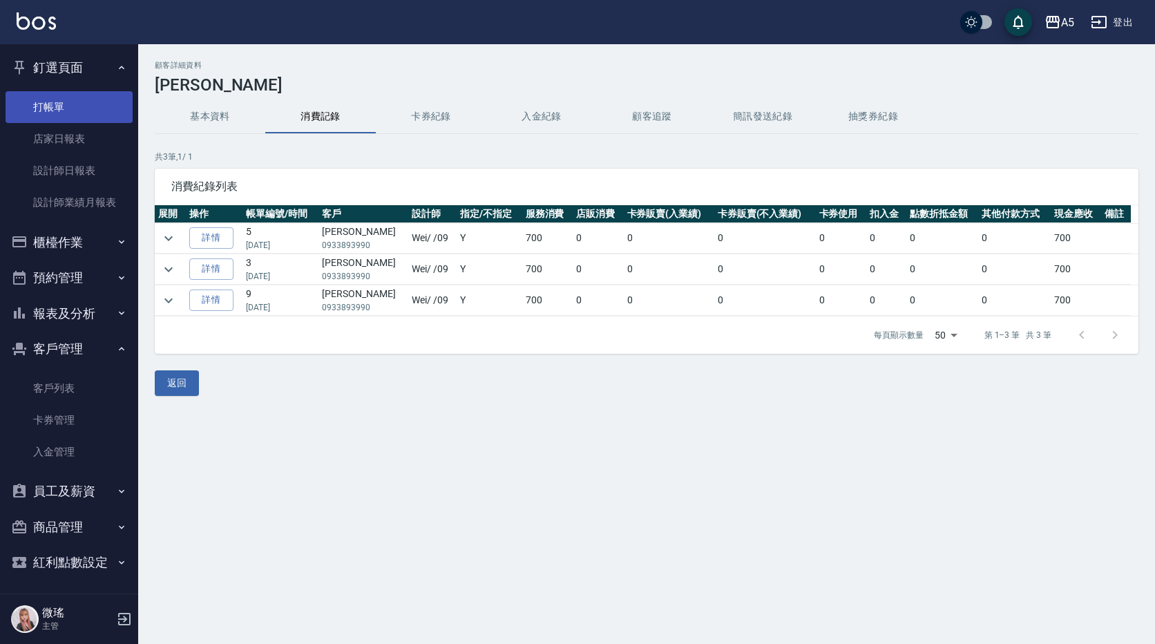
click at [75, 115] on link "打帳單" at bounding box center [69, 107] width 127 height 32
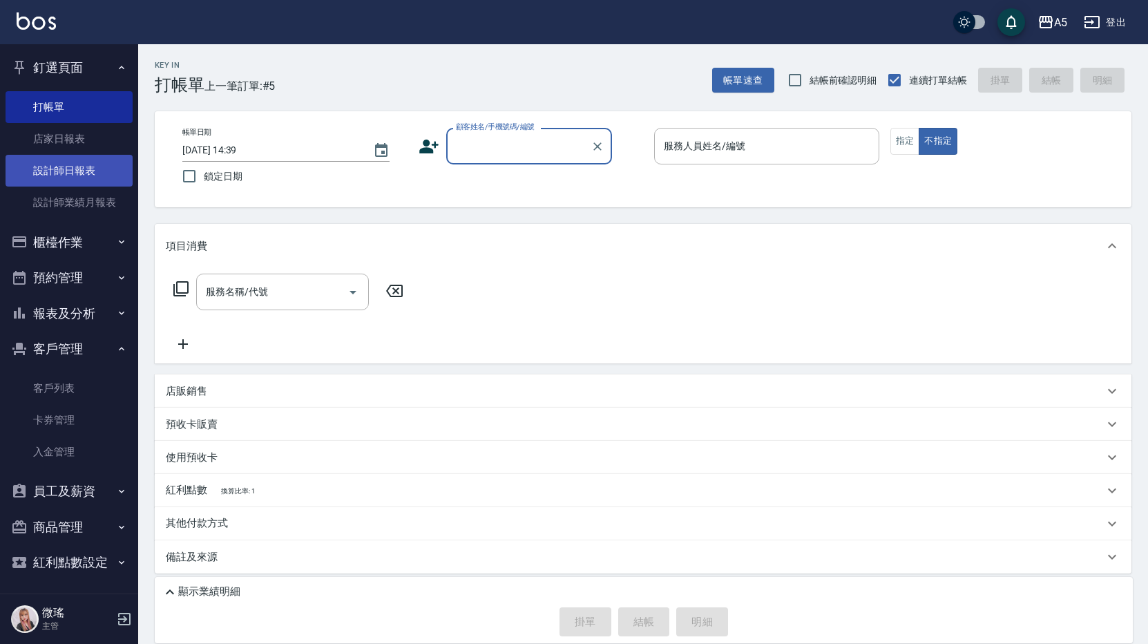
click at [80, 167] on link "設計師日報表" at bounding box center [69, 171] width 127 height 32
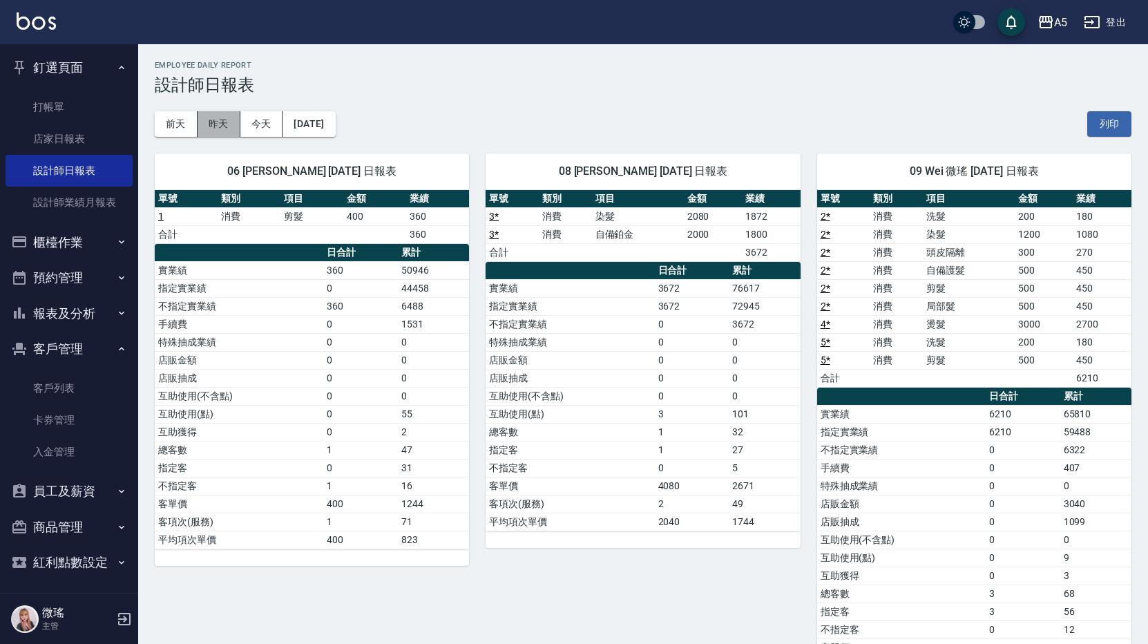
click at [213, 123] on button "昨天" at bounding box center [218, 124] width 43 height 26
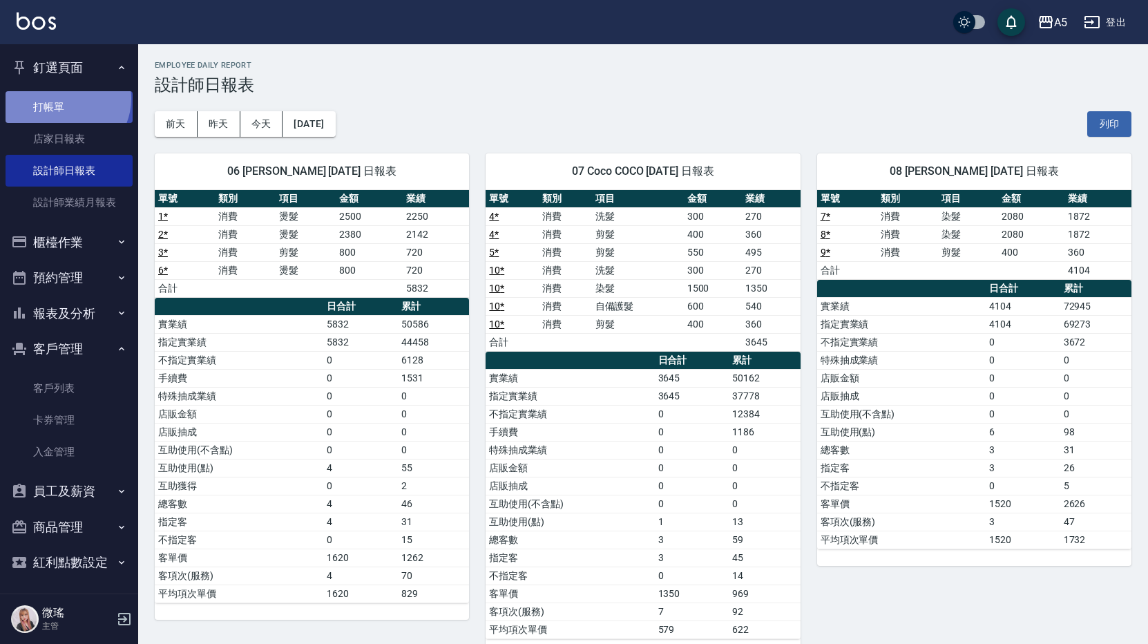
click at [65, 98] on link "打帳單" at bounding box center [69, 107] width 127 height 32
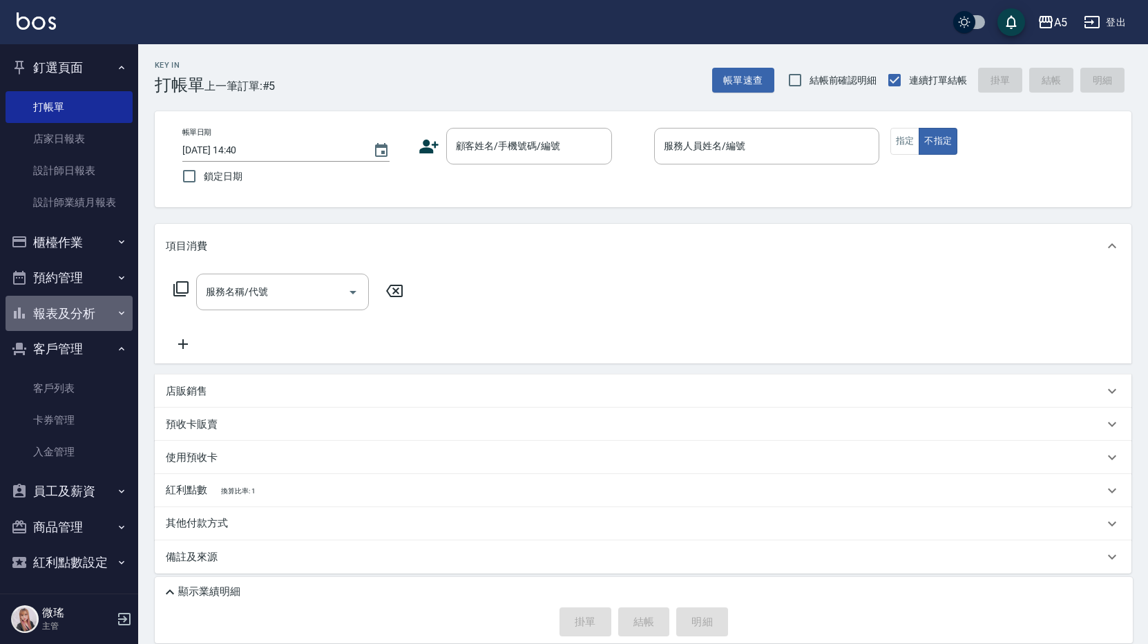
click at [82, 314] on button "報表及分析" at bounding box center [69, 314] width 127 height 36
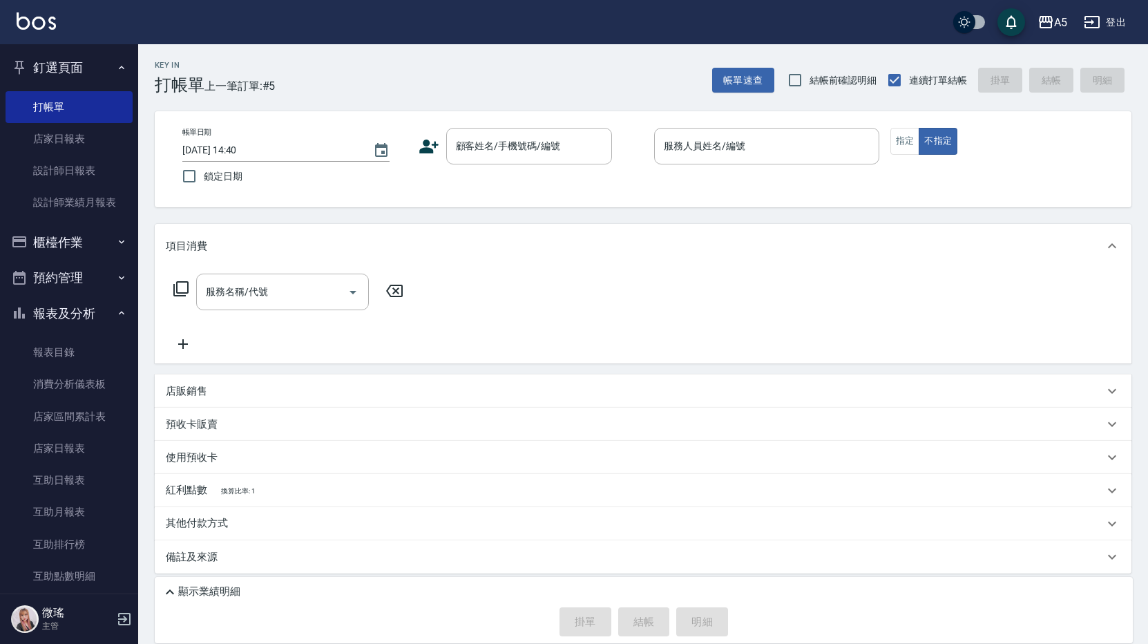
click at [78, 238] on button "櫃檯作業" at bounding box center [69, 242] width 127 height 36
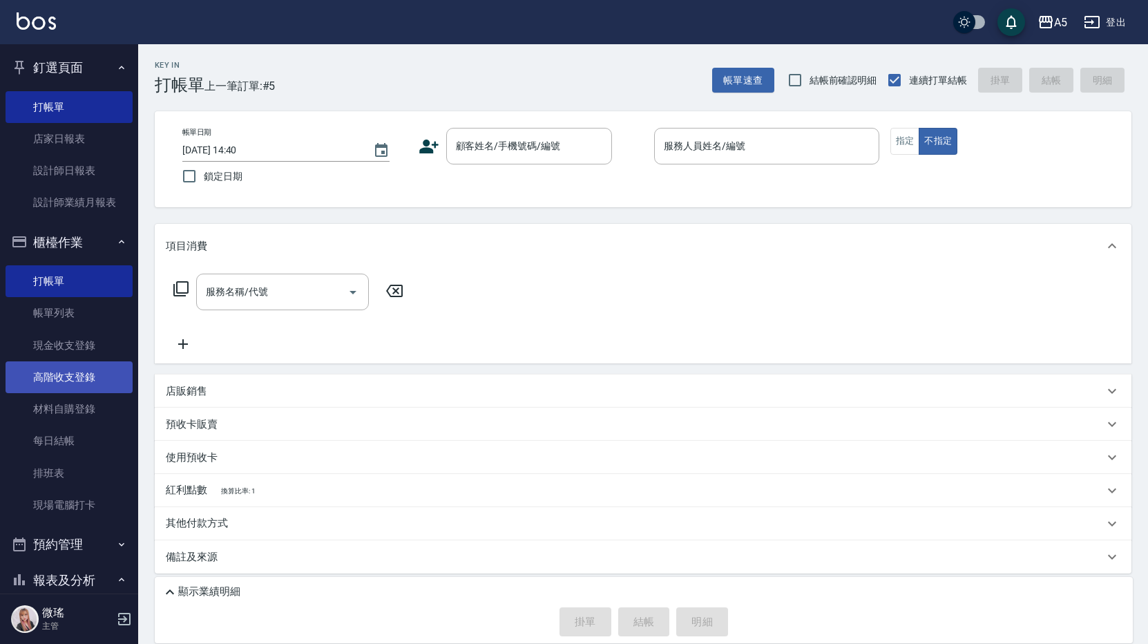
click at [82, 383] on link "高階收支登錄" at bounding box center [69, 377] width 127 height 32
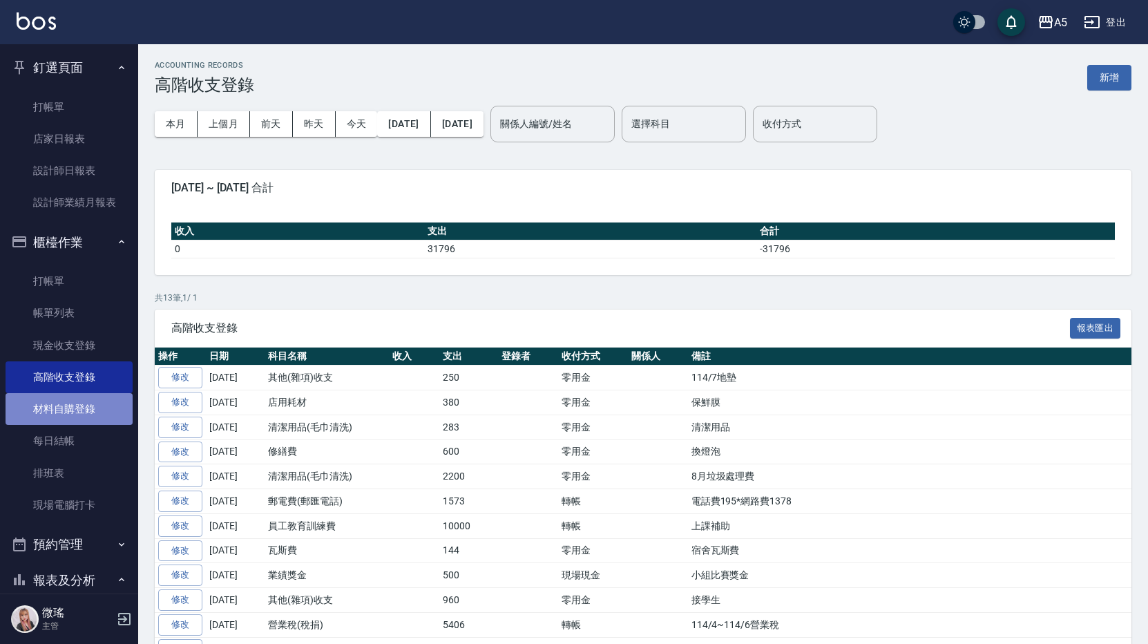
click at [70, 412] on link "材料自購登錄" at bounding box center [69, 409] width 127 height 32
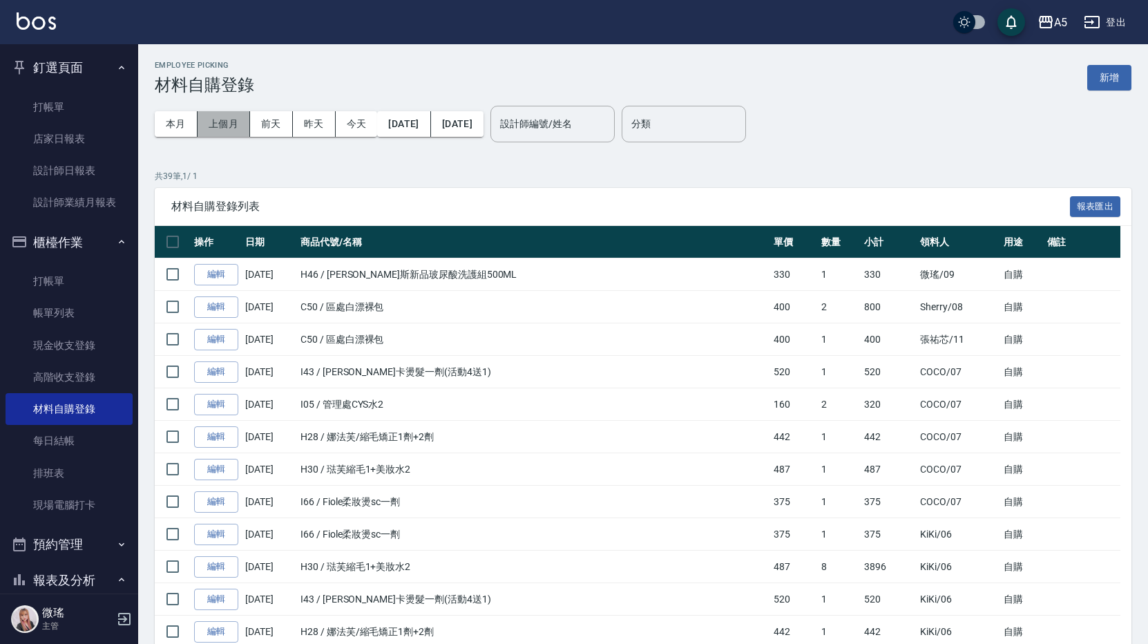
click at [215, 117] on button "上個月" at bounding box center [223, 124] width 52 height 26
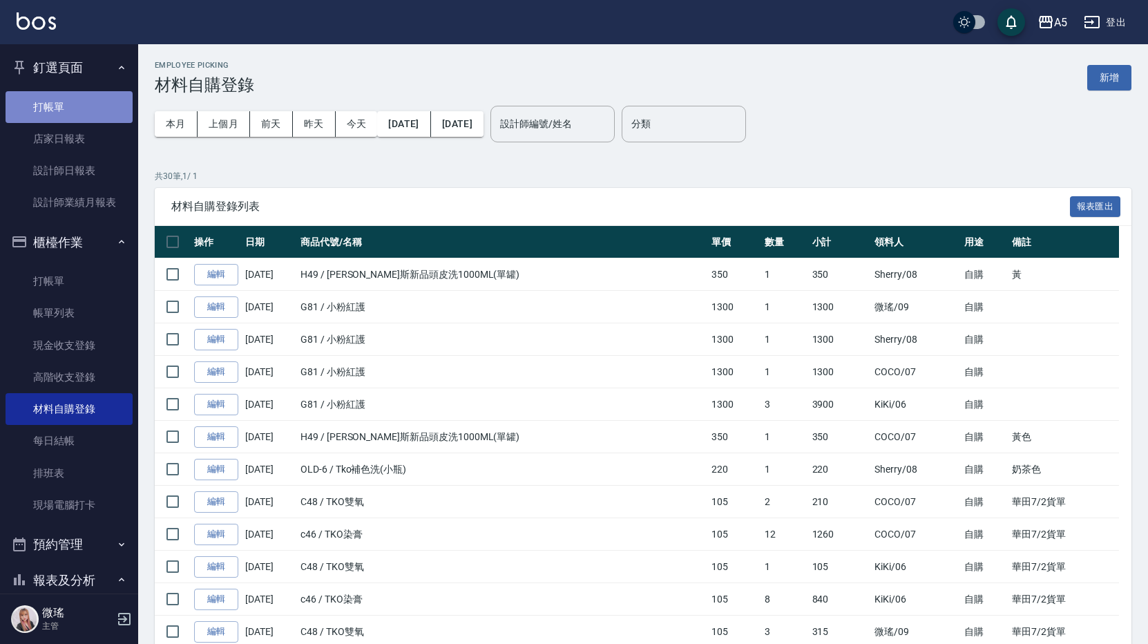
click at [70, 108] on link "打帳單" at bounding box center [69, 107] width 127 height 32
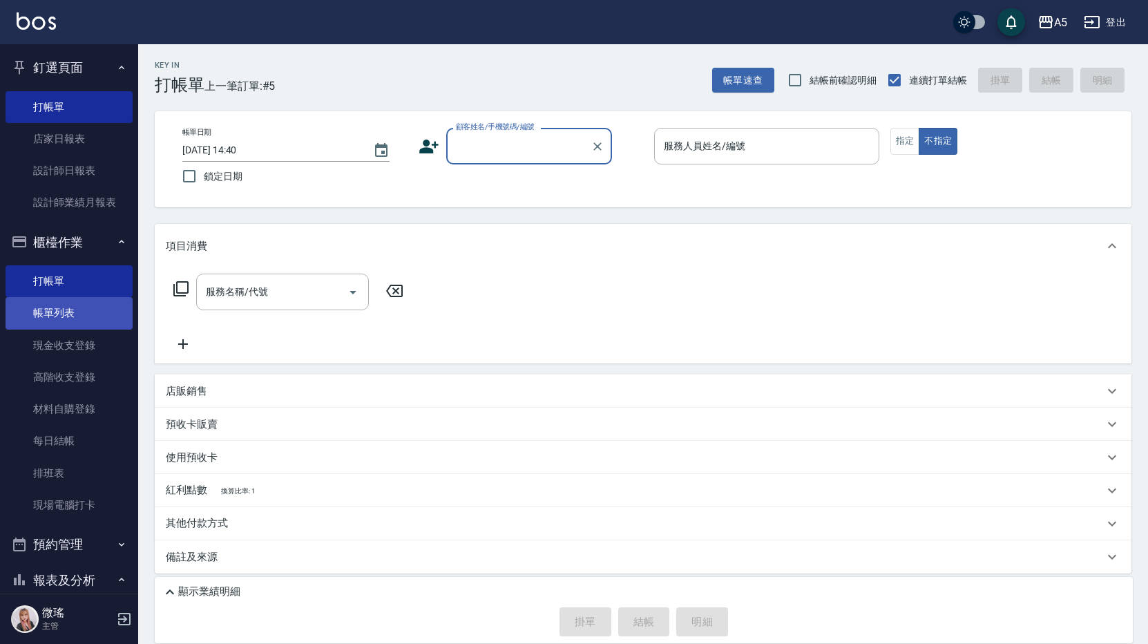
scroll to position [207, 0]
